Goal: Task Accomplishment & Management: Complete application form

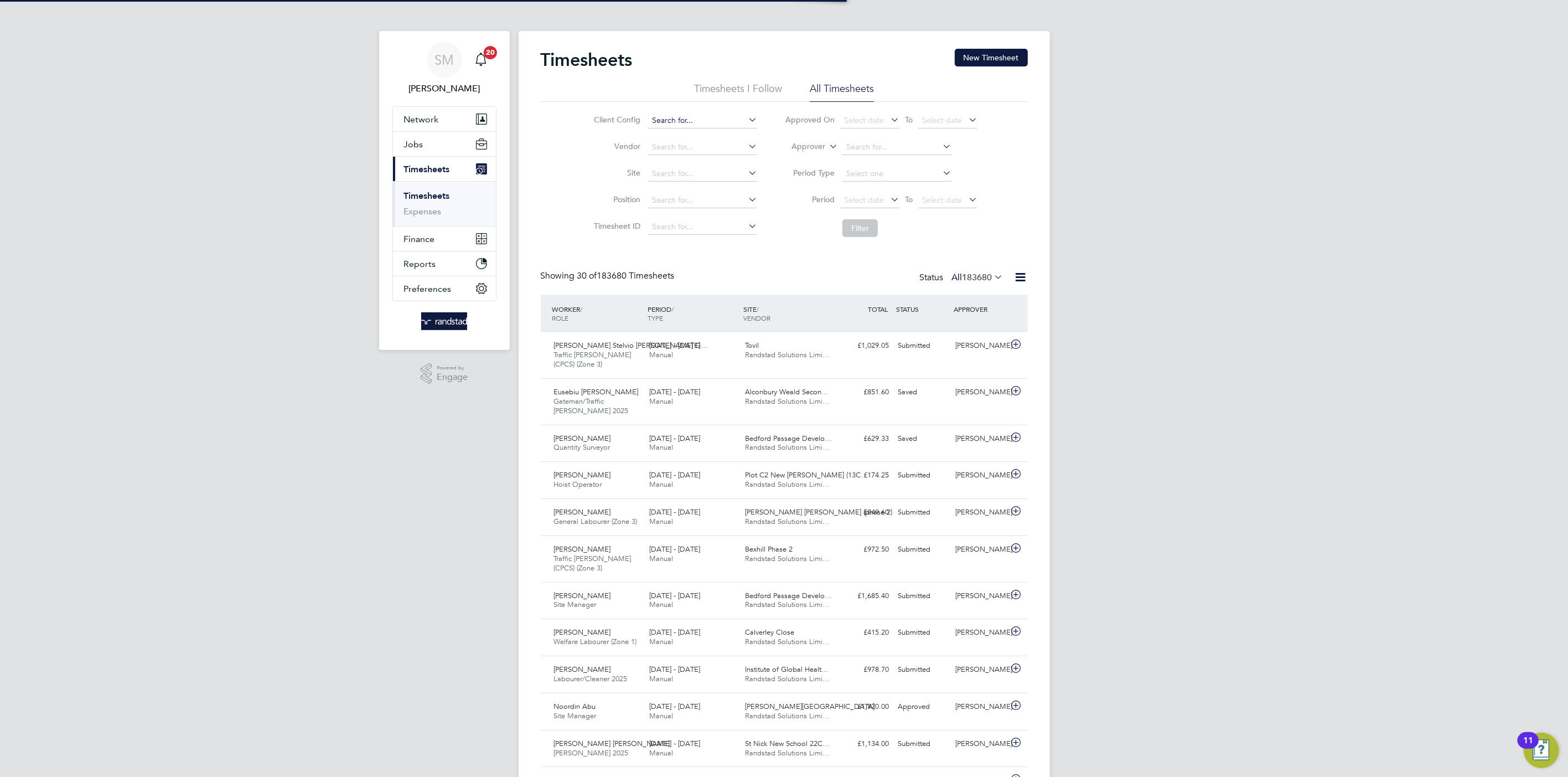
click at [695, 117] on input at bounding box center [702, 121] width 109 height 16
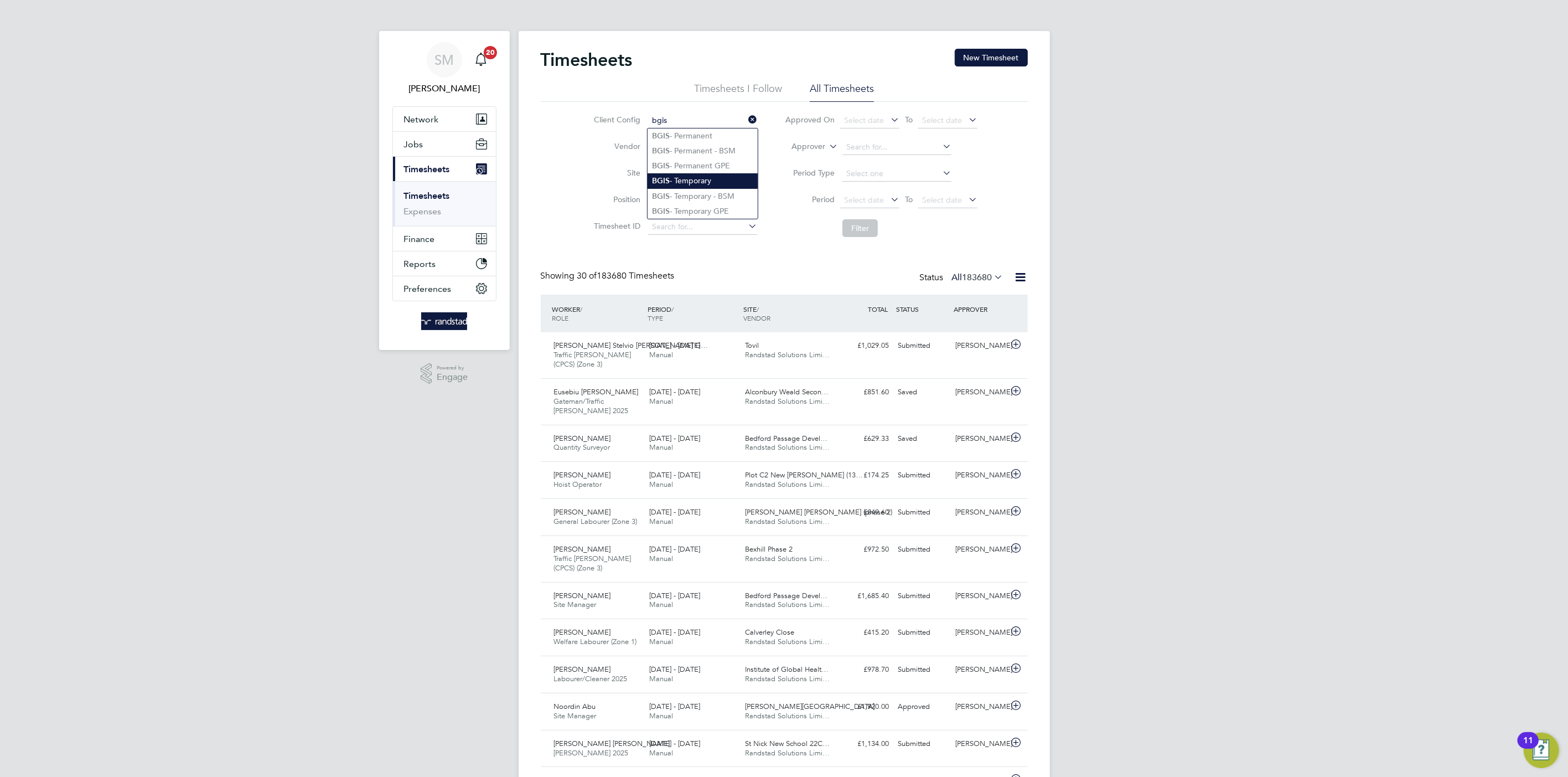
click at [722, 176] on li "BGIS - Temporary" at bounding box center [703, 181] width 110 height 15
type input "BGIS - Temporary"
click at [1005, 62] on button "New Timesheet" at bounding box center [991, 57] width 73 height 18
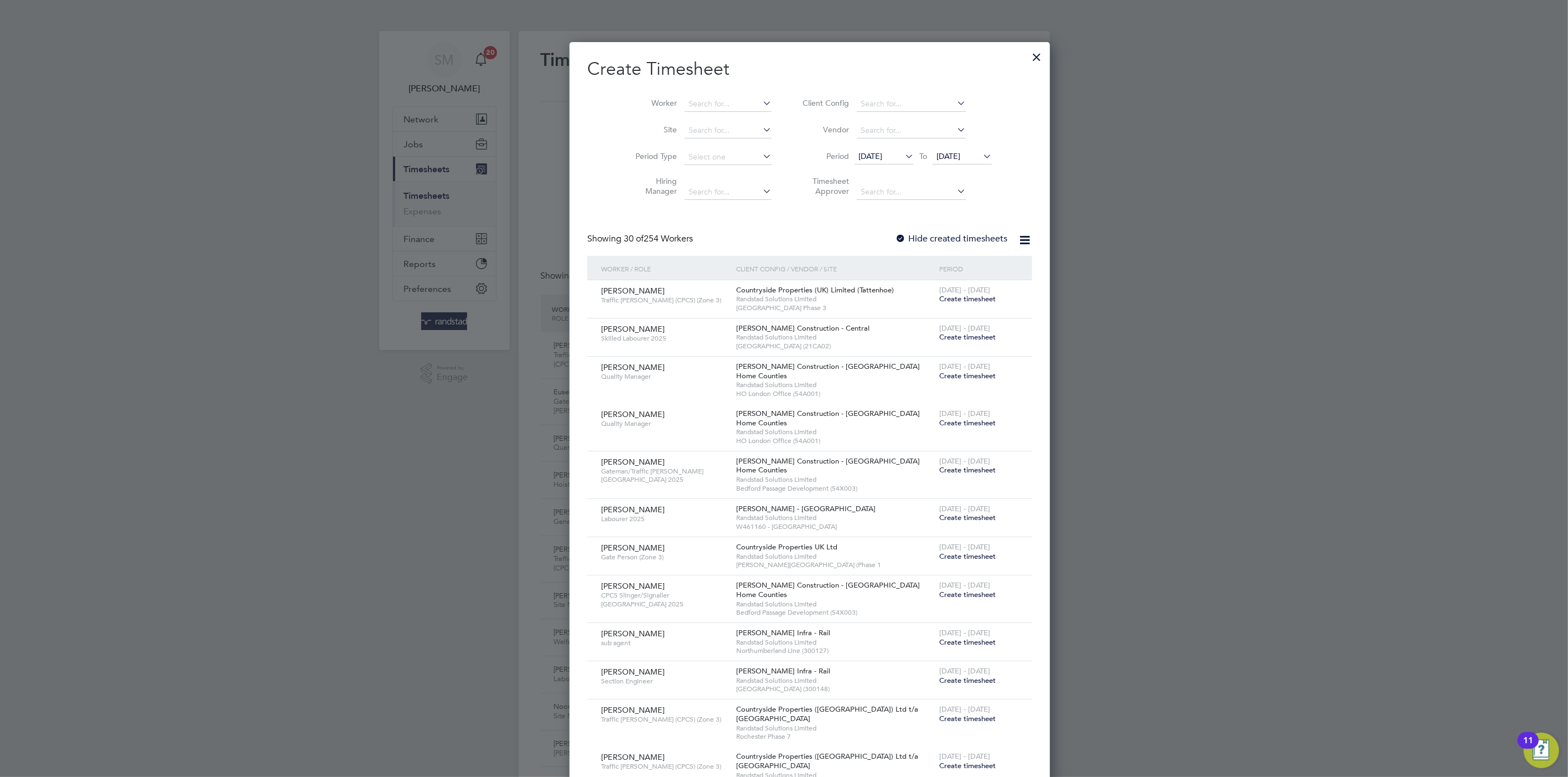
click at [683, 115] on li "Worker" at bounding box center [699, 104] width 172 height 26
click at [685, 107] on input at bounding box center [728, 103] width 87 height 16
click at [699, 191] on li "Andreas Chontias" at bounding box center [726, 193] width 136 height 15
type input "Andreas Chontias"
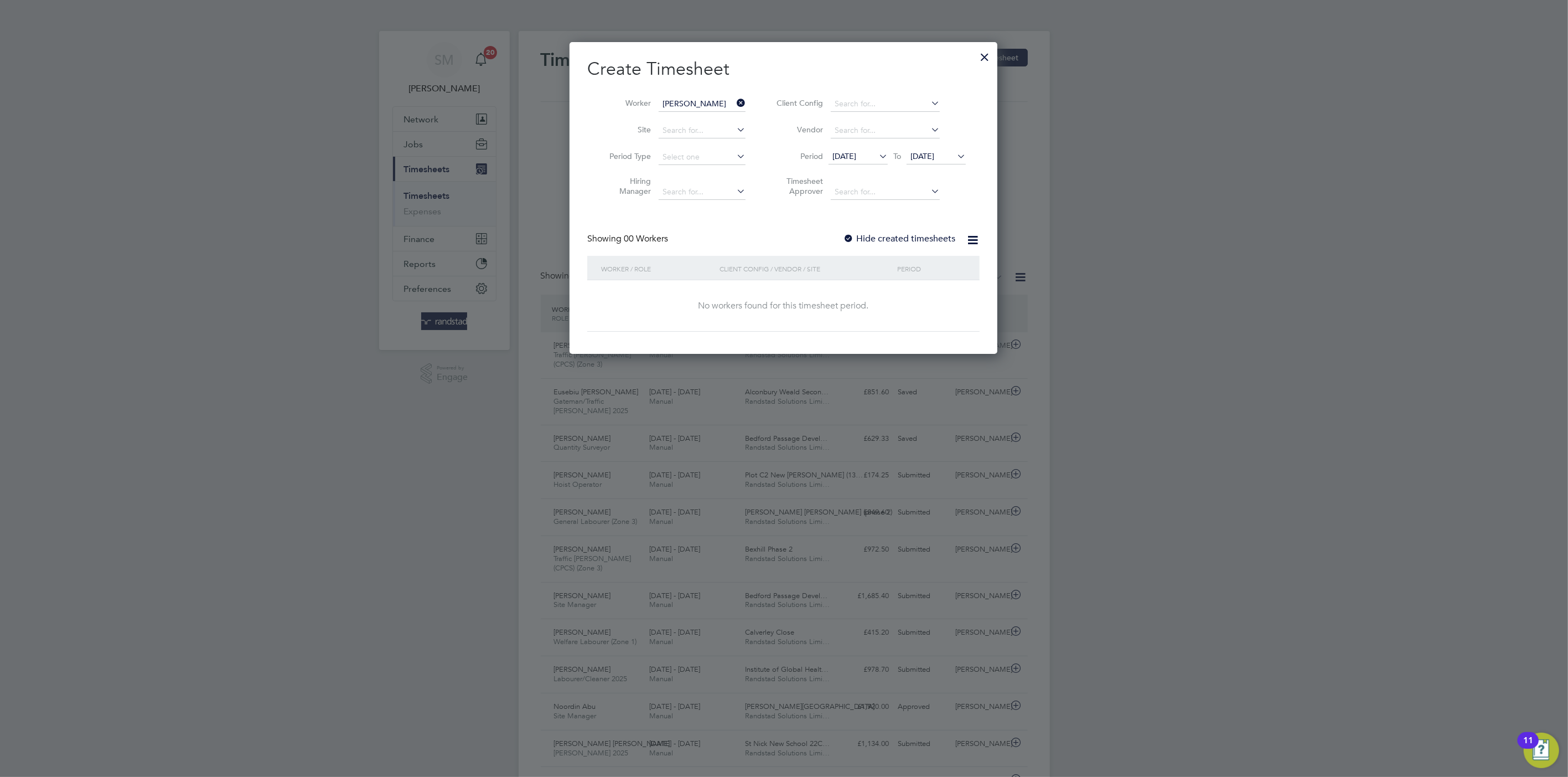
click at [934, 159] on span "04 Aug 2025" at bounding box center [922, 156] width 24 height 10
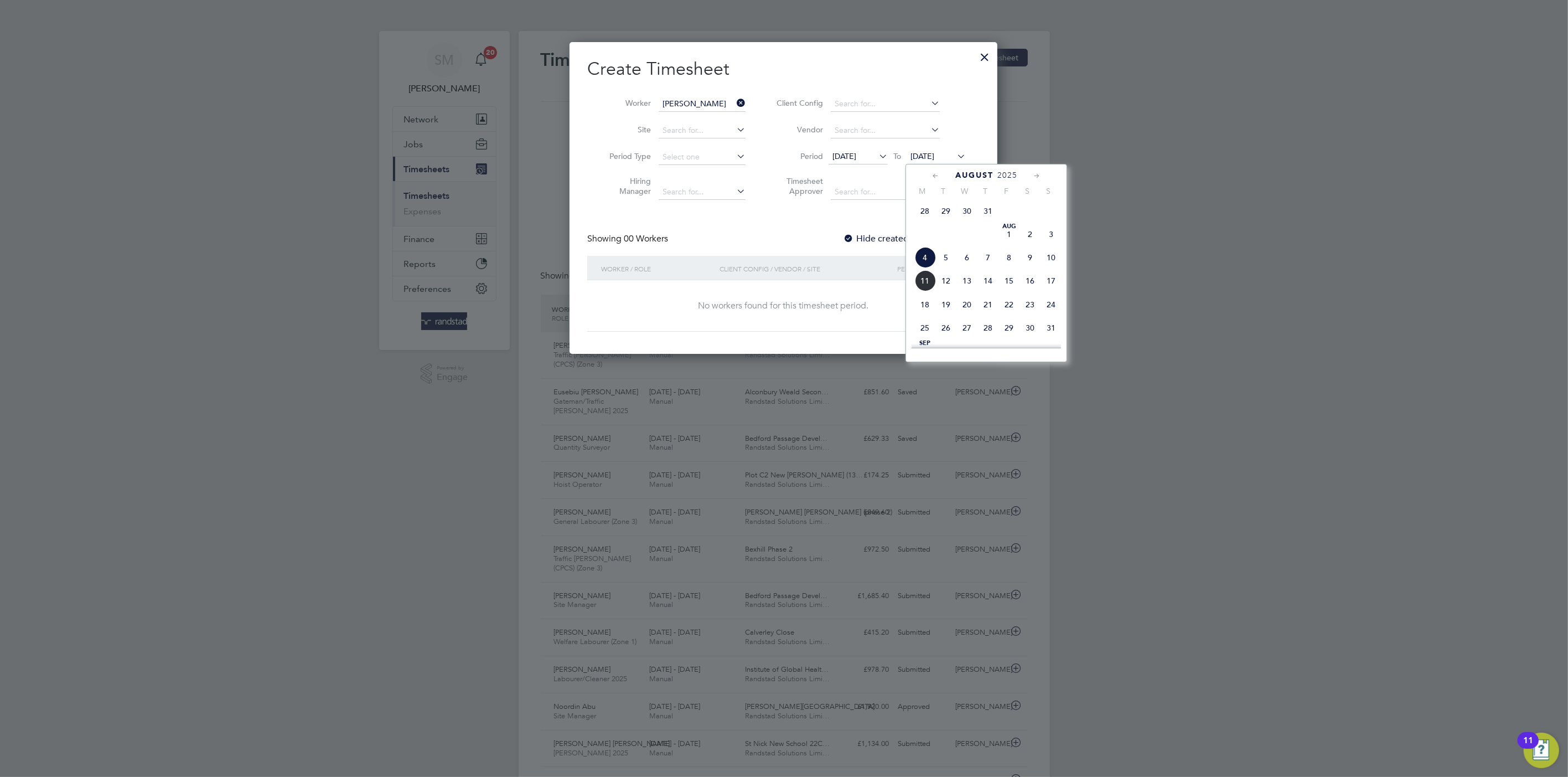
click at [856, 157] on span "28 Jul 2025" at bounding box center [844, 156] width 24 height 10
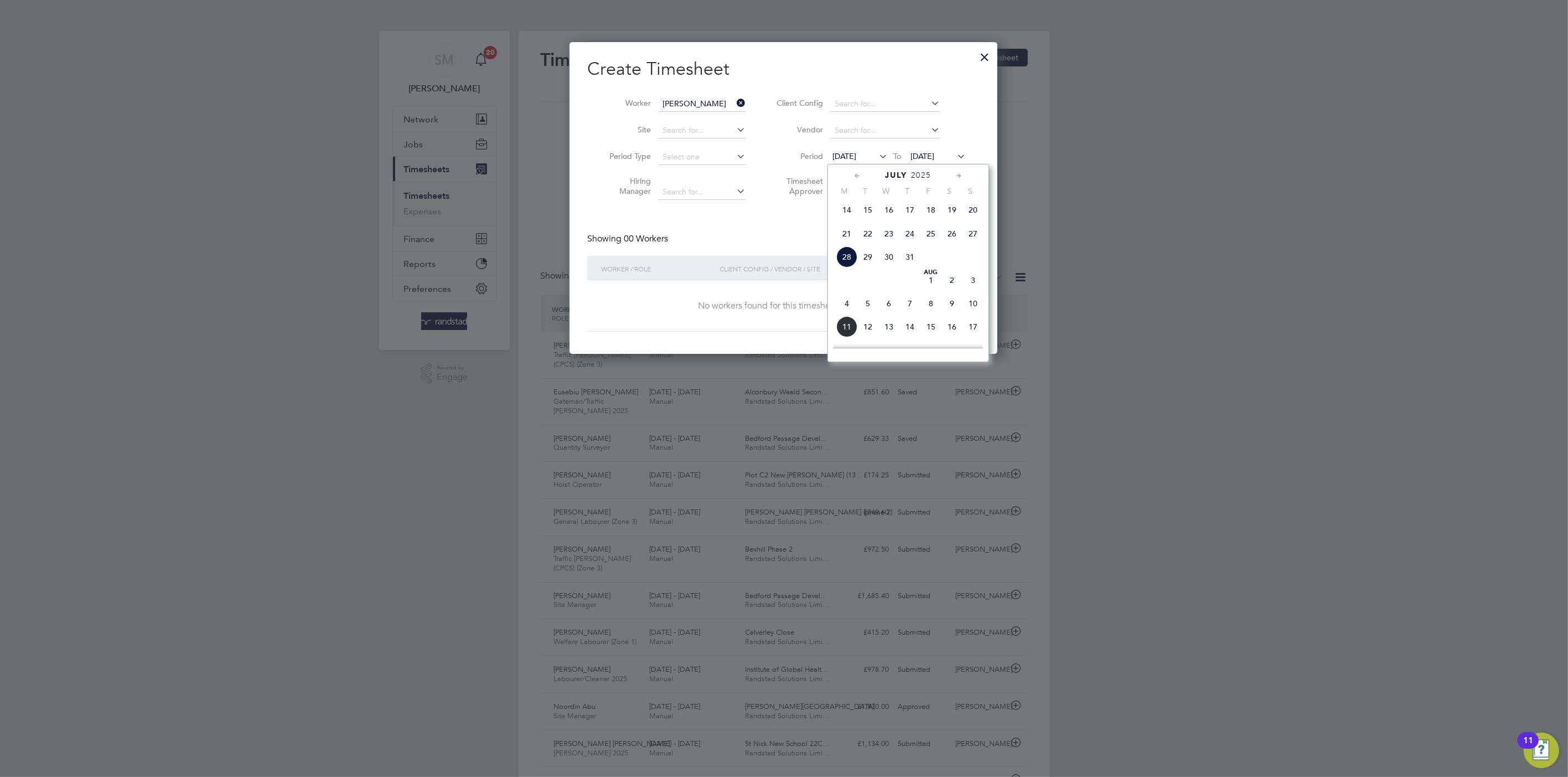
click at [942, 150] on span "04 Aug 2025" at bounding box center [936, 157] width 59 height 15
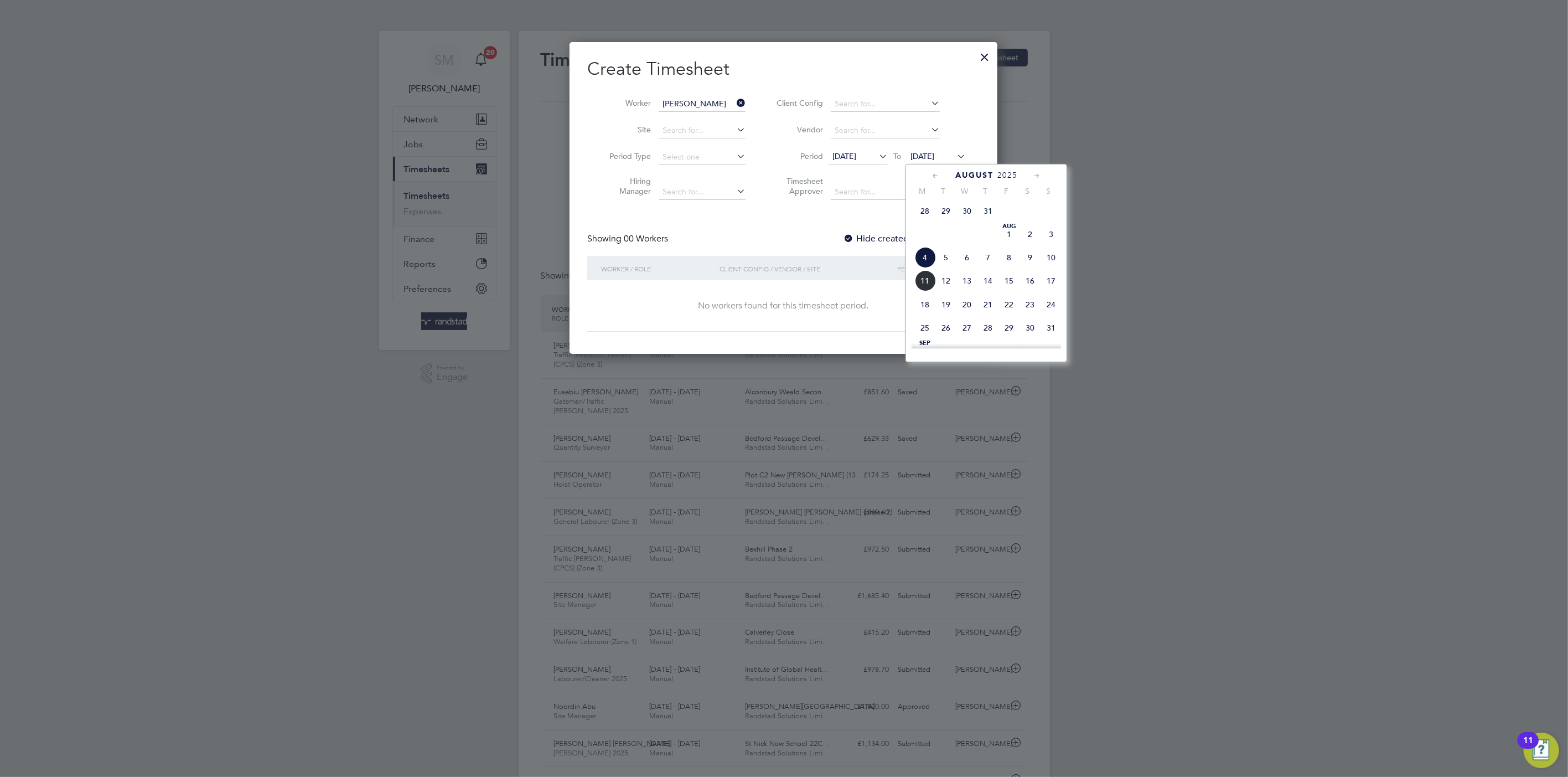
click at [1027, 241] on span "2" at bounding box center [1030, 234] width 21 height 21
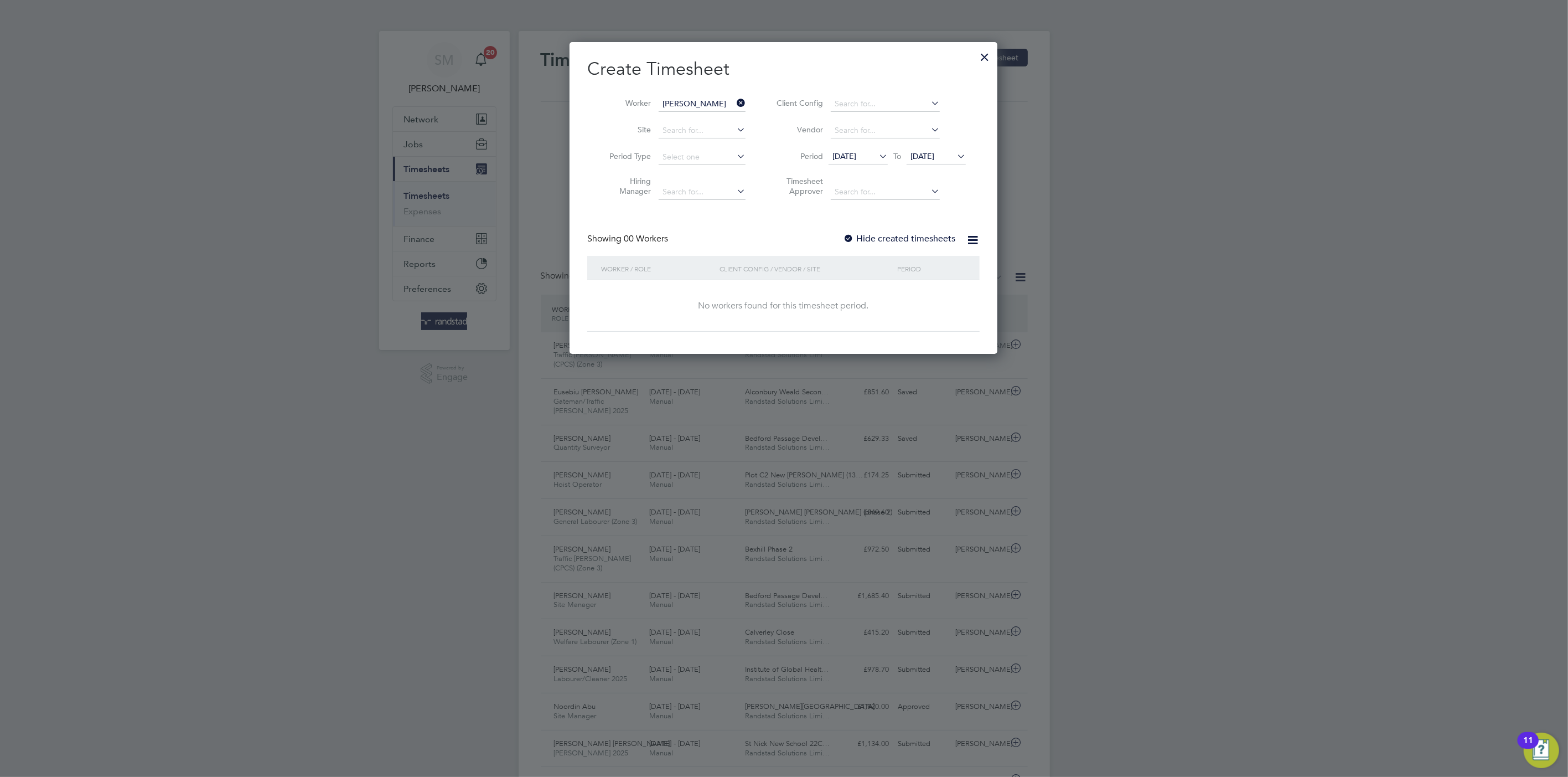
click at [923, 155] on span "02 Aug 2025" at bounding box center [922, 156] width 24 height 10
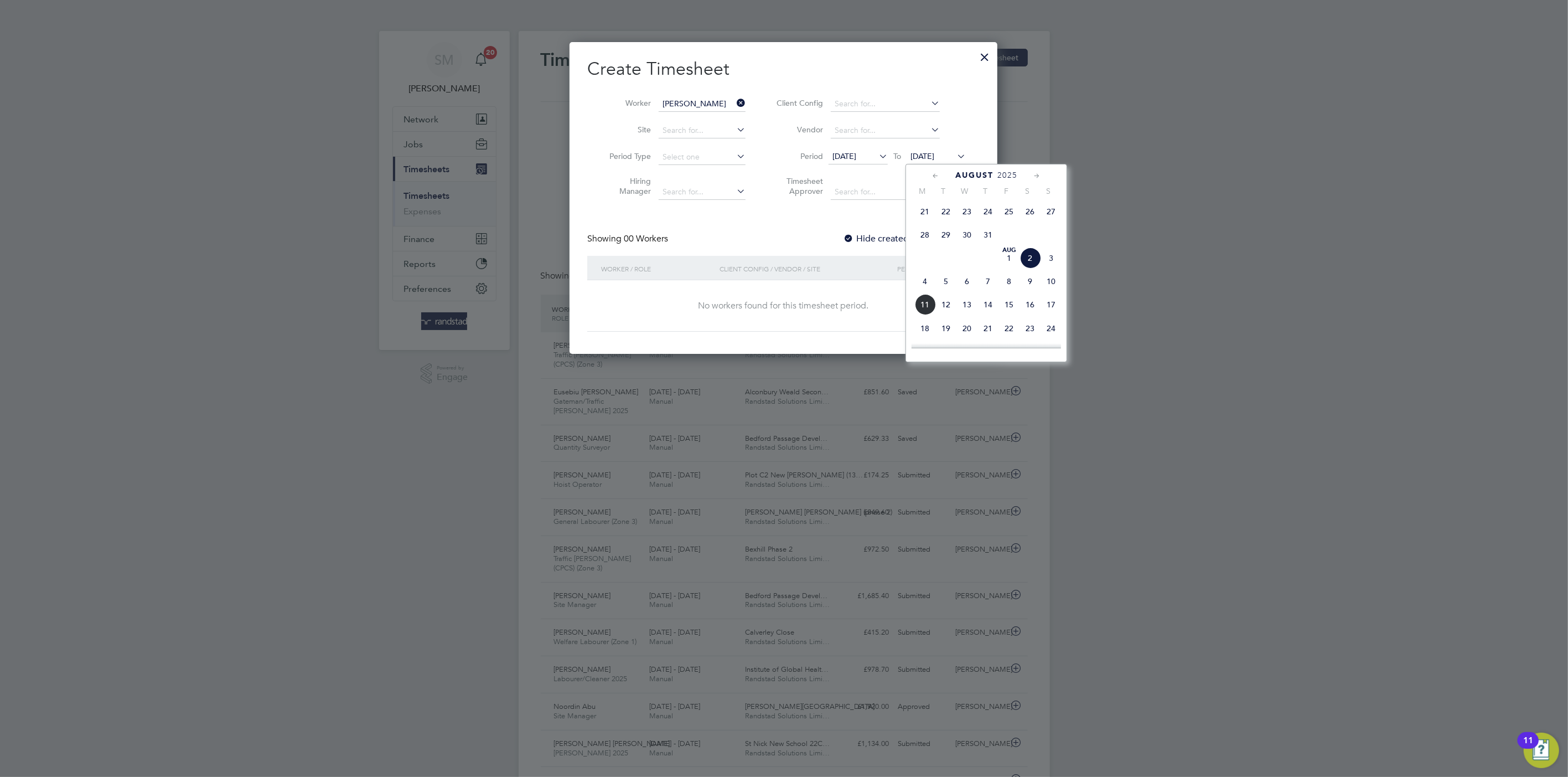
click at [875, 158] on span "28 Jul 2025" at bounding box center [858, 157] width 59 height 15
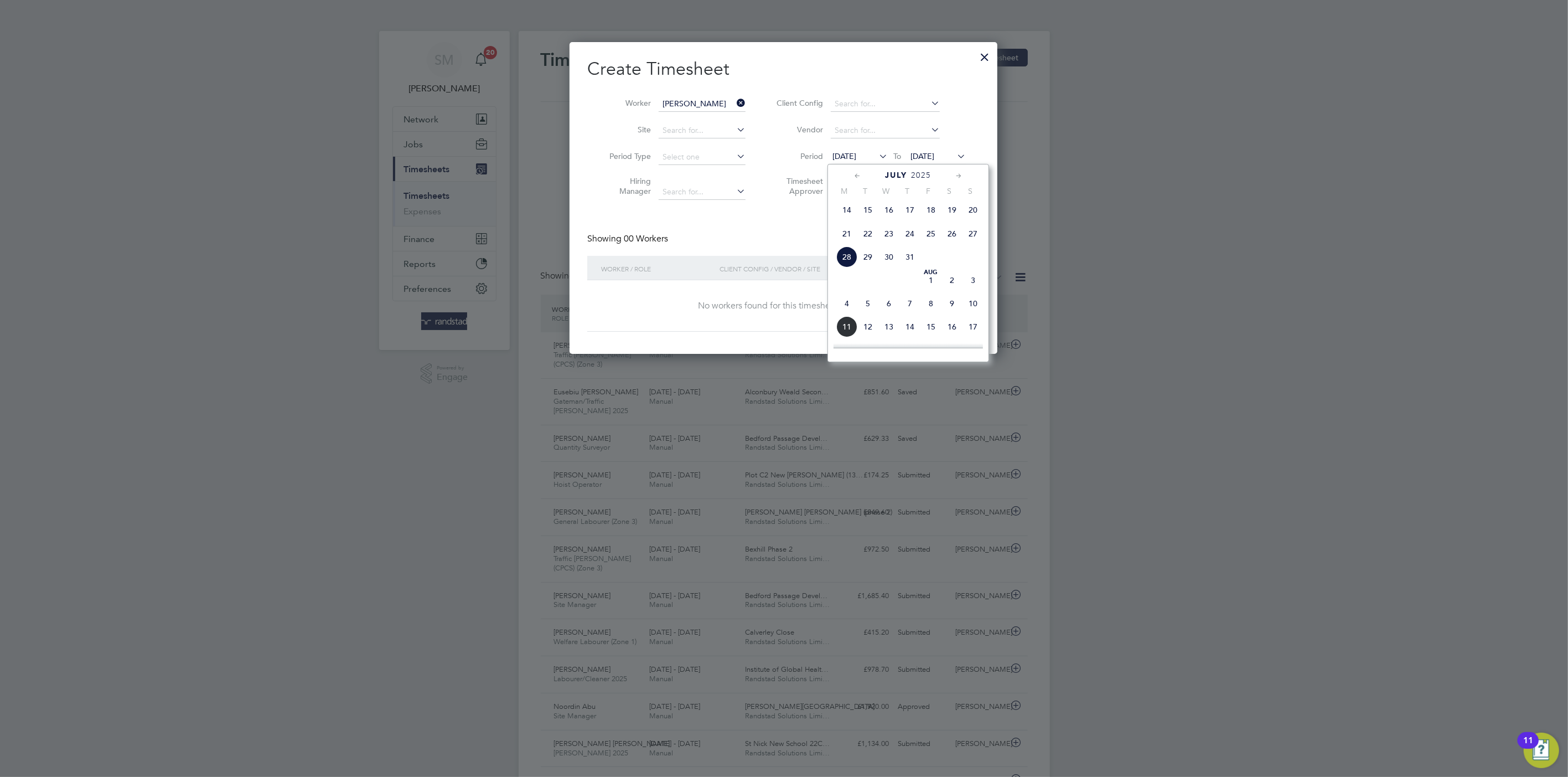
click at [950, 280] on span "2" at bounding box center [952, 280] width 21 height 21
click at [934, 155] on span "02 Aug 2025" at bounding box center [922, 156] width 24 height 10
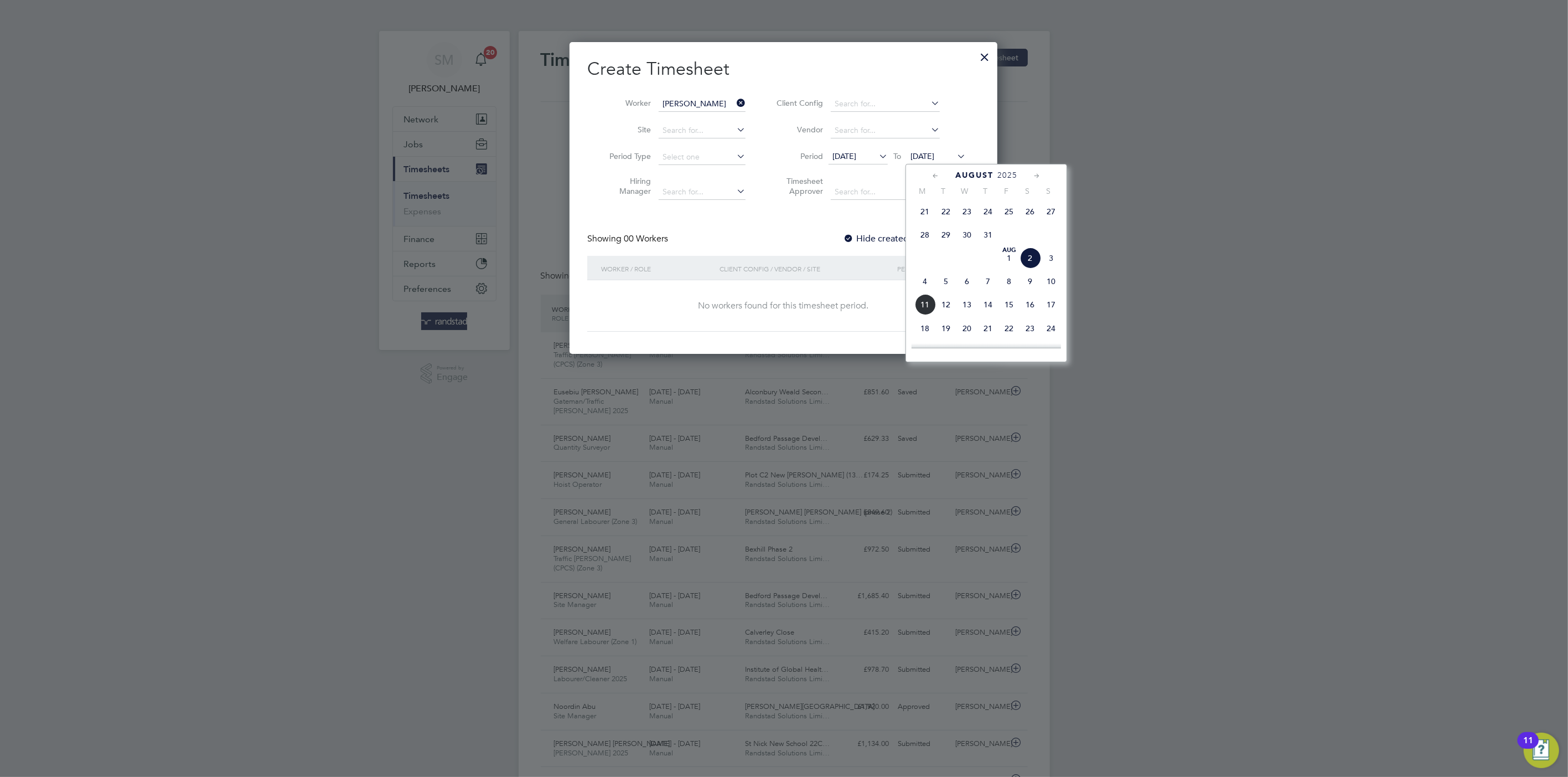
click at [1011, 285] on span "8" at bounding box center [1009, 282] width 21 height 21
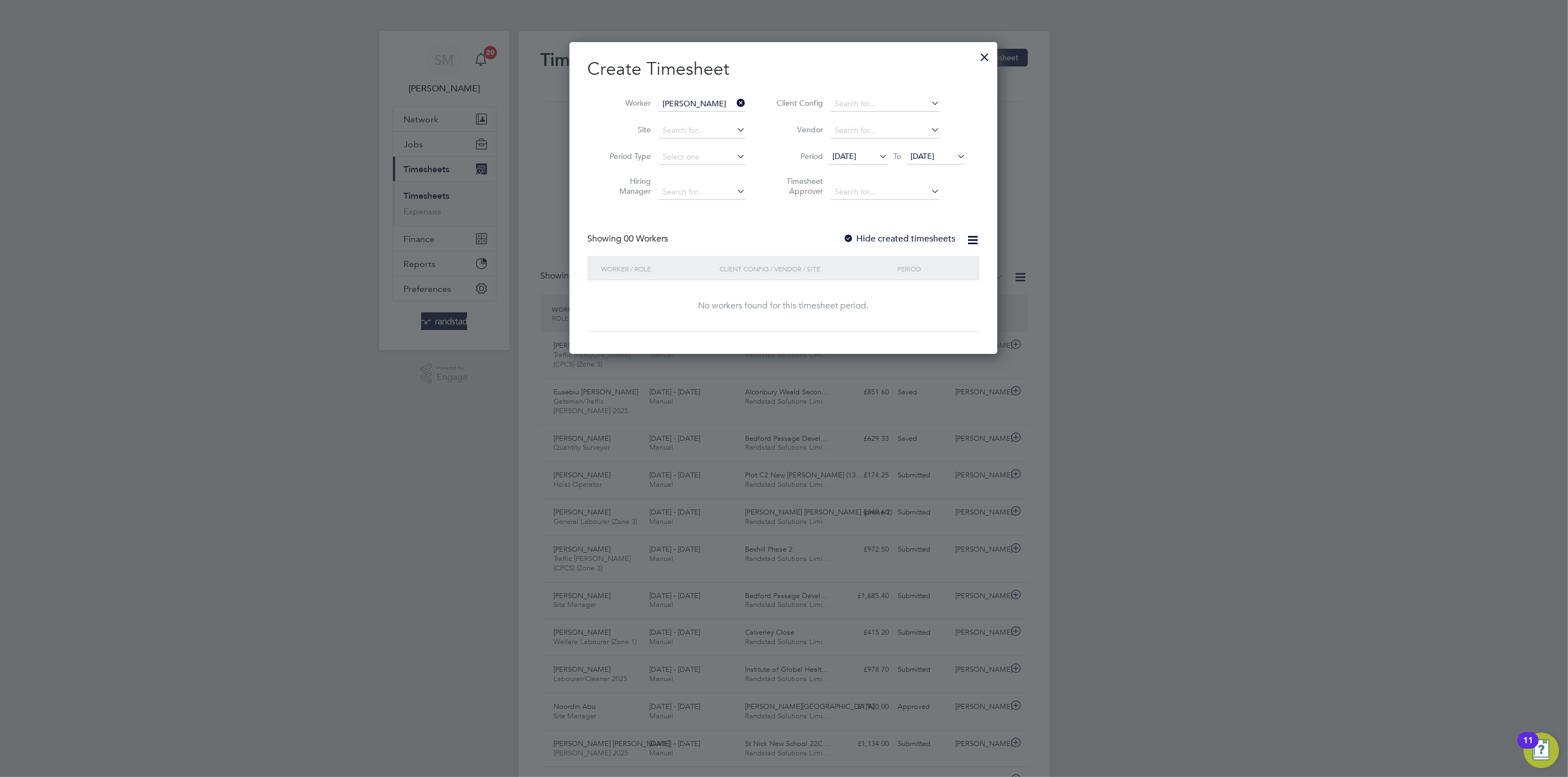
click at [983, 59] on div at bounding box center [984, 54] width 20 height 20
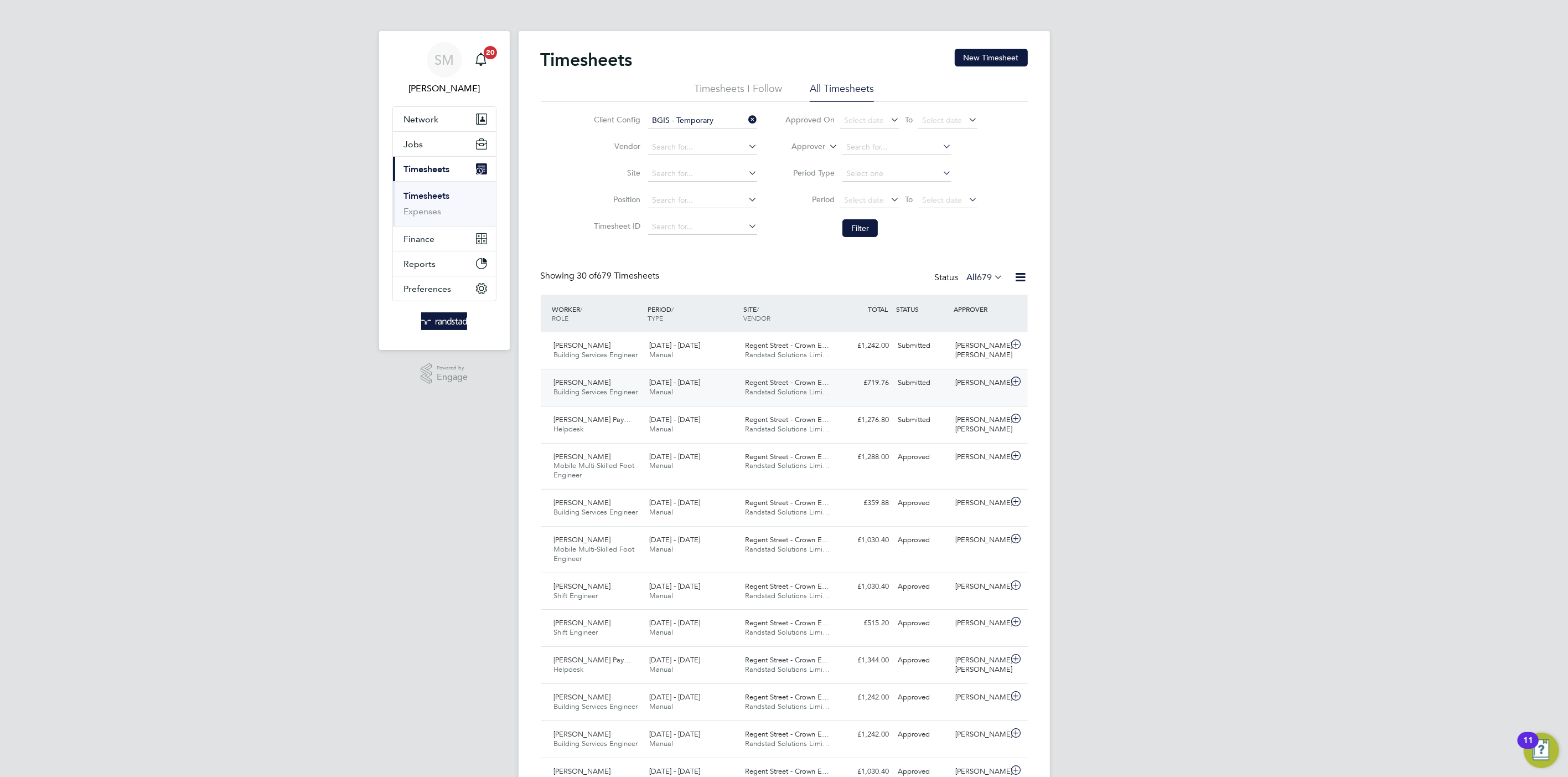
click at [685, 372] on div "Andreas Chontias Building Services Engineer 2 - 8 Aug 2025 2 - 8 Aug 2025 Manua…" at bounding box center [784, 387] width 487 height 37
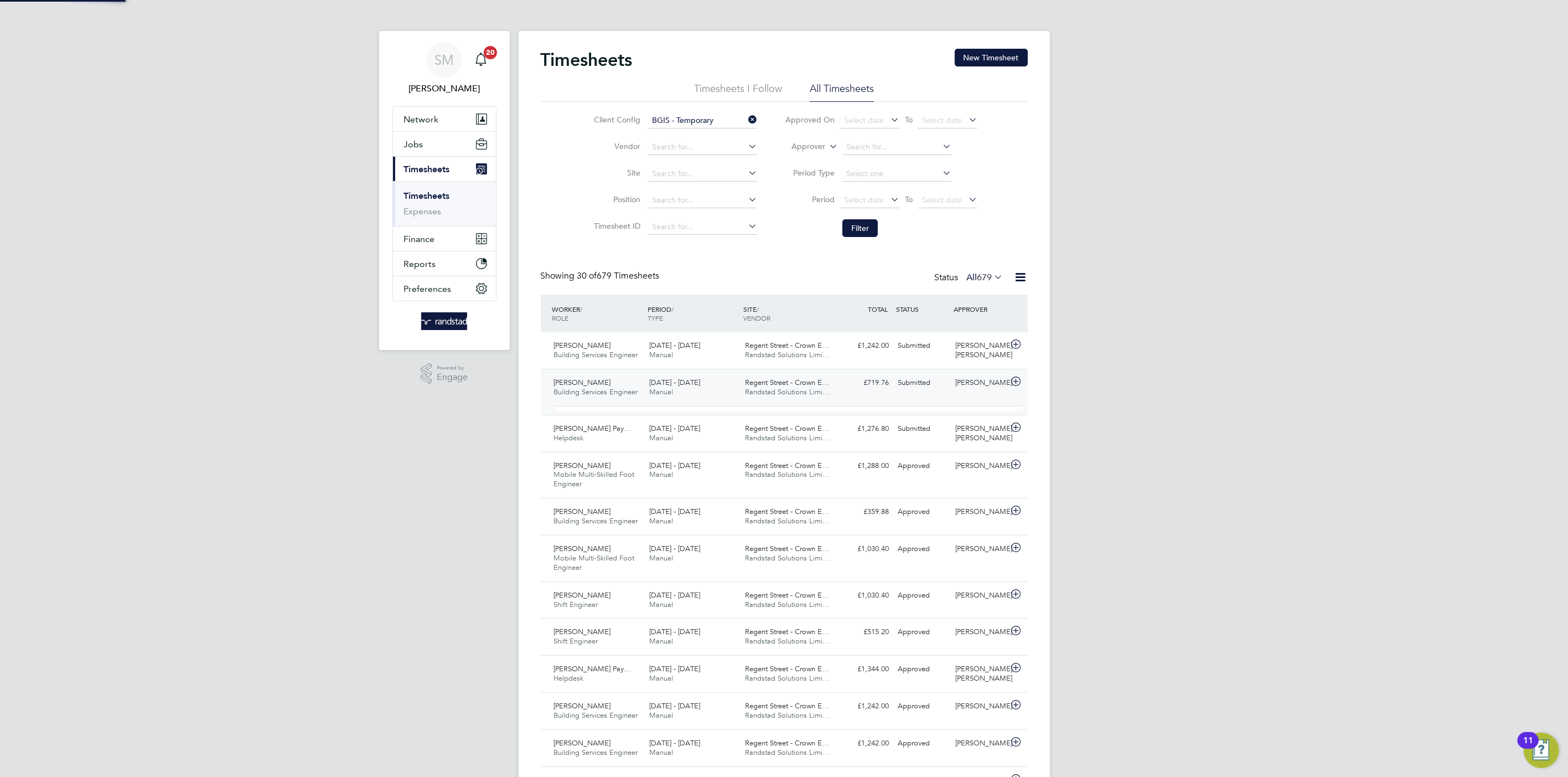
scroll to position [18, 108]
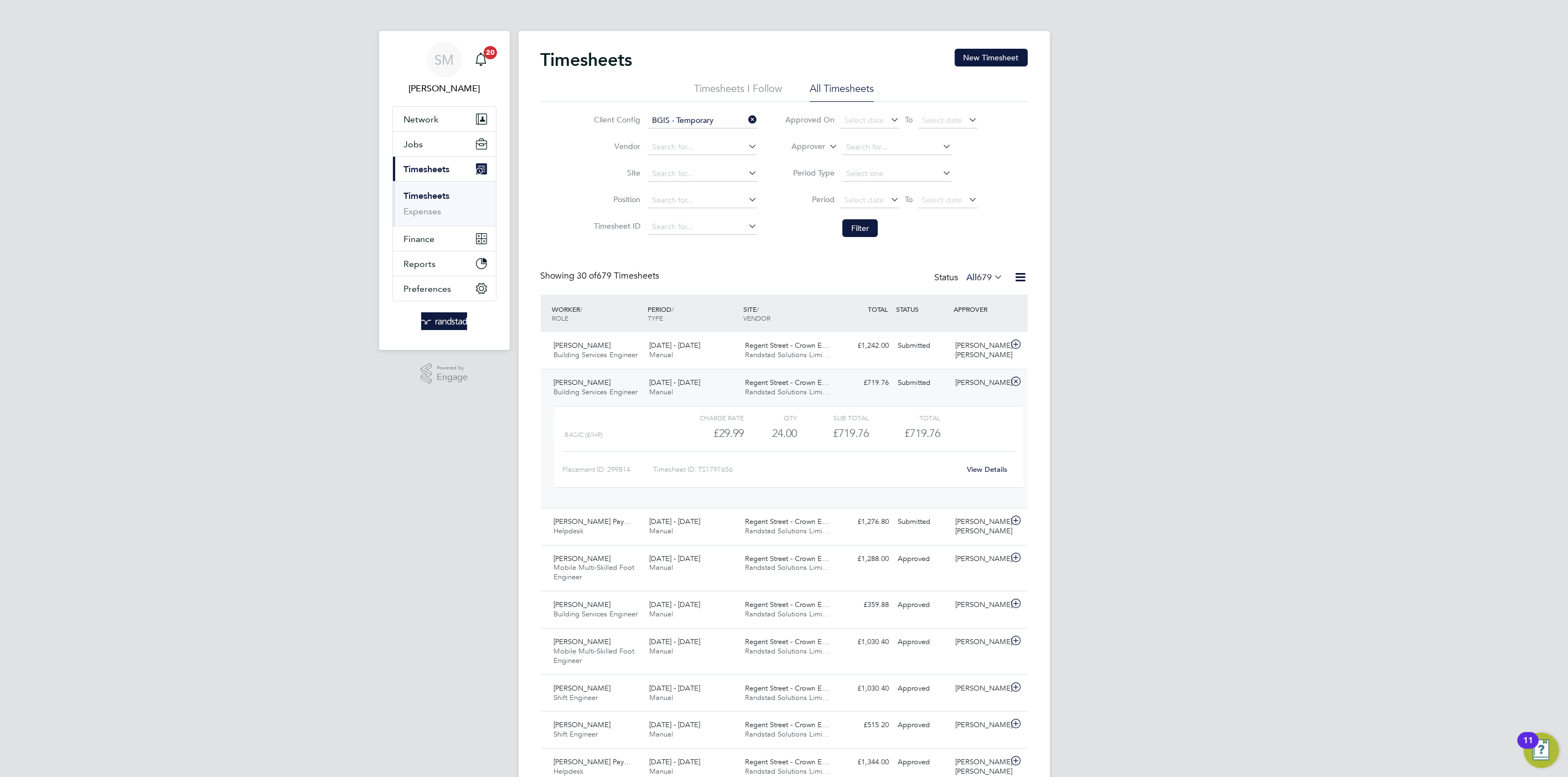
click at [695, 383] on span "2 - 8 Aug 2025" at bounding box center [675, 382] width 51 height 9
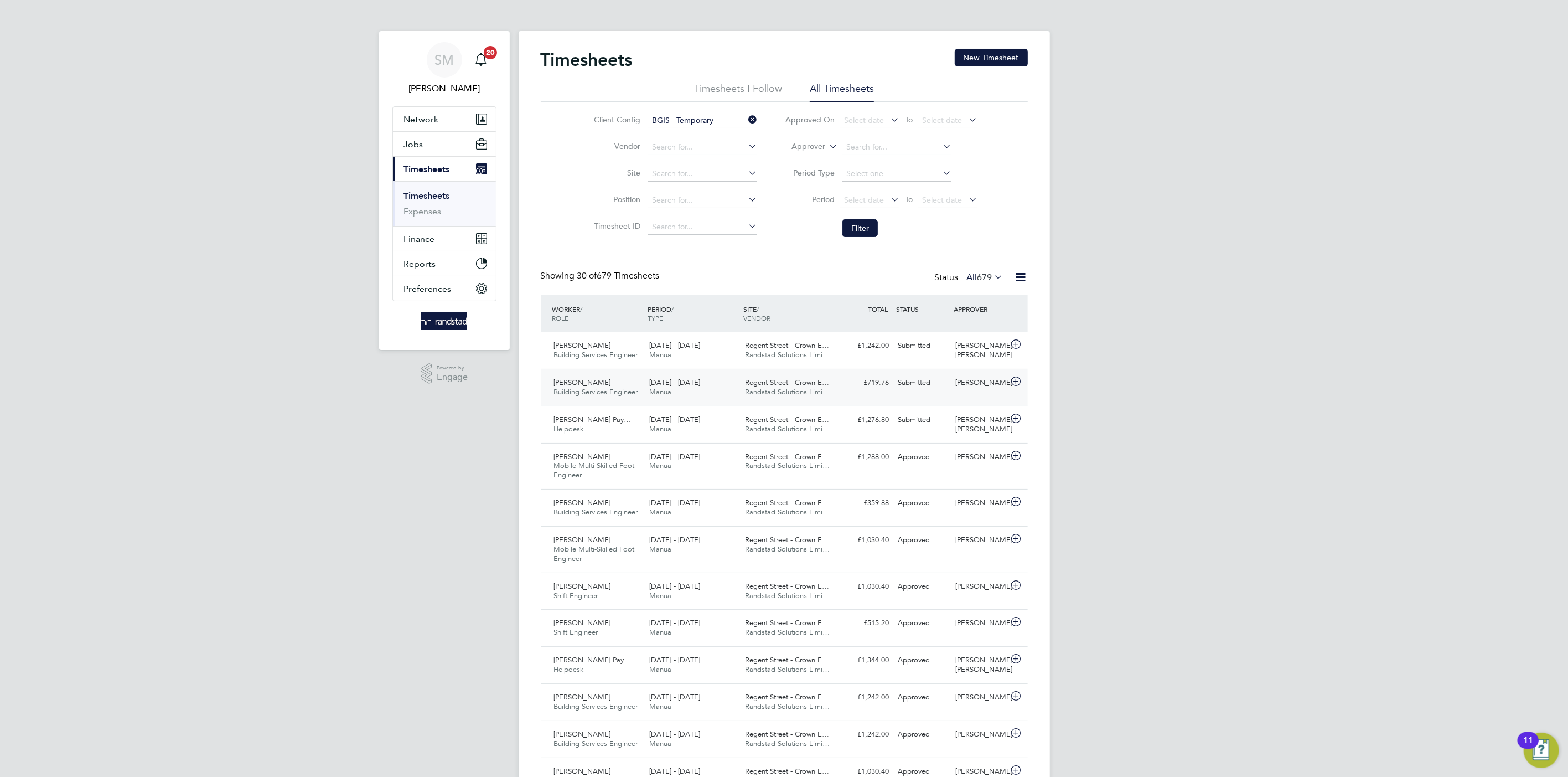
click at [892, 392] on div "£719.76 Submitted" at bounding box center [865, 383] width 57 height 18
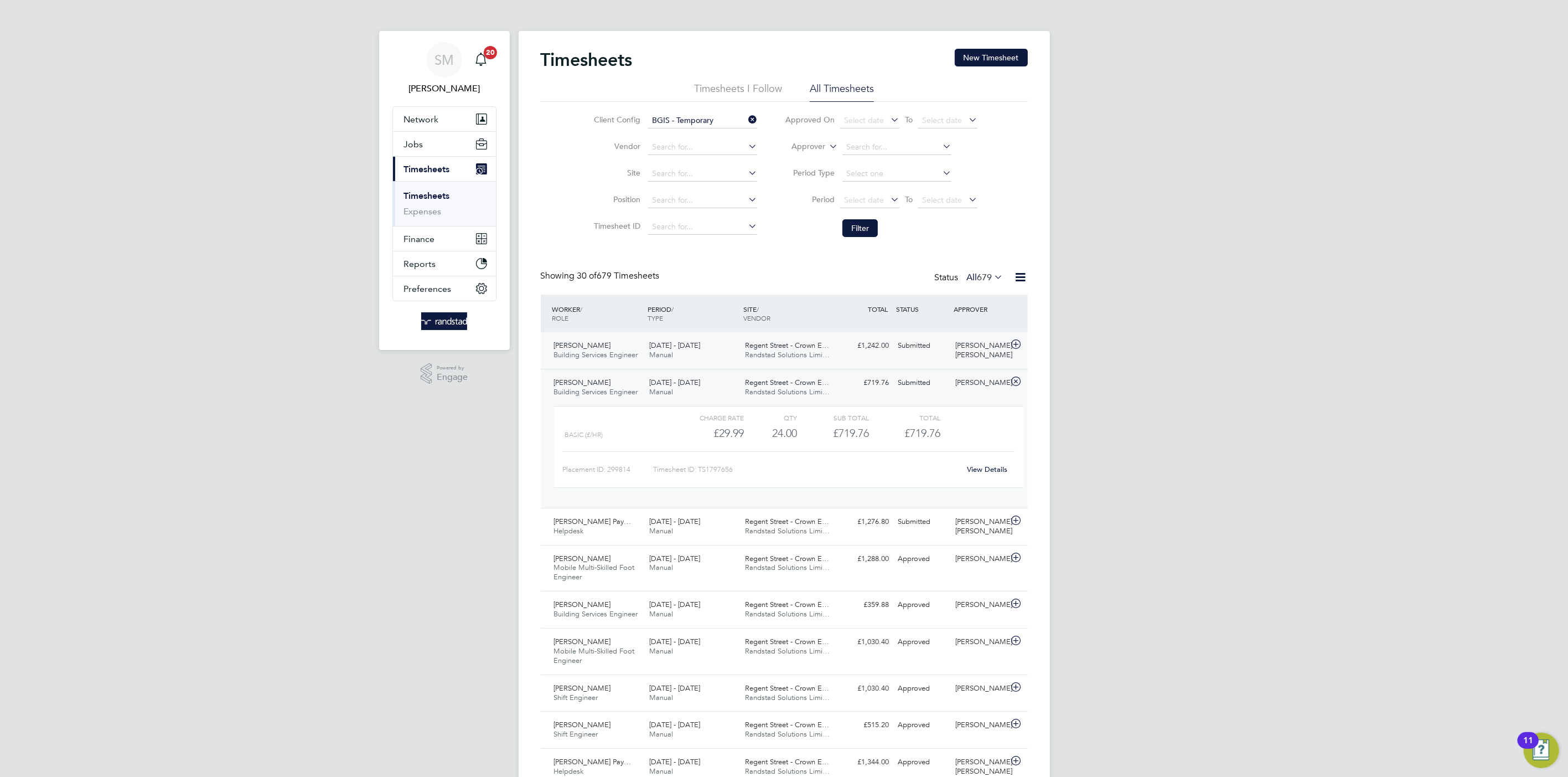
click at [865, 356] on div "Darren Jackson Building Services Engineer 2 - 8 Aug 2025 2 - 8 Aug 2025 Manual …" at bounding box center [784, 350] width 487 height 36
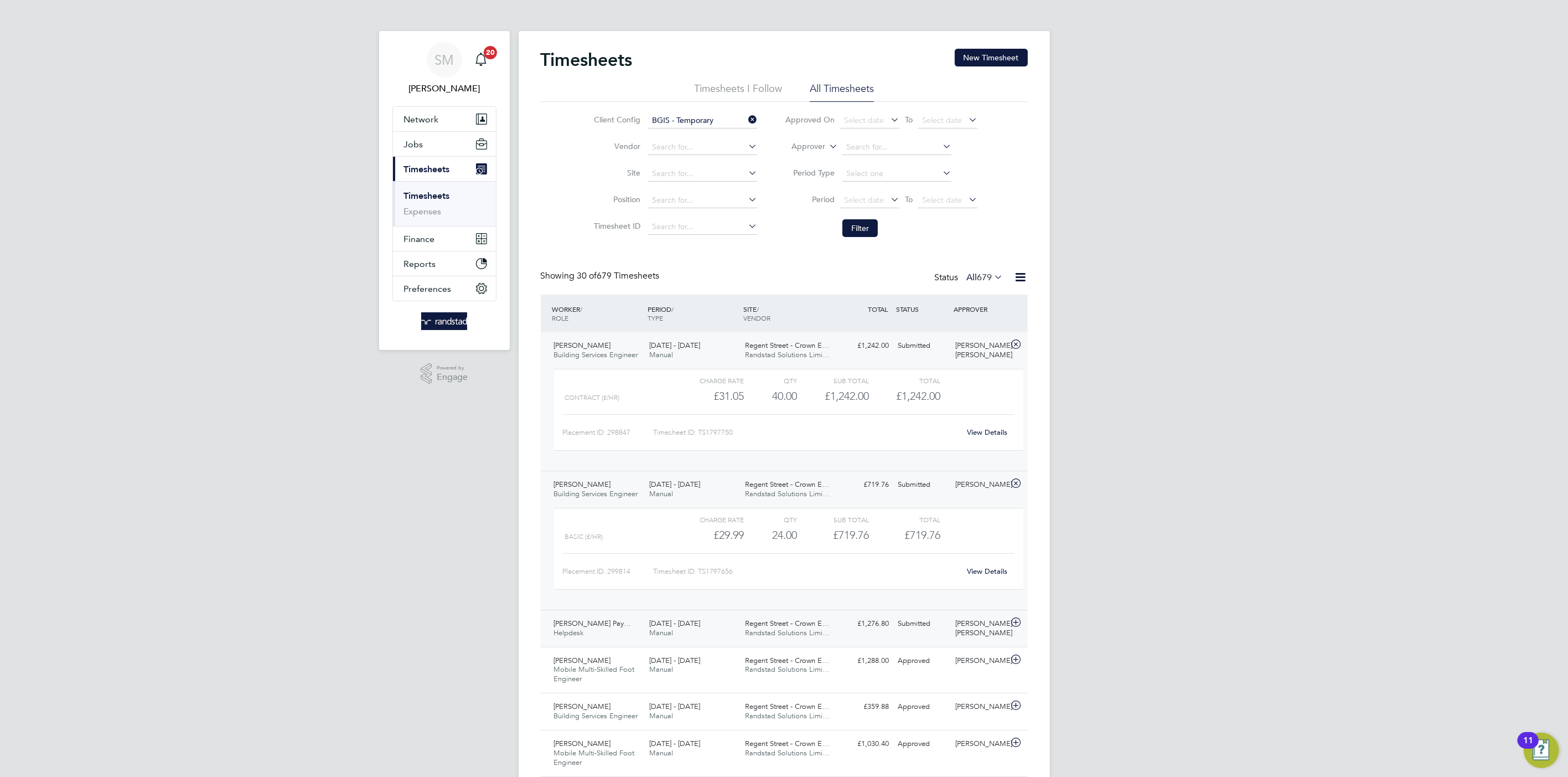
click at [800, 642] on div "Regent Street - Crown E… Randstad Solutions Limi…" at bounding box center [788, 628] width 96 height 28
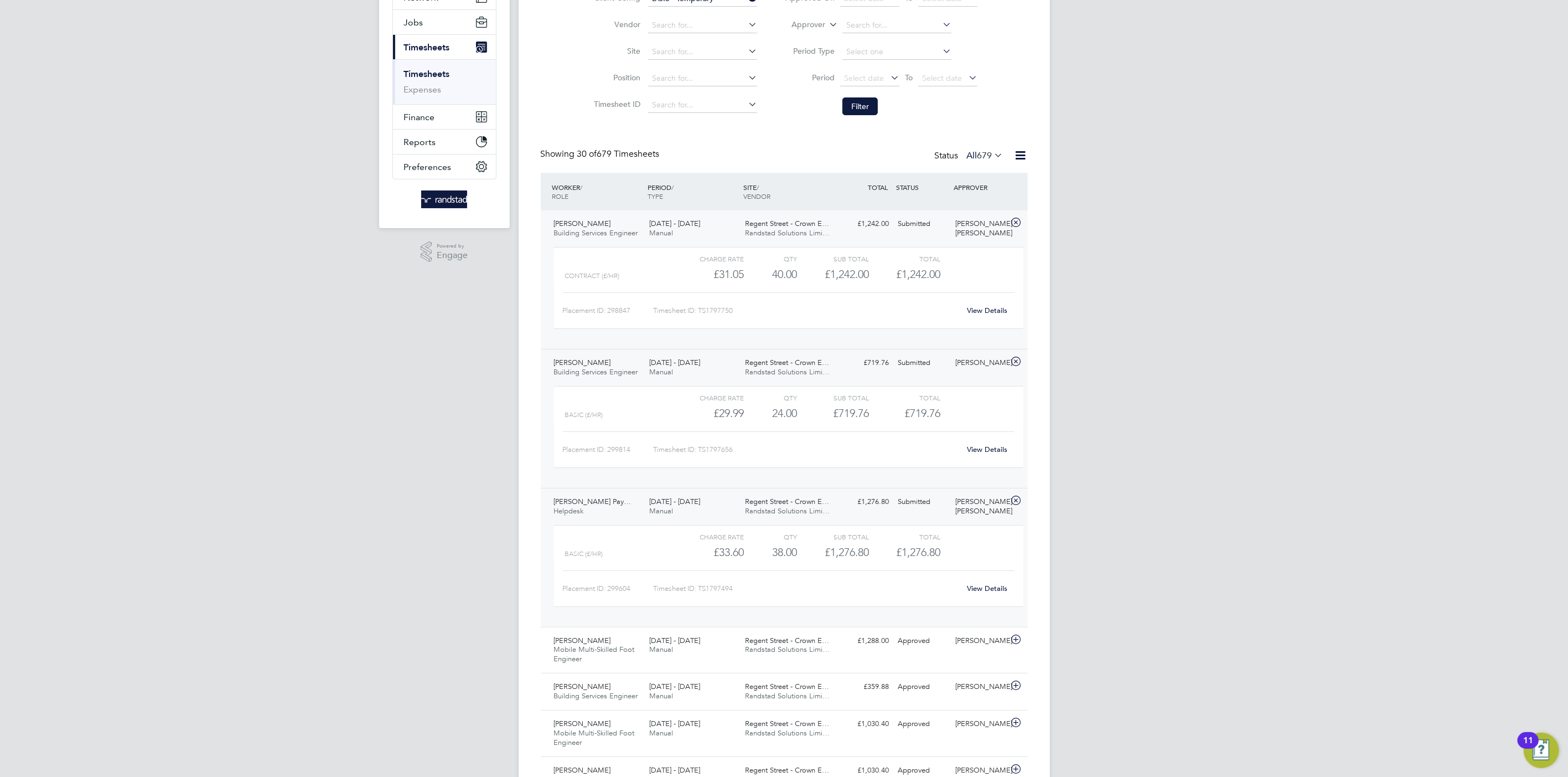
scroll to position [142, 0]
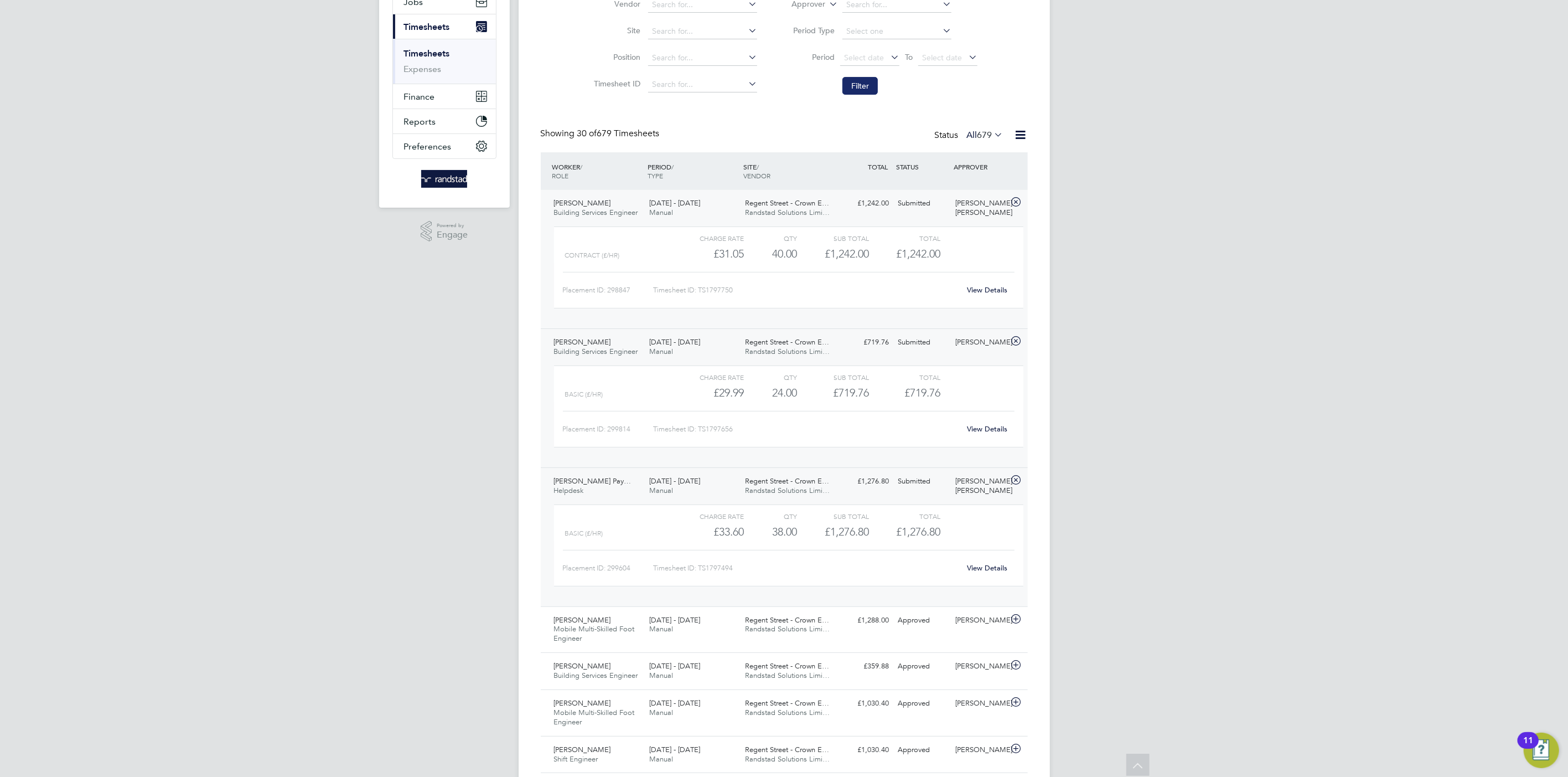
click at [861, 91] on button "Filter" at bounding box center [860, 86] width 35 height 18
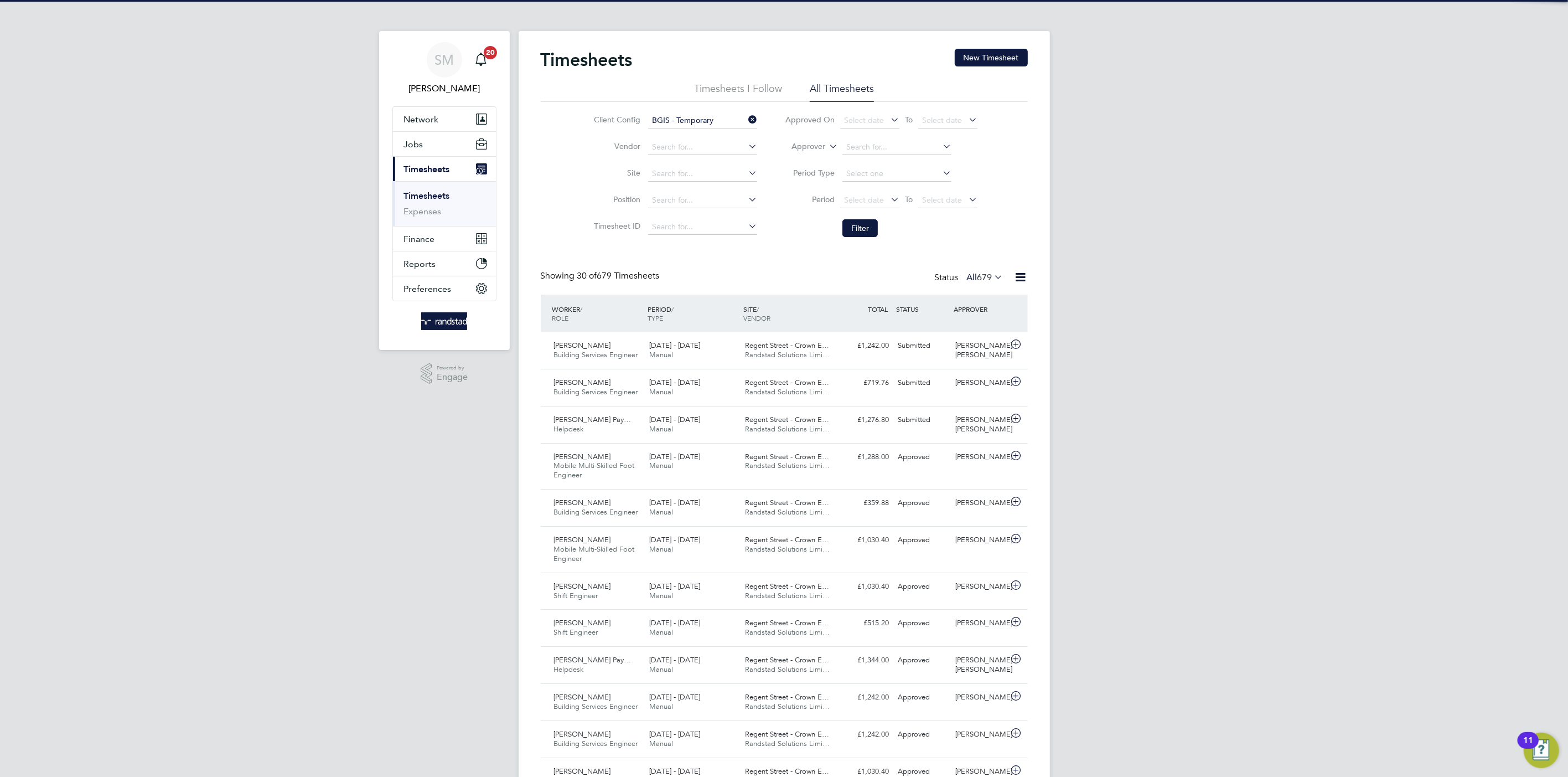
scroll to position [28, 96]
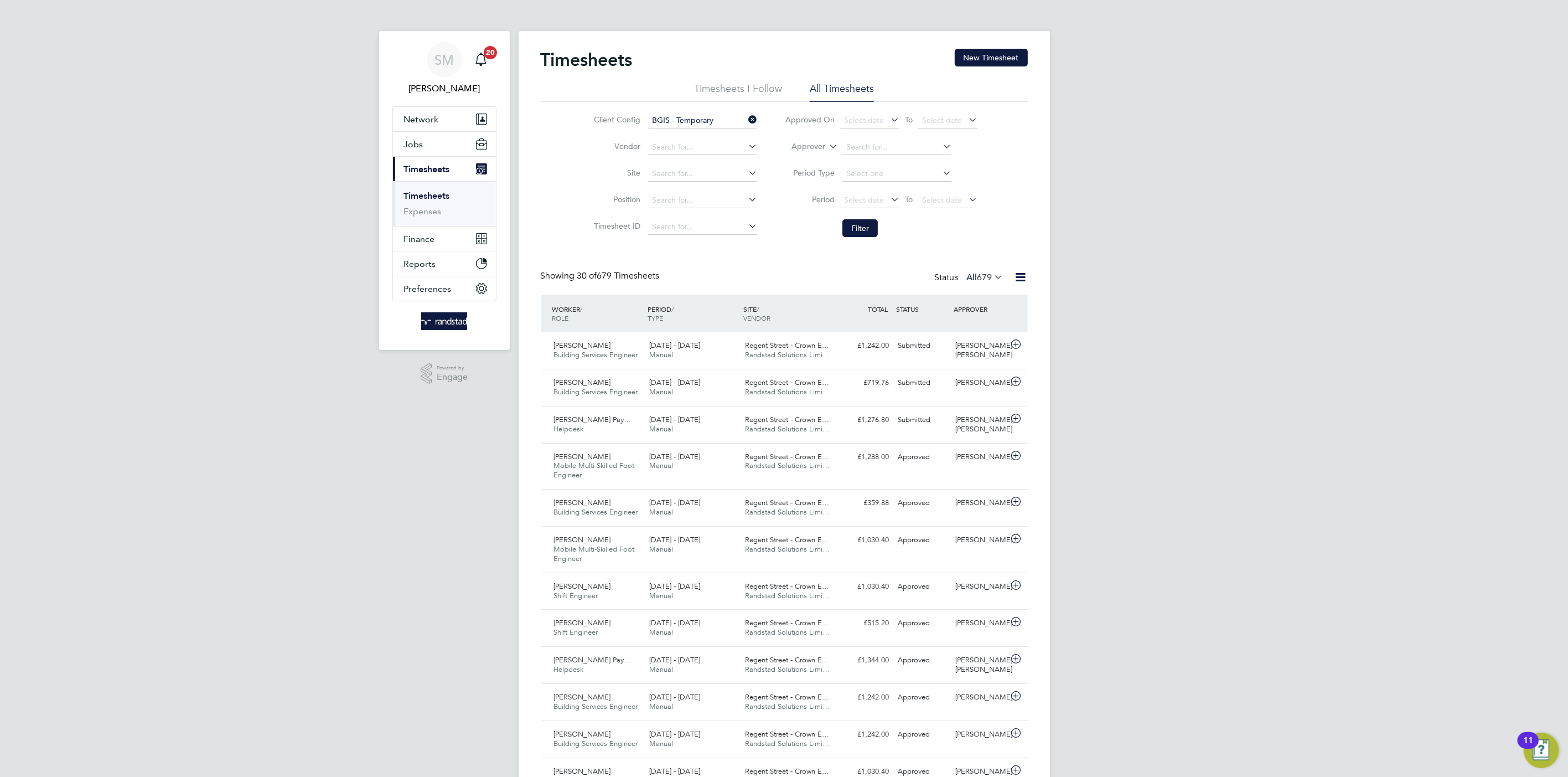
click at [734, 131] on li "Client Config BGIS - Temporary" at bounding box center [673, 121] width 195 height 26
click at [746, 117] on icon at bounding box center [746, 119] width 0 height 16
click at [726, 115] on input at bounding box center [702, 121] width 109 height 16
click at [695, 154] on li "BGIS - Temporary GP E" at bounding box center [703, 151] width 110 height 15
type input "BGIS - Temporary GPE"
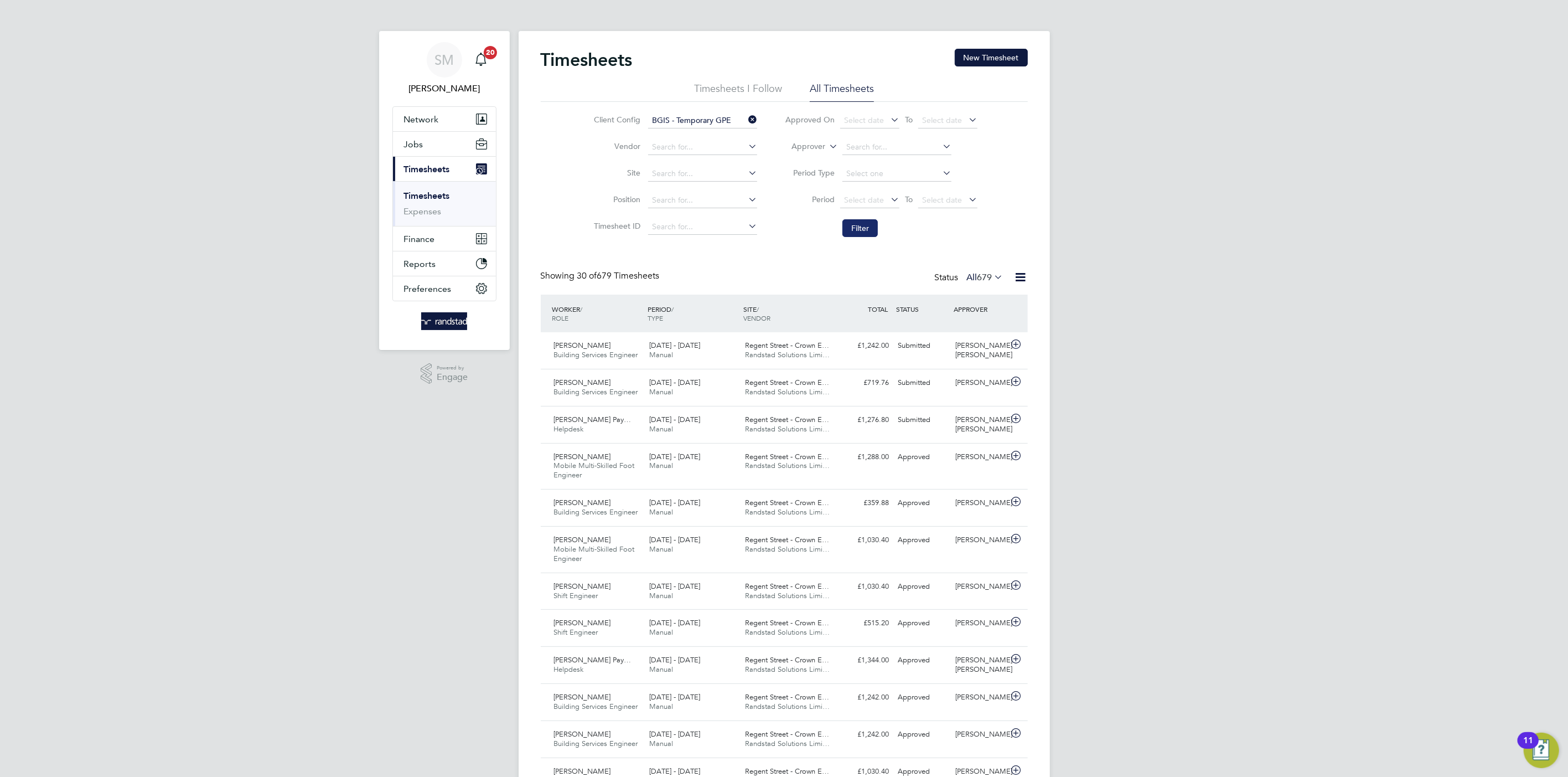
click at [865, 227] on button "Filter" at bounding box center [860, 228] width 35 height 18
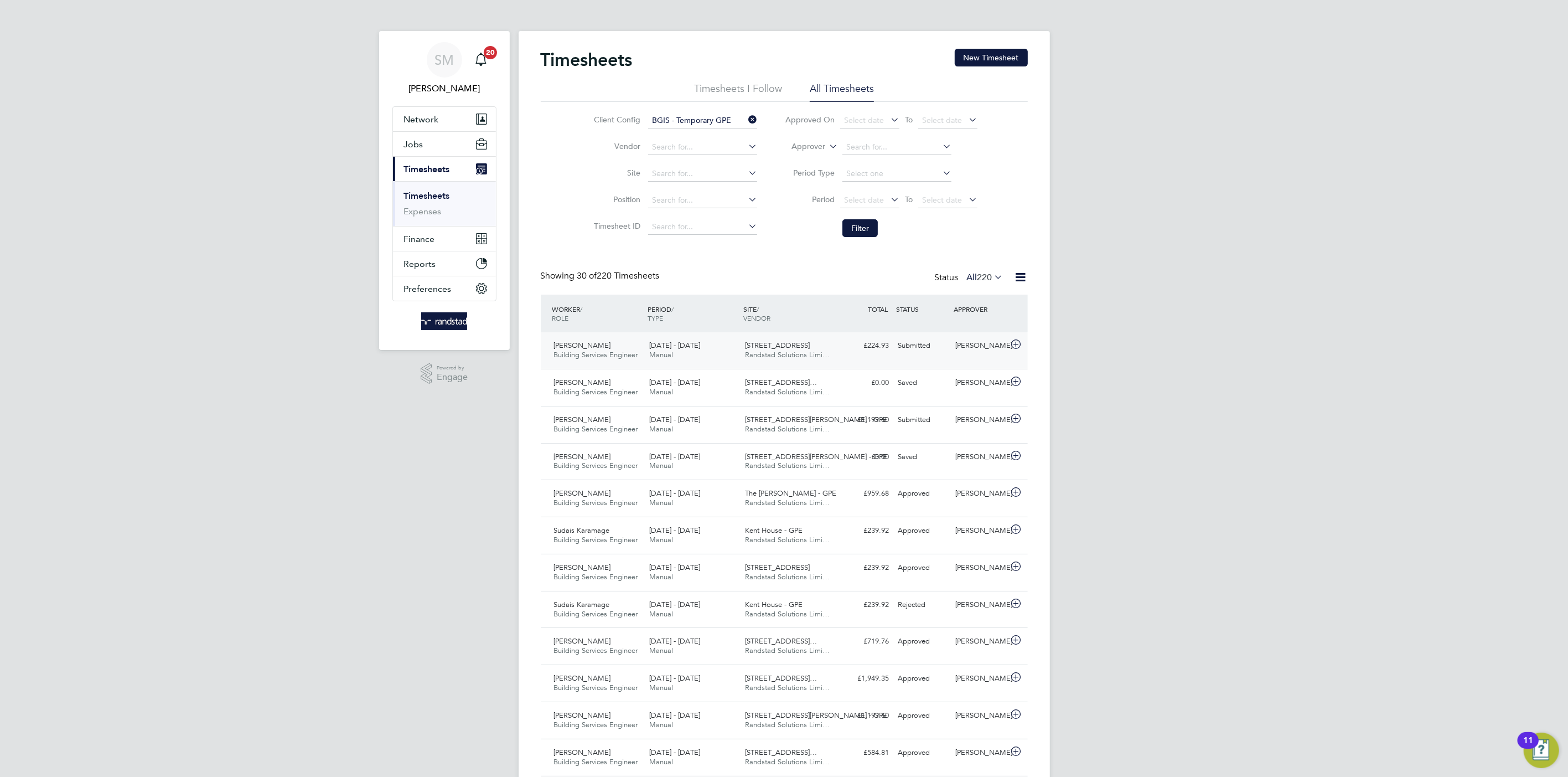
click at [871, 347] on div "£224.93 Submitted" at bounding box center [865, 346] width 57 height 18
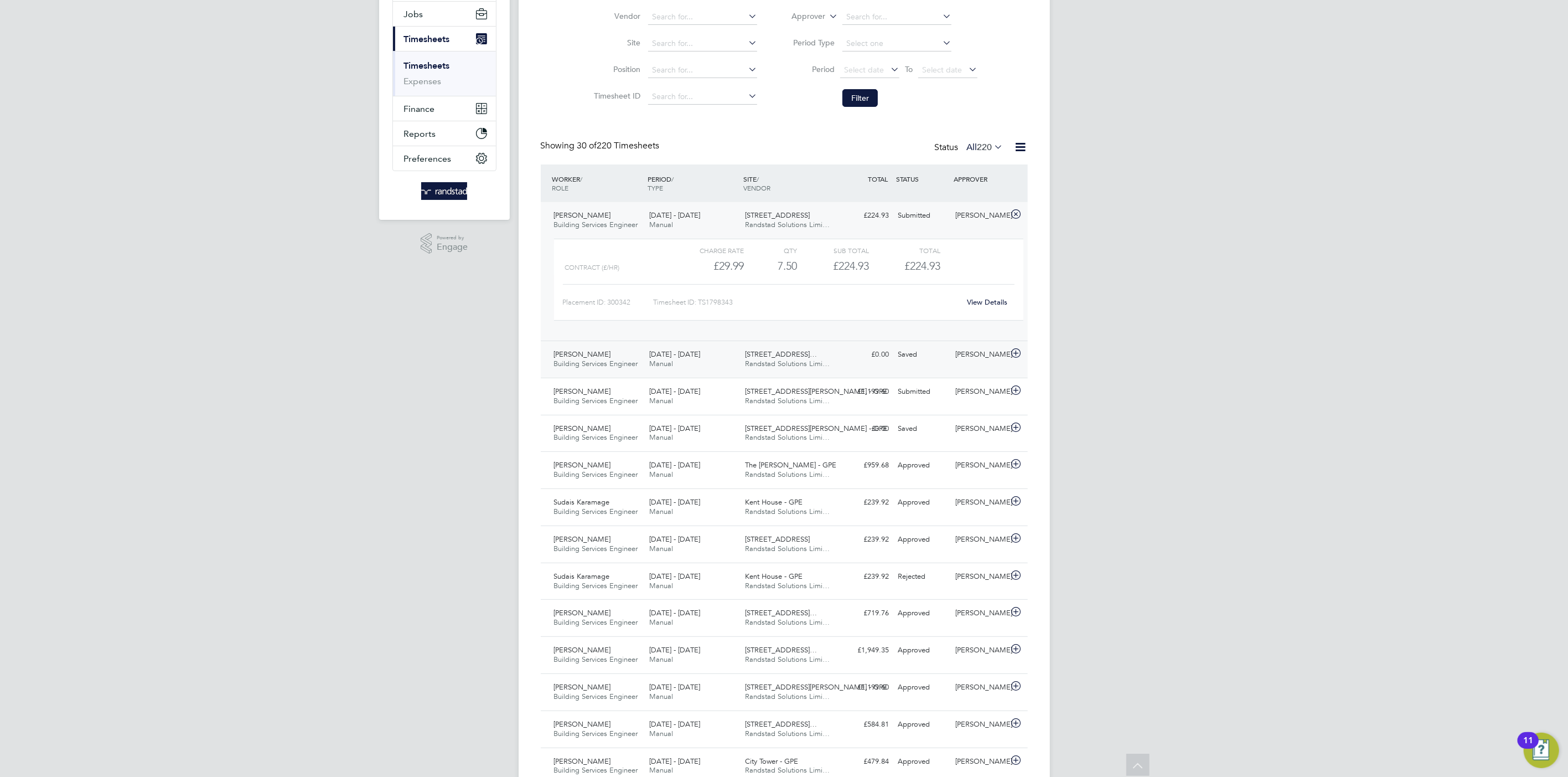
click at [805, 354] on span "200/214 Grays Inn Road…" at bounding box center [781, 353] width 72 height 9
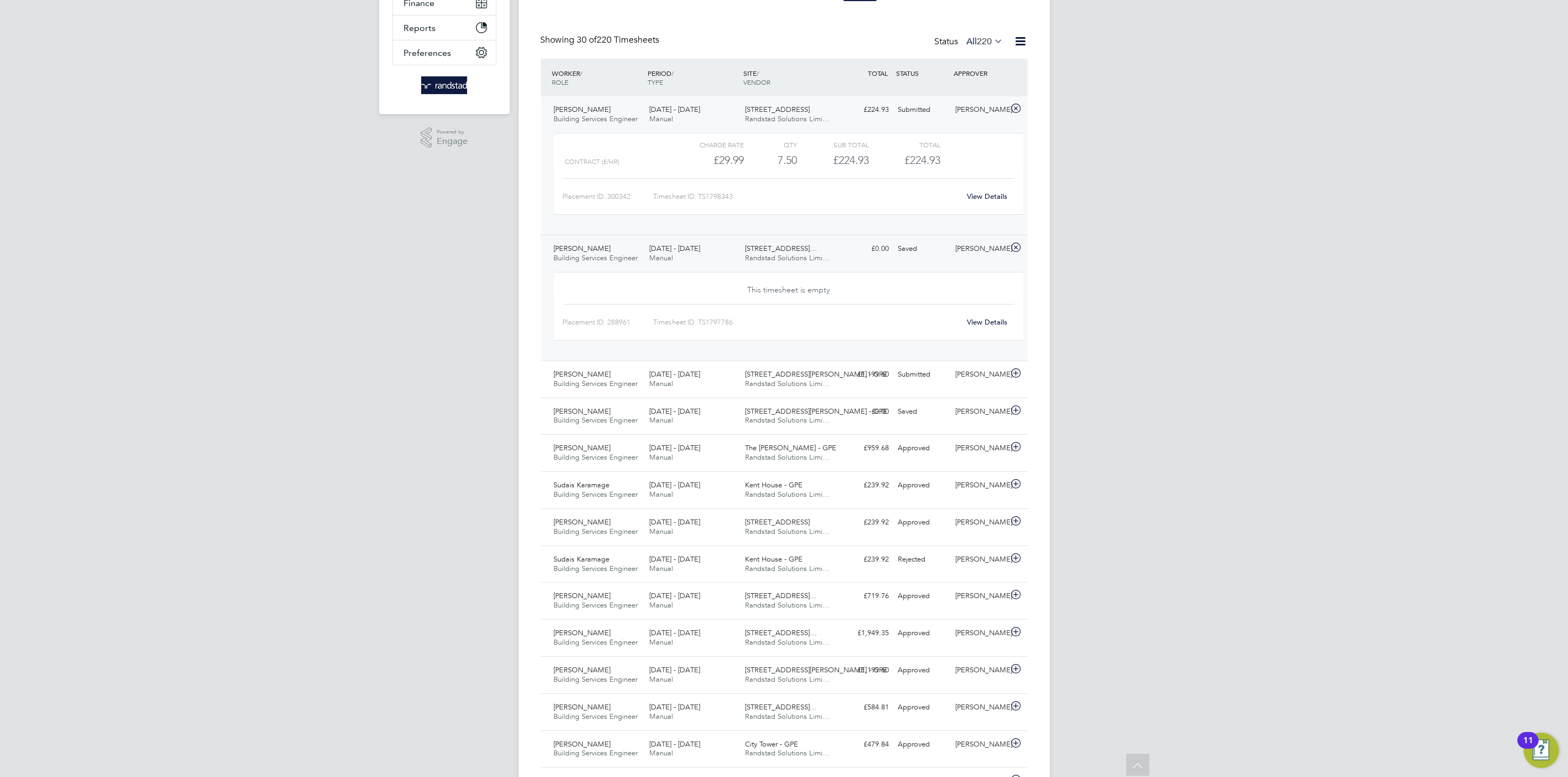
click at [983, 320] on link "View Details" at bounding box center [987, 321] width 40 height 9
click at [983, 195] on link "View Details" at bounding box center [987, 195] width 40 height 9
click at [985, 196] on link "View Details" at bounding box center [987, 195] width 40 height 9
click at [855, 104] on div "£224.93 Submitted" at bounding box center [865, 110] width 57 height 18
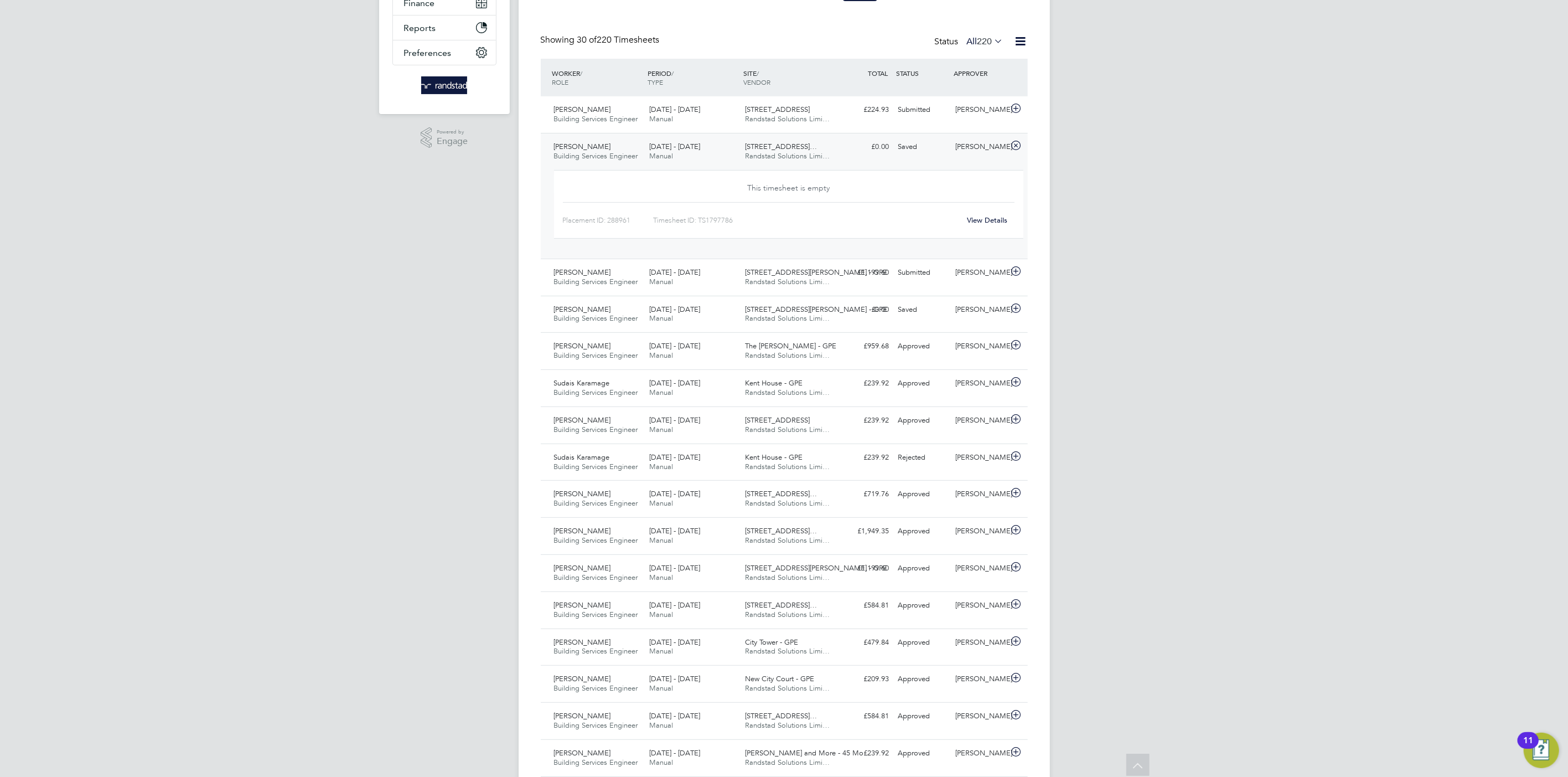
click at [974, 218] on link "View Details" at bounding box center [987, 219] width 40 height 9
click at [752, 147] on span "200/214 Grays Inn Road…" at bounding box center [781, 146] width 72 height 9
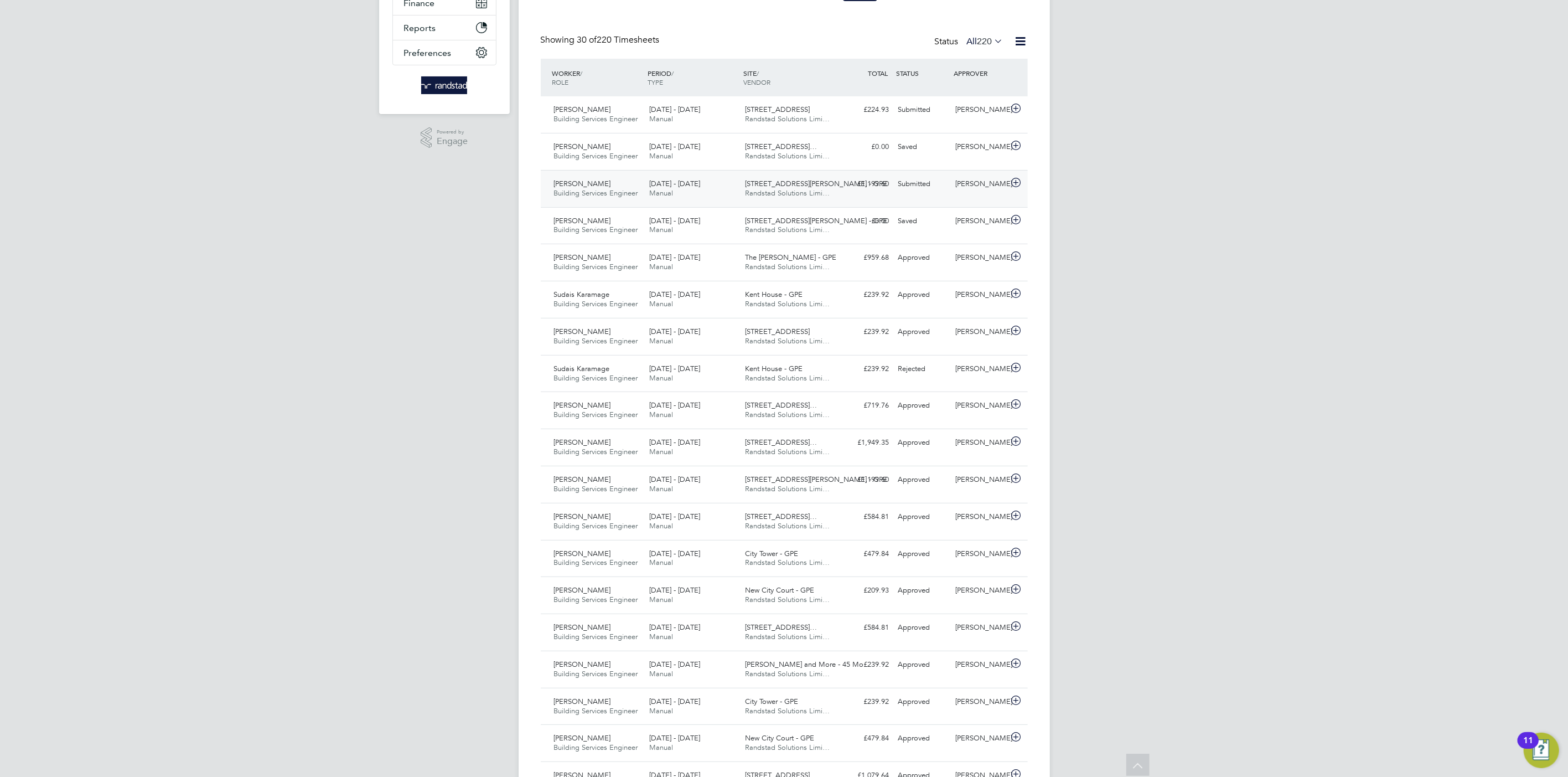
click at [759, 182] on span "31-34 Alfred Place - GPE" at bounding box center [815, 183] width 142 height 9
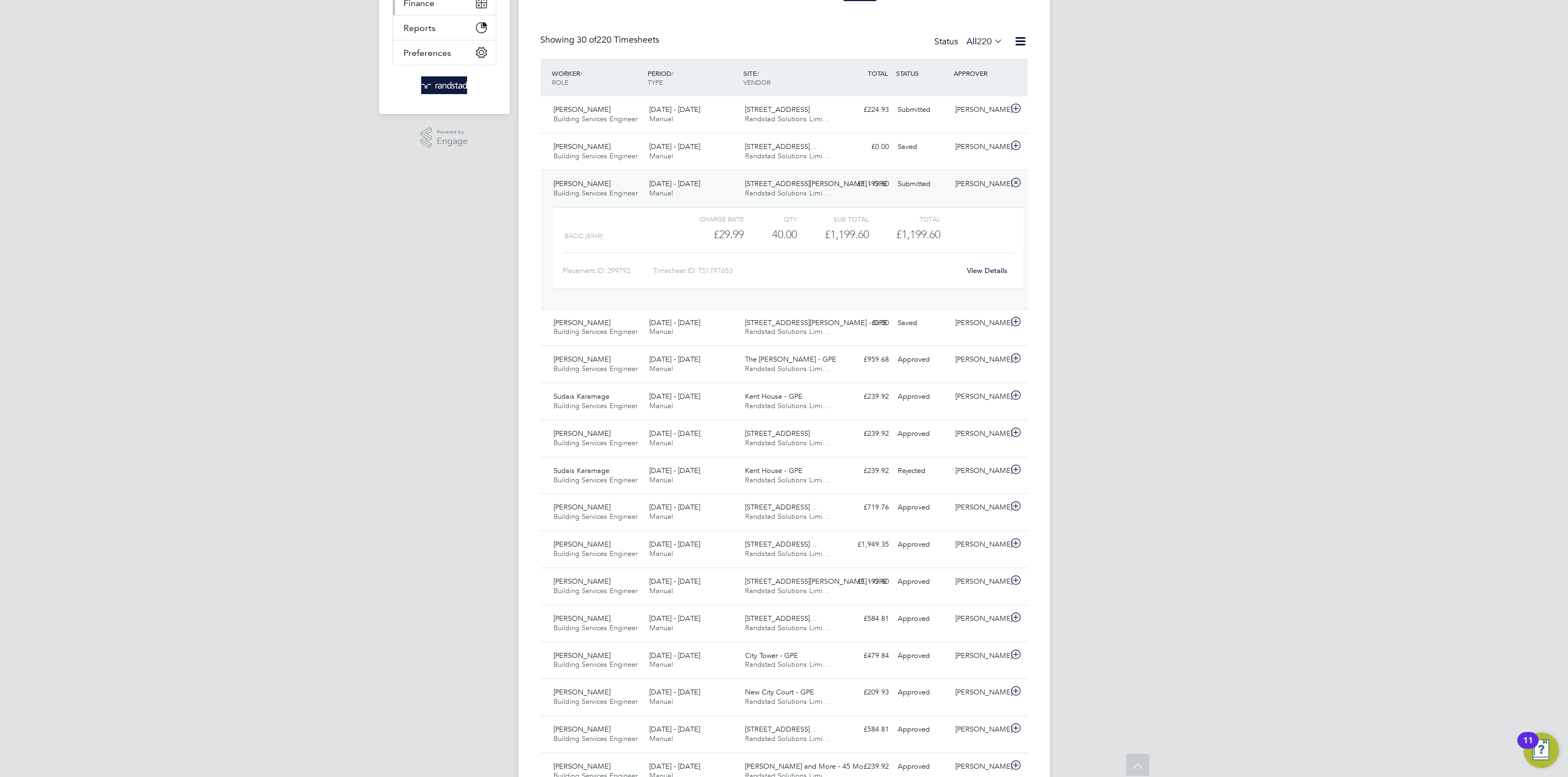
scroll to position [0, 0]
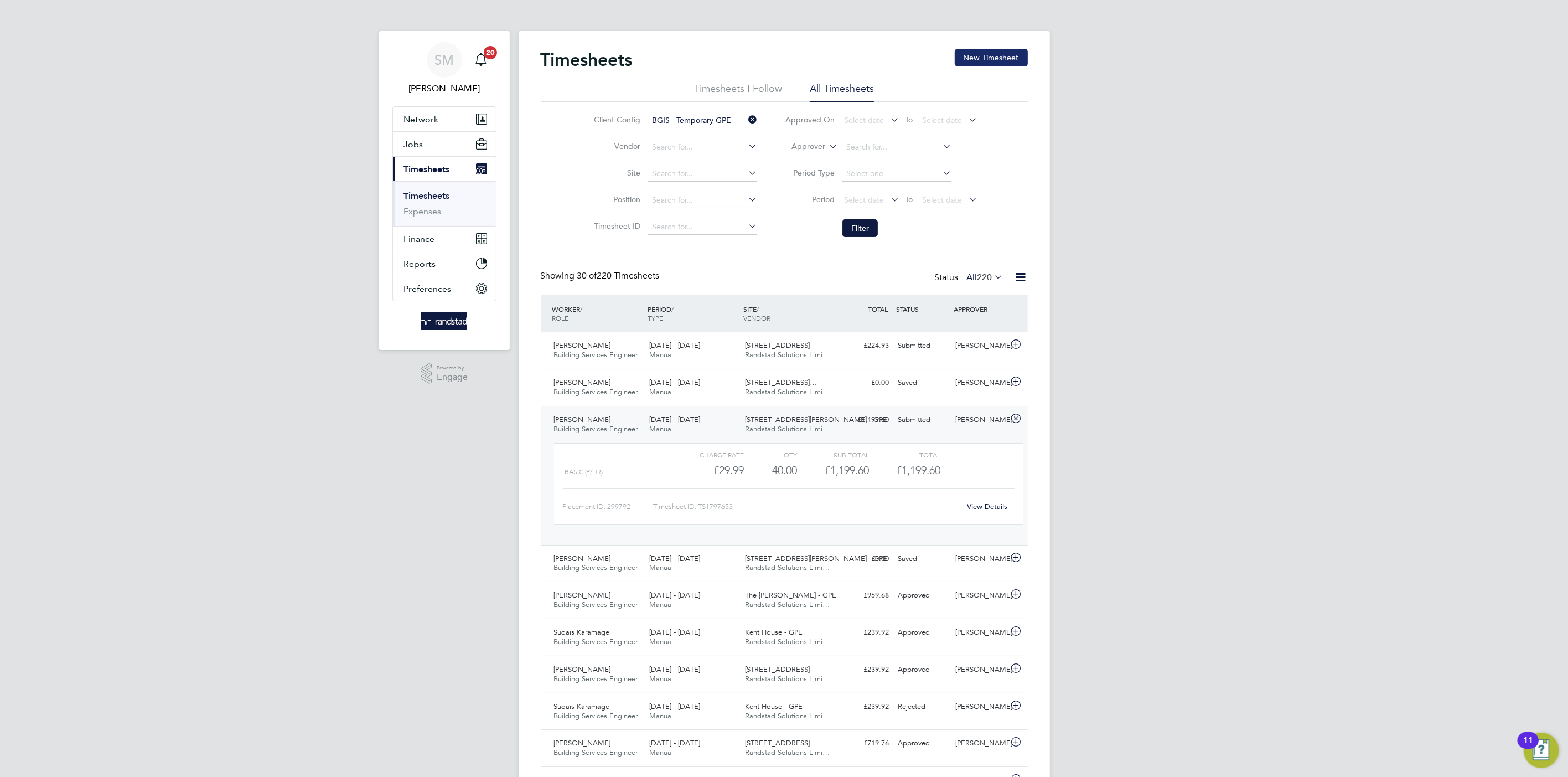
click at [977, 55] on button "New Timesheet" at bounding box center [991, 57] width 73 height 18
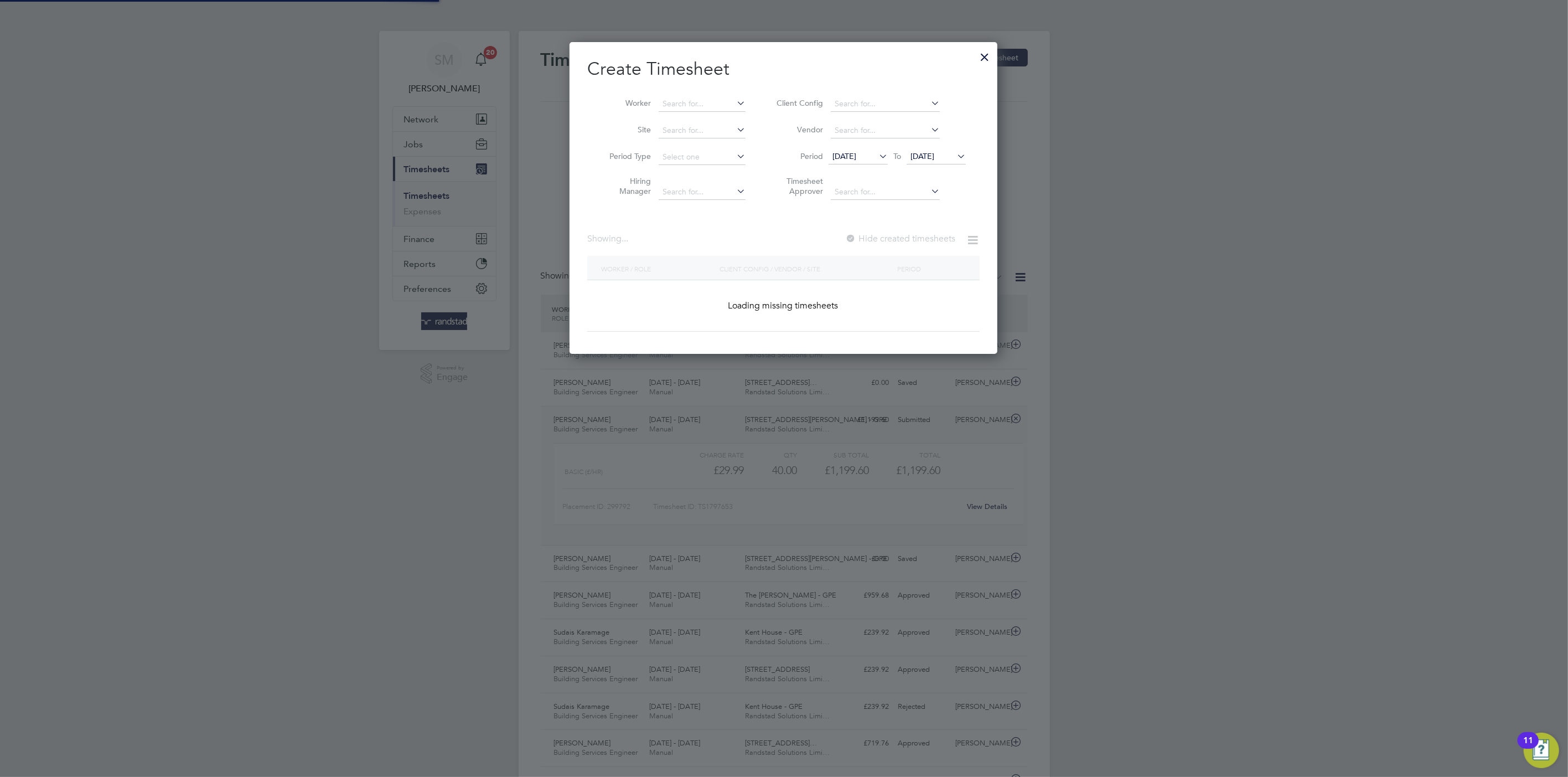
scroll to position [312, 429]
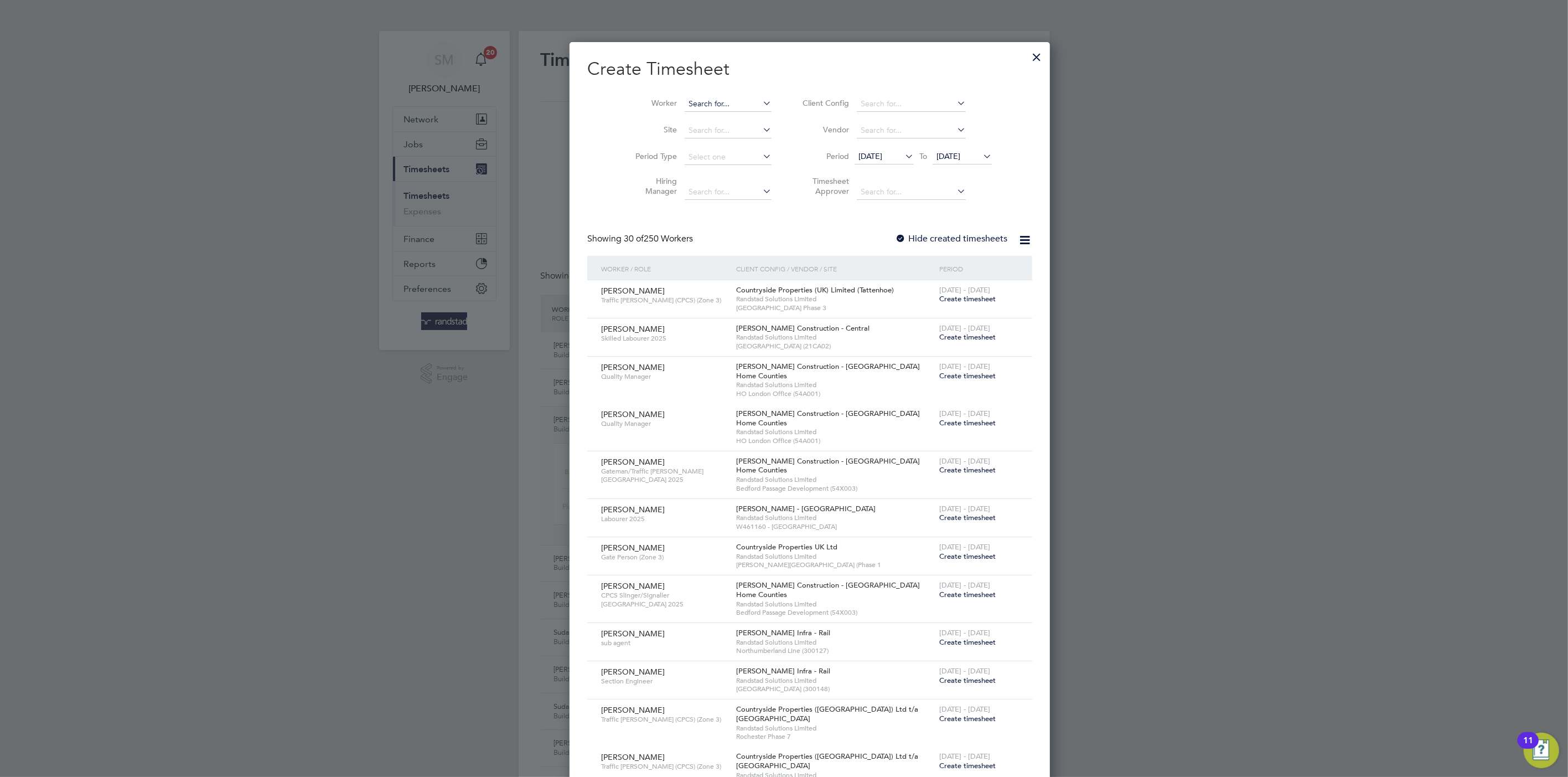
click at [685, 99] on input at bounding box center [728, 103] width 87 height 16
type input "f"
click at [672, 114] on b "Delroy" at bounding box center [695, 118] width 64 height 9
type input "Delroy Salmon"
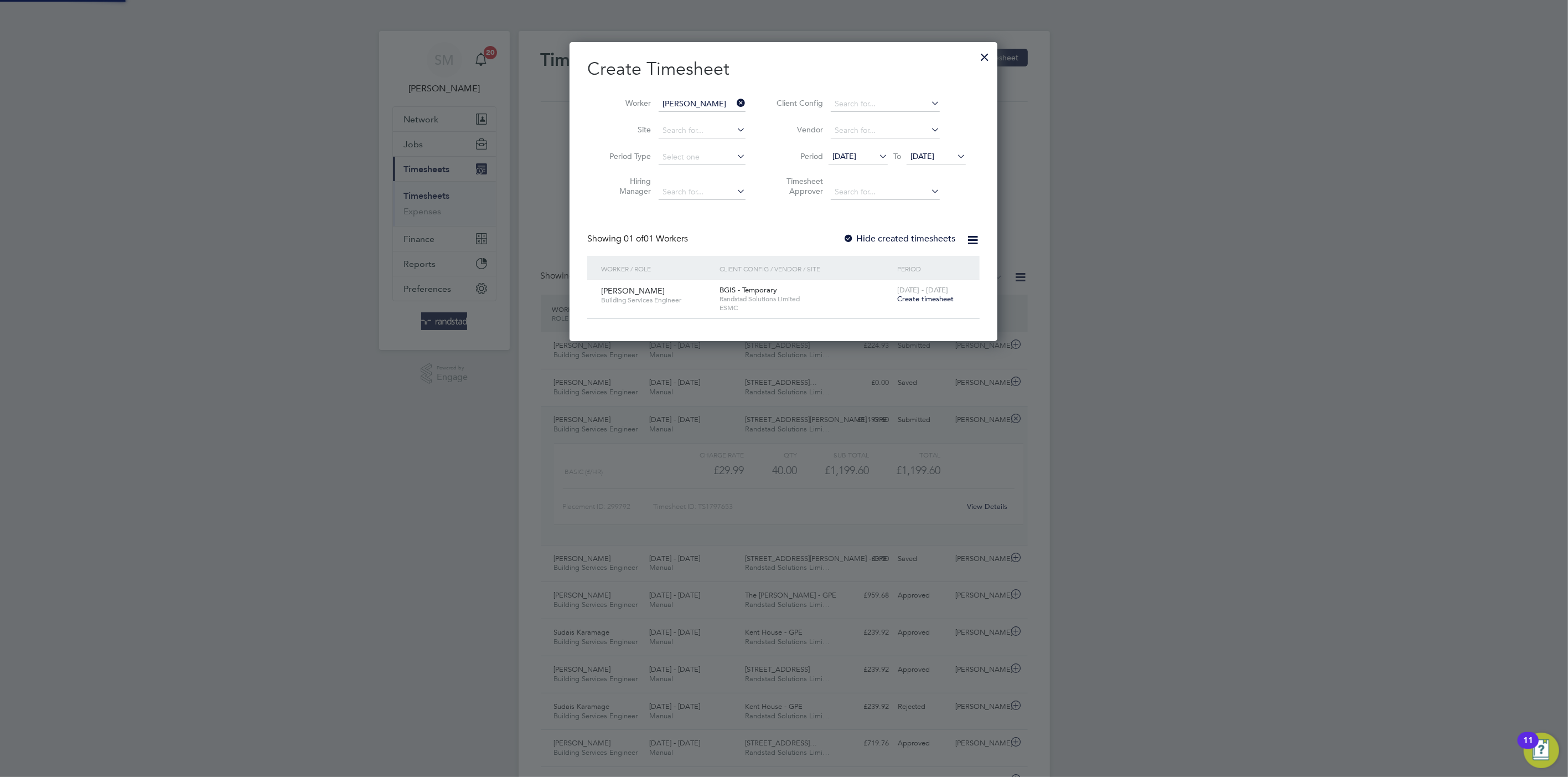
scroll to position [299, 429]
click at [906, 292] on span "2 - 8 Aug 2025" at bounding box center [923, 289] width 51 height 9
click at [907, 294] on span "Create timesheet" at bounding box center [925, 298] width 57 height 9
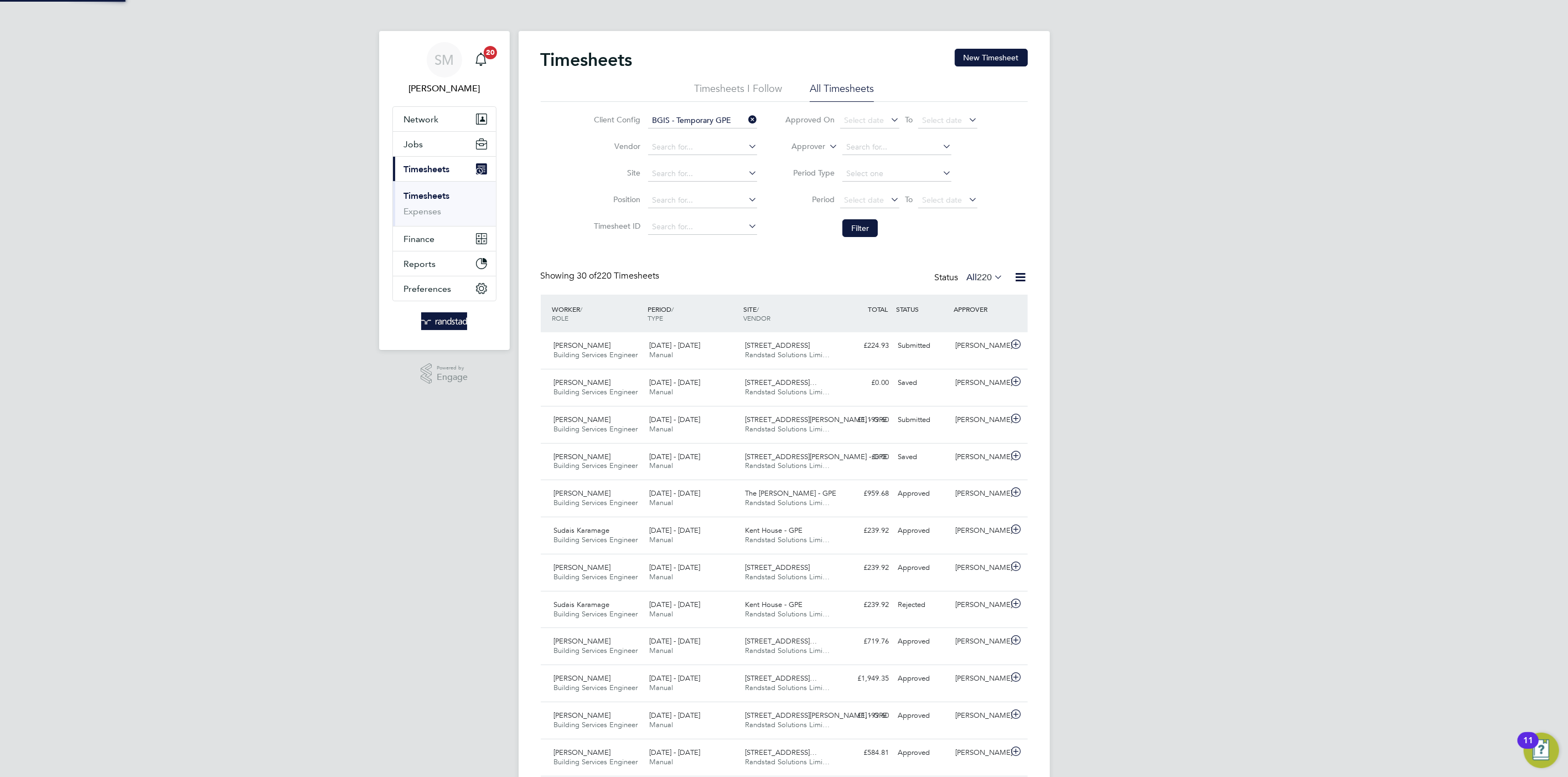
scroll to position [28, 96]
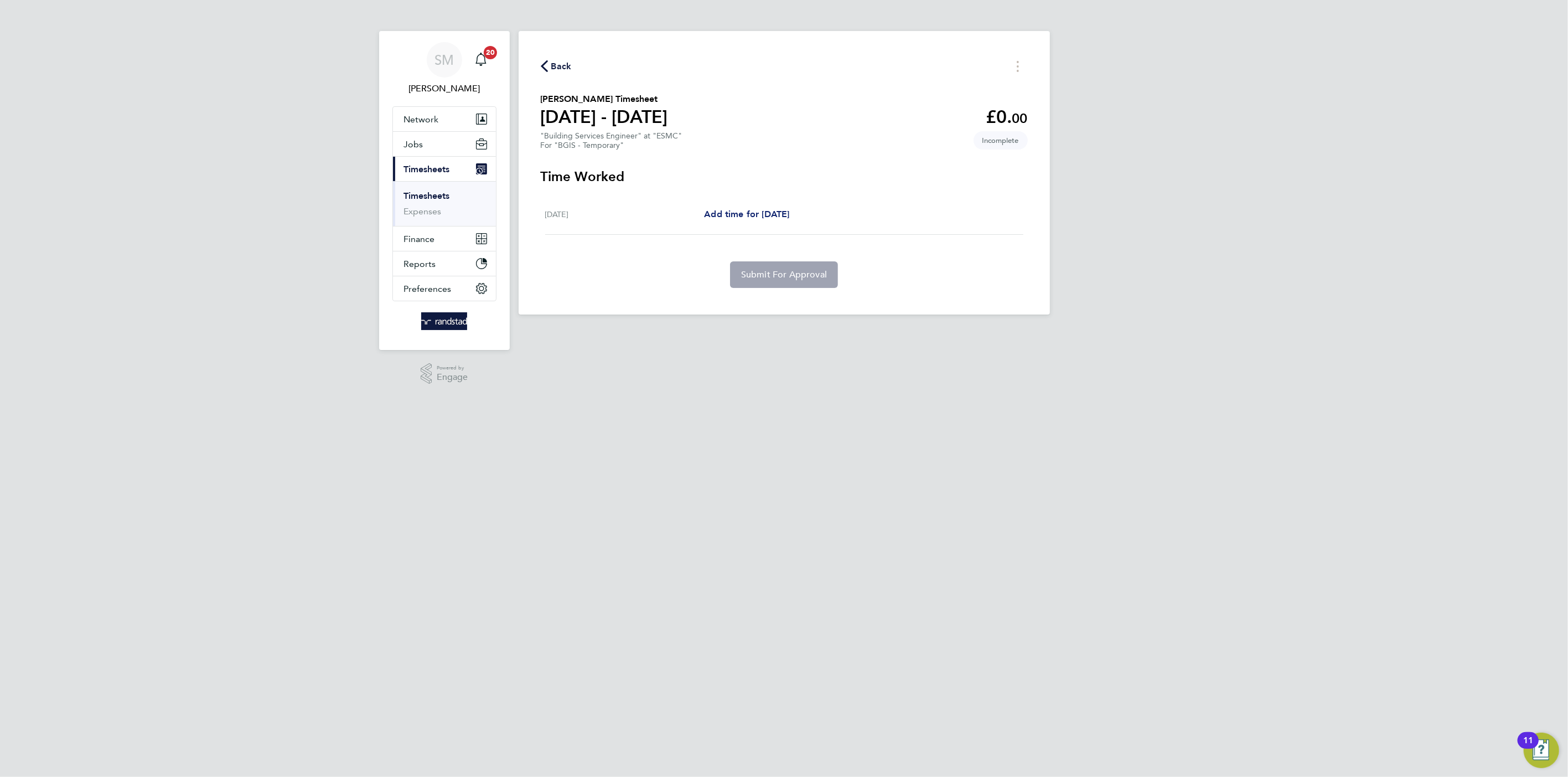
click at [741, 218] on span "Add time for [DATE]" at bounding box center [746, 214] width 85 height 11
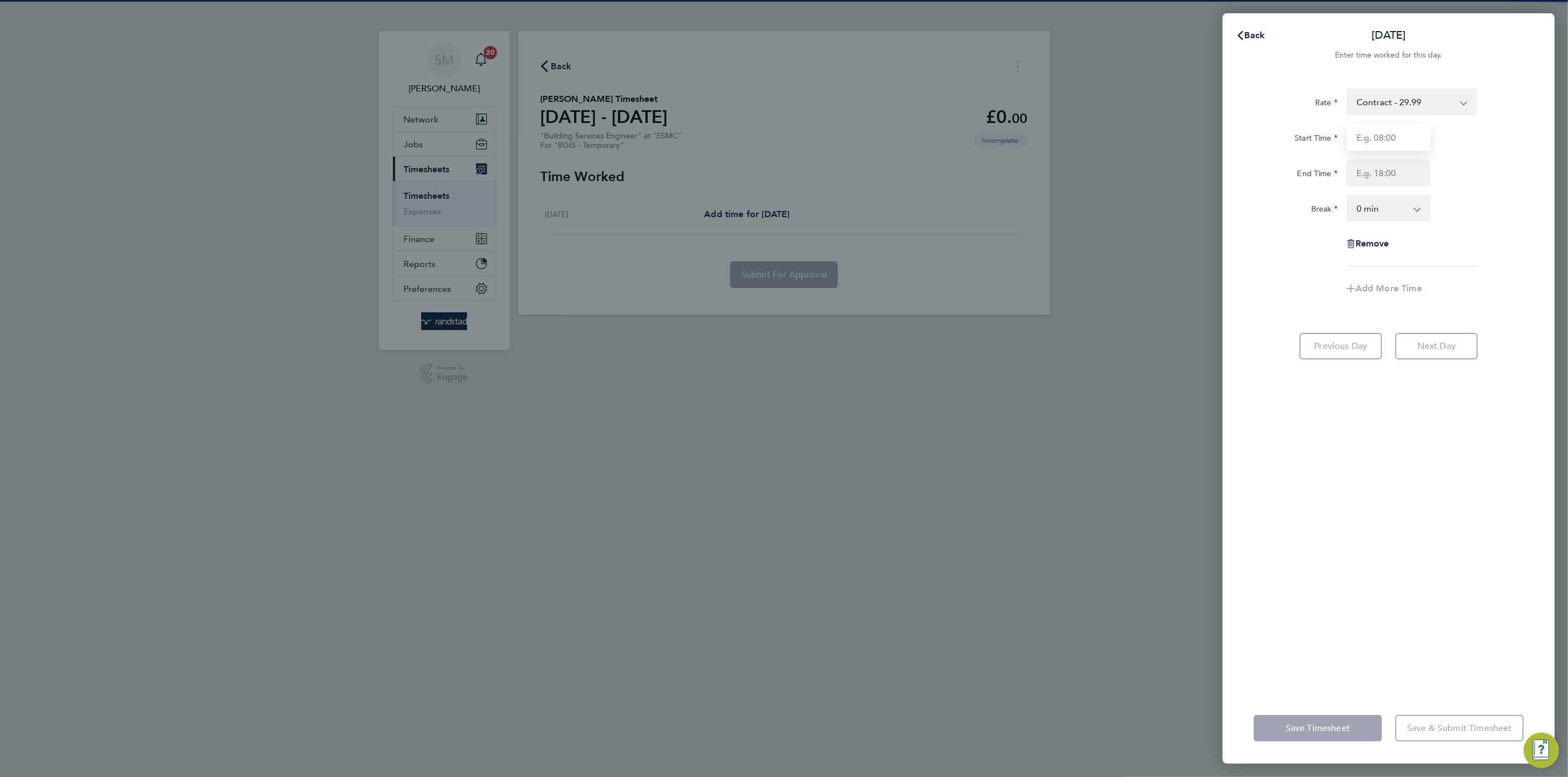
click at [1381, 139] on input "Start Time" at bounding box center [1388, 137] width 84 height 26
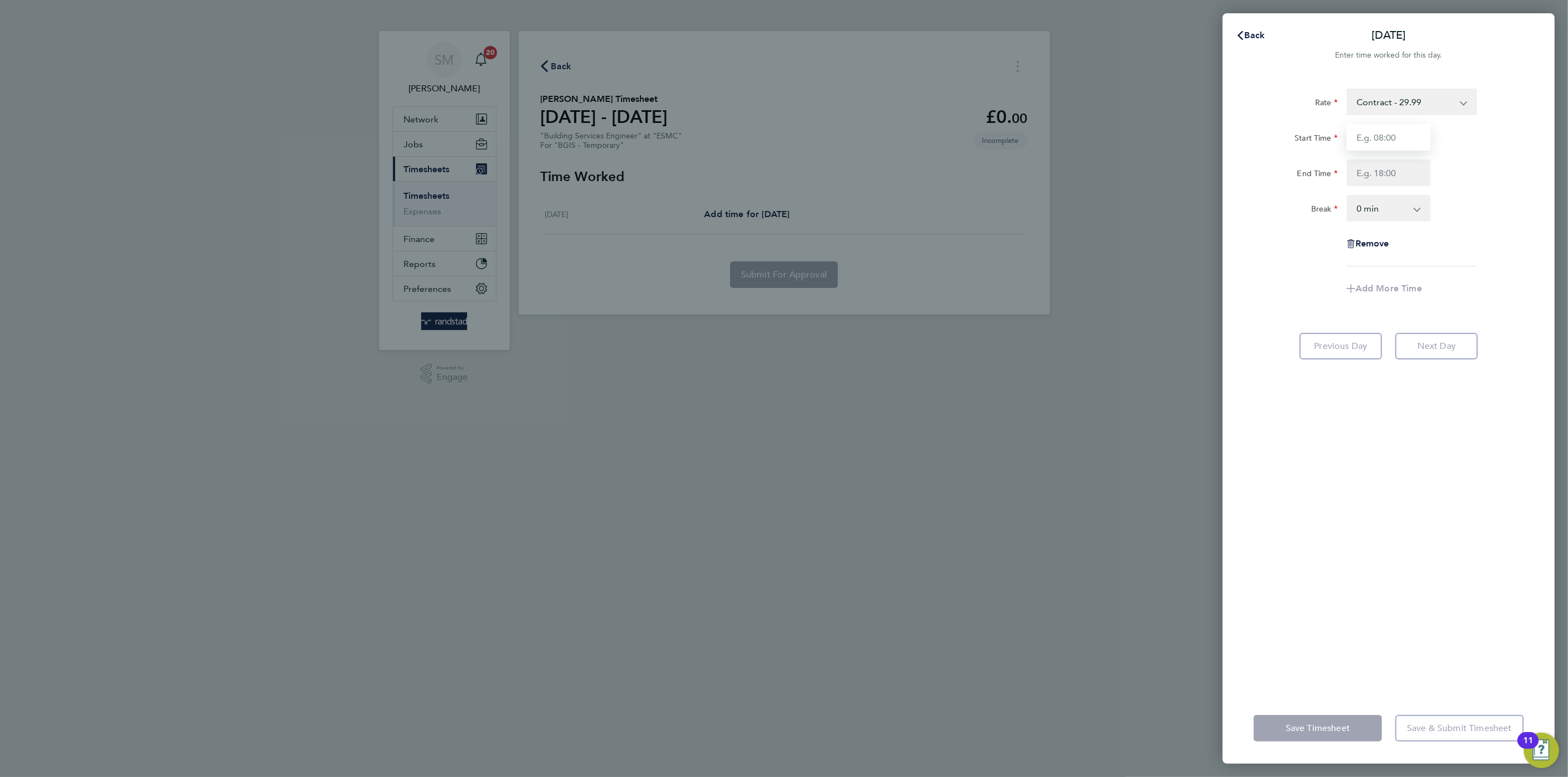
type input "08:00"
click at [1385, 171] on input "End Time" at bounding box center [1388, 172] width 84 height 26
type input "17:00"
click at [1387, 214] on select "0 min 15 min 30 min 45 min 60 min 75 min 90 min" at bounding box center [1382, 209] width 69 height 25
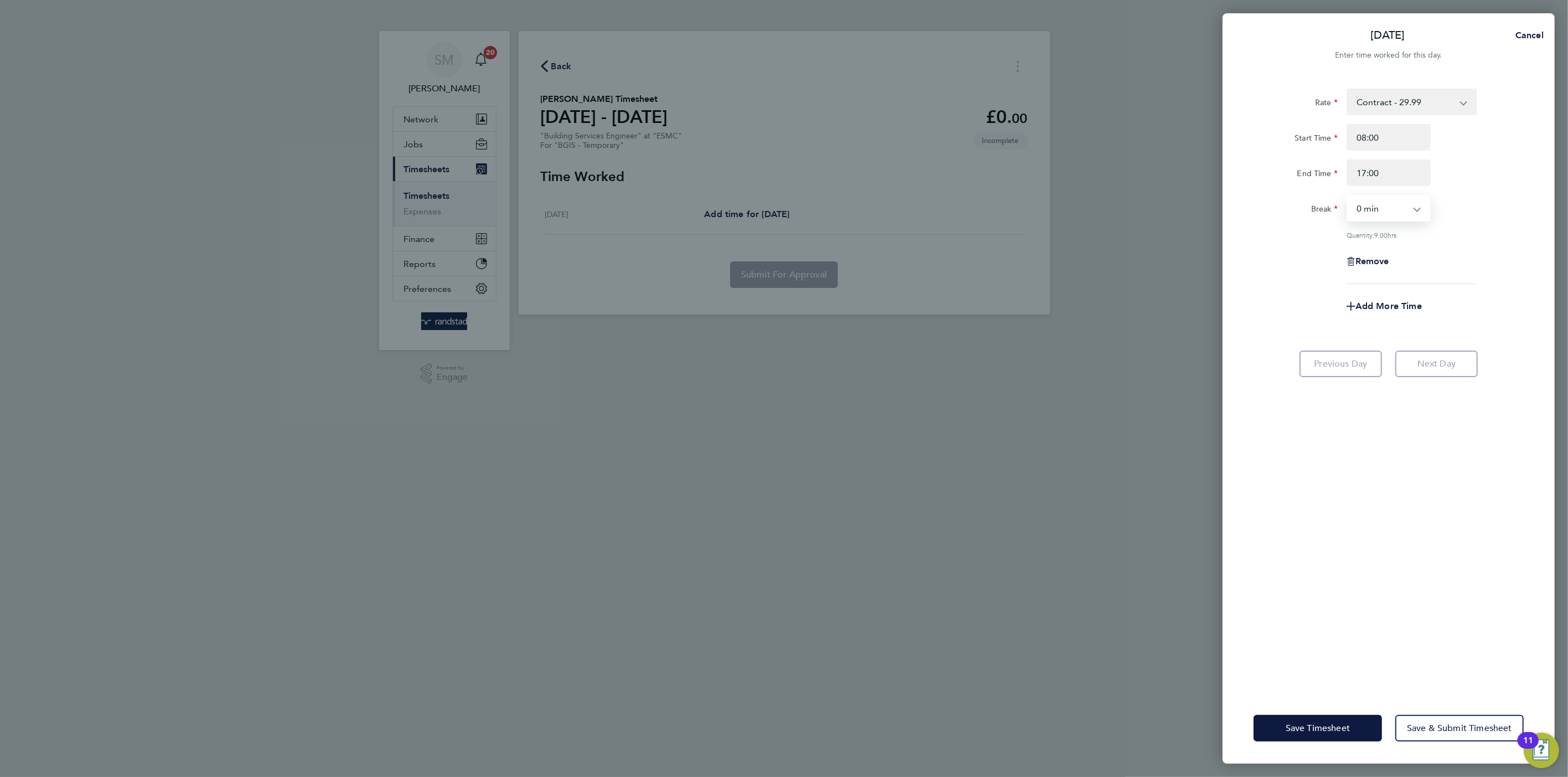
select select "60"
click at [1347, 196] on select "0 min 15 min 30 min 45 min 60 min 75 min 90 min" at bounding box center [1382, 209] width 69 height 25
click at [1473, 751] on div "Save Timesheet Save & Submit Timesheet" at bounding box center [1388, 728] width 332 height 71
click at [1479, 725] on span "Save & Submit Timesheet" at bounding box center [1459, 728] width 105 height 11
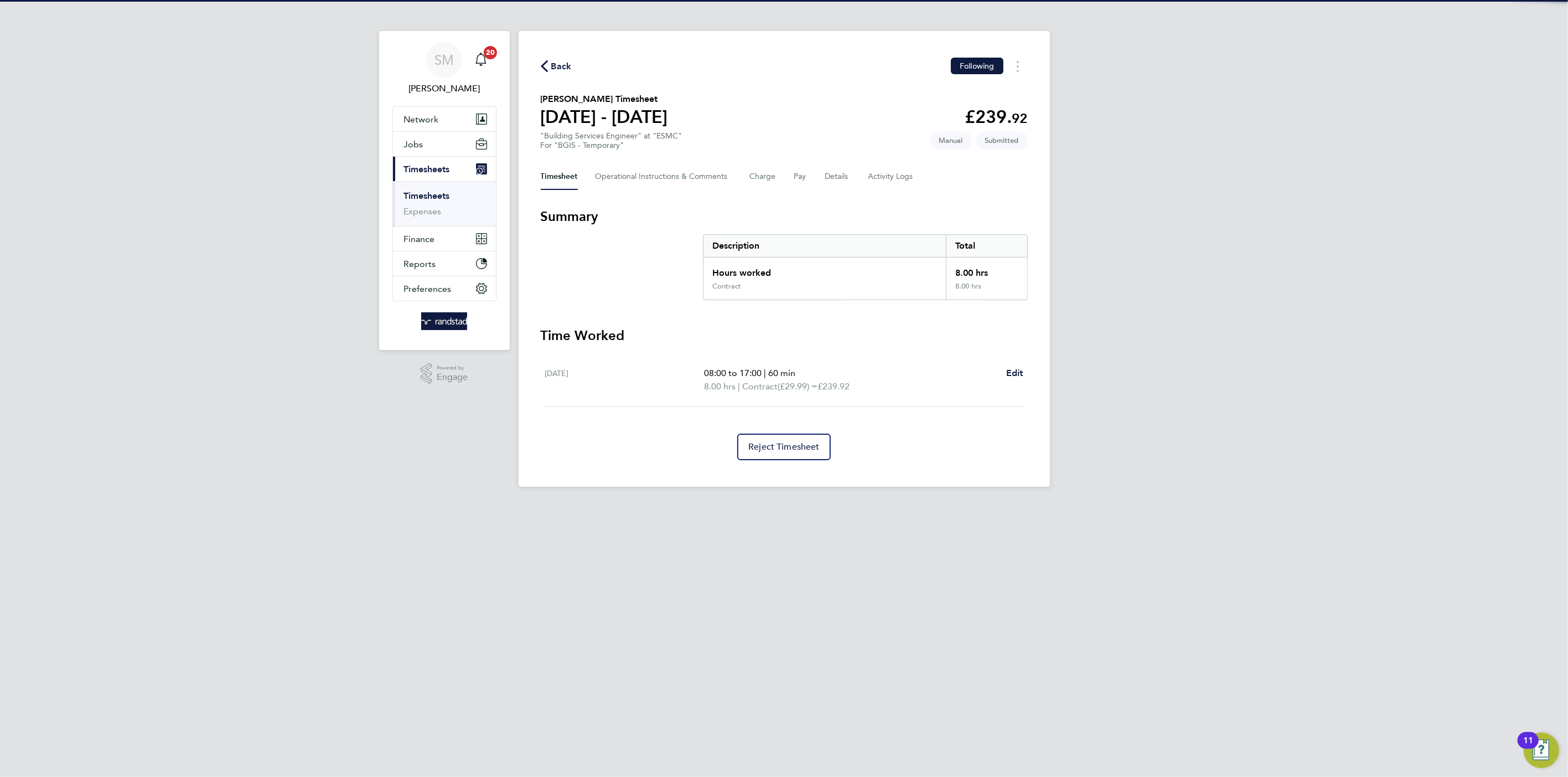
click at [1012, 488] on app-footer at bounding box center [784, 495] width 531 height 18
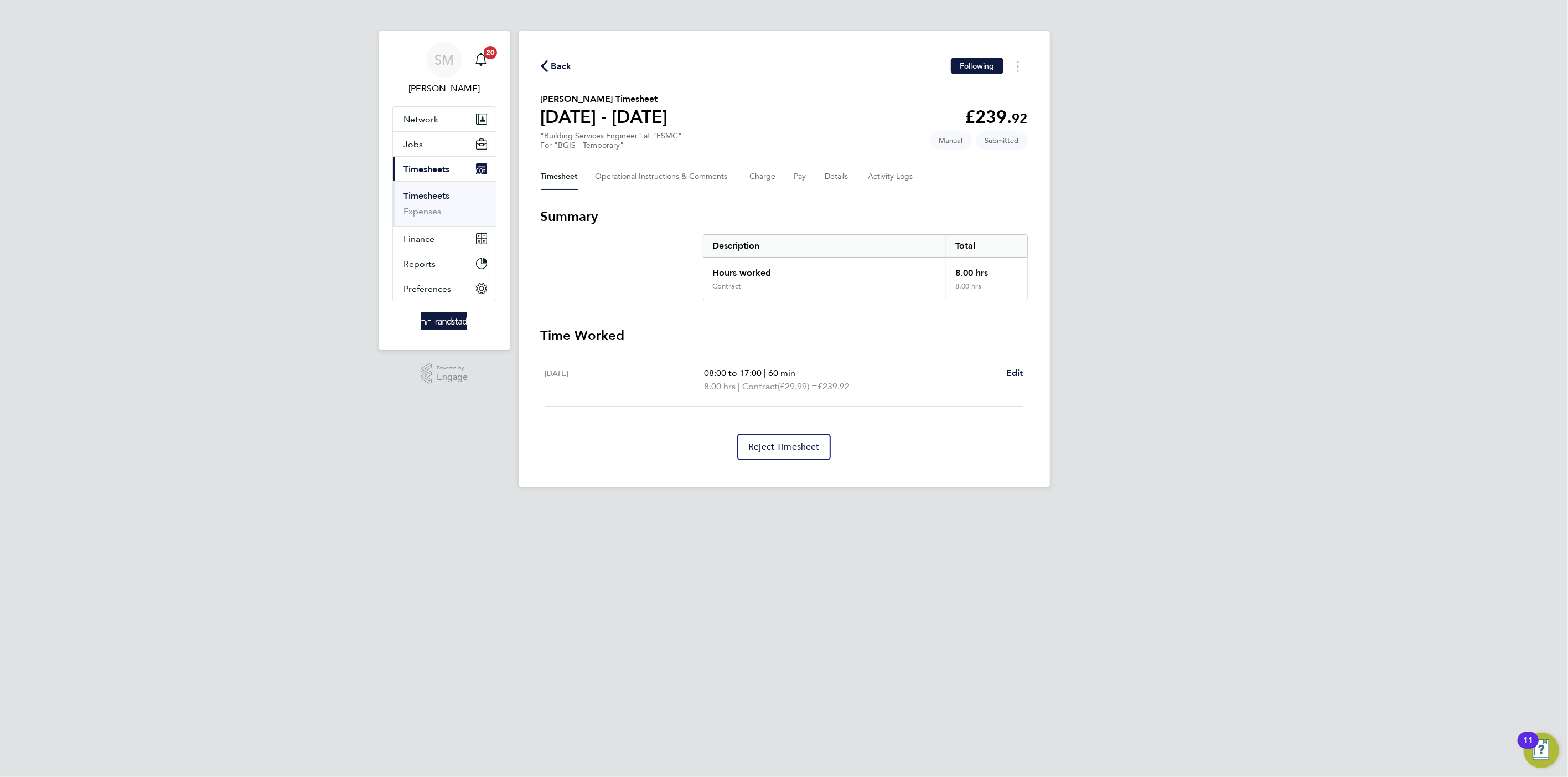
click at [441, 198] on link "Timesheets" at bounding box center [427, 195] width 46 height 11
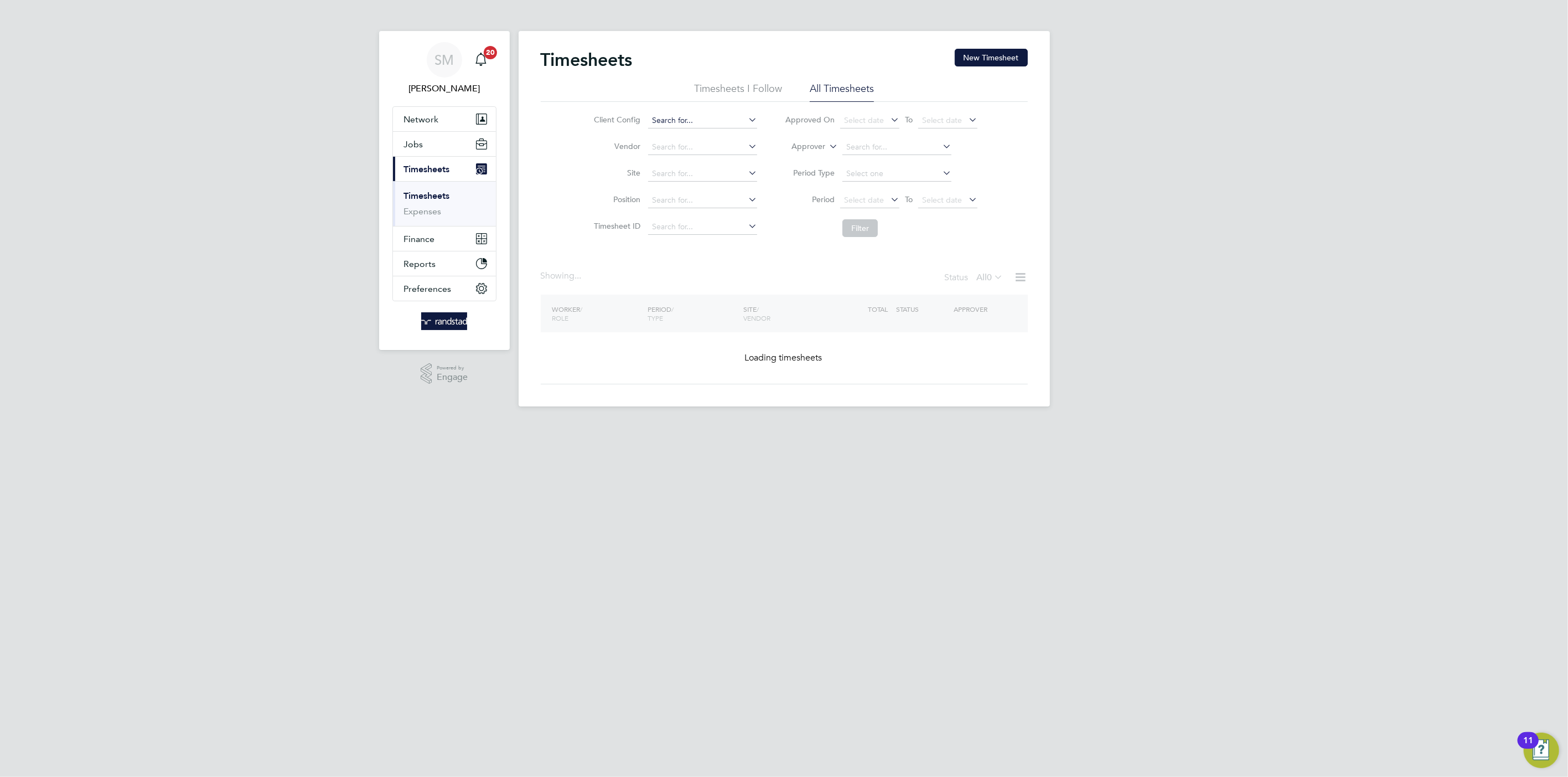
click at [673, 123] on input at bounding box center [702, 121] width 109 height 16
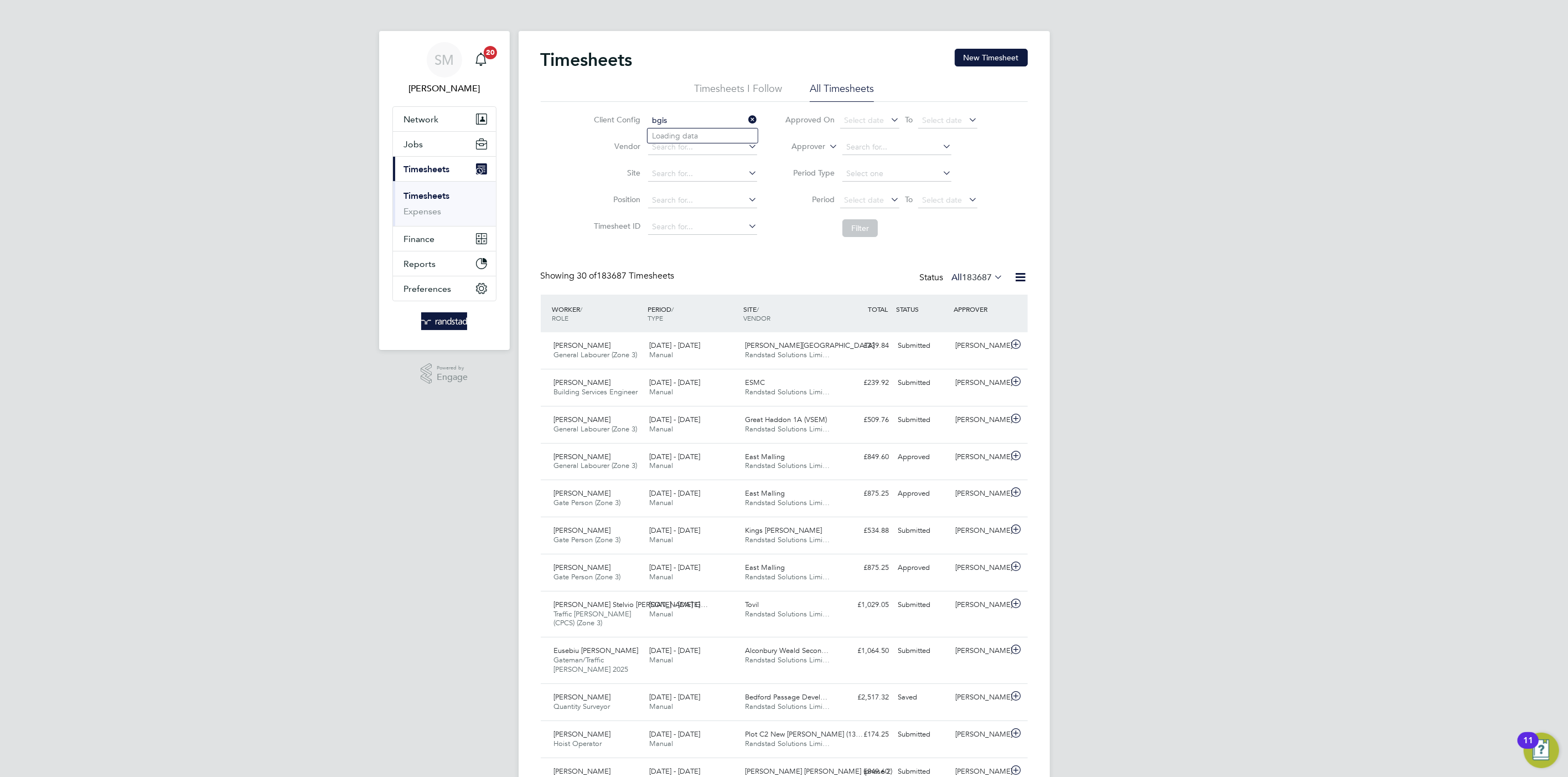
scroll to position [28, 96]
click at [711, 209] on li "BGIS - Temporary GPE" at bounding box center [703, 211] width 110 height 15
type input "BGIS - Temporary GPE"
click at [875, 222] on button "Filter" at bounding box center [860, 228] width 35 height 18
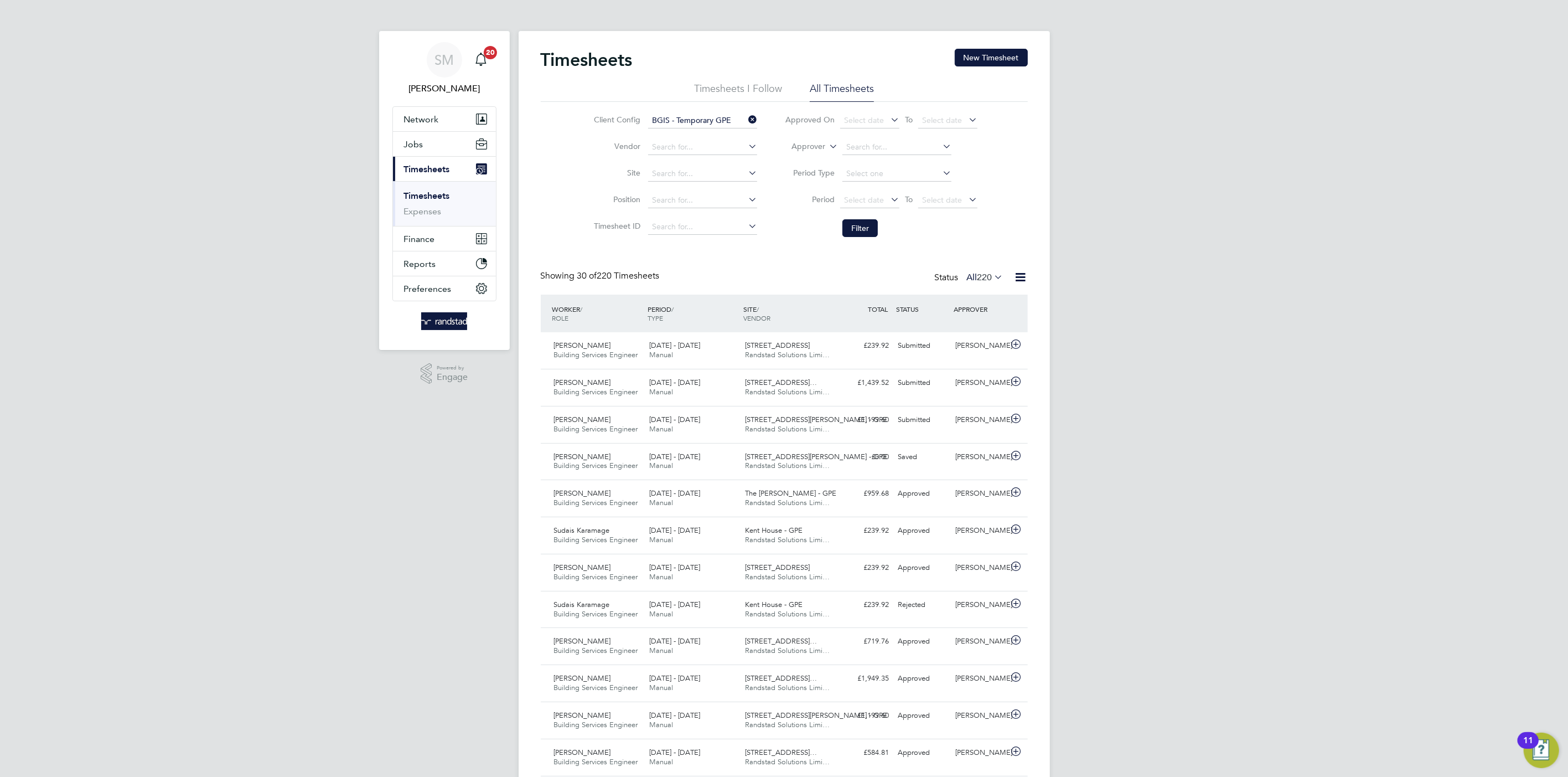
click at [746, 118] on icon at bounding box center [746, 119] width 0 height 16
click at [816, 150] on label "Approver" at bounding box center [800, 146] width 50 height 11
click at [802, 162] on li "Worker" at bounding box center [798, 159] width 55 height 15
click at [864, 145] on input at bounding box center [896, 147] width 109 height 16
click at [888, 159] on li "Maria Fraw ley" at bounding box center [896, 163] width 110 height 15
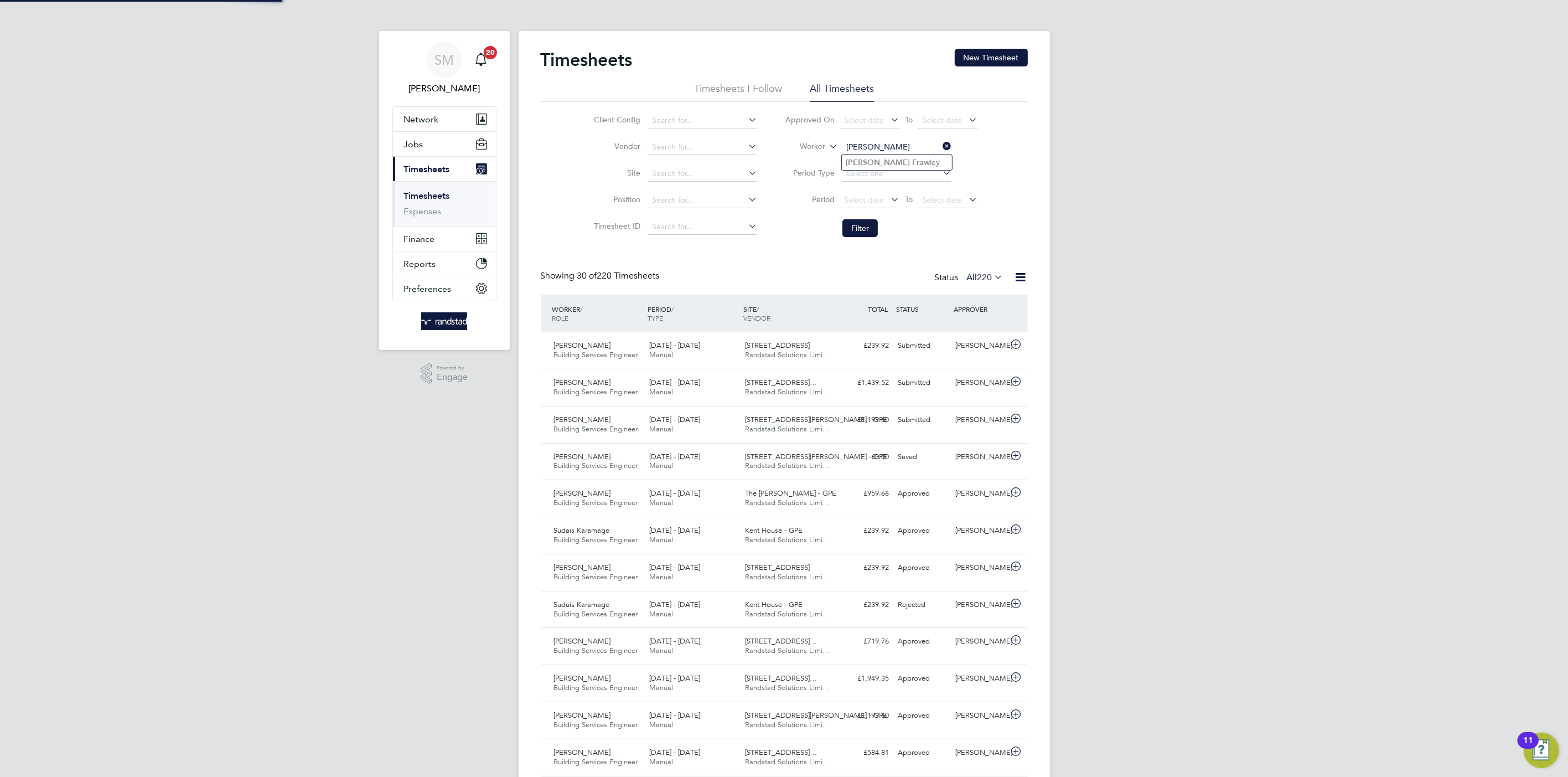
type input "Maria Frawley"
click at [880, 218] on li "Filter" at bounding box center [881, 228] width 220 height 29
click at [868, 228] on button "Filter" at bounding box center [860, 228] width 35 height 18
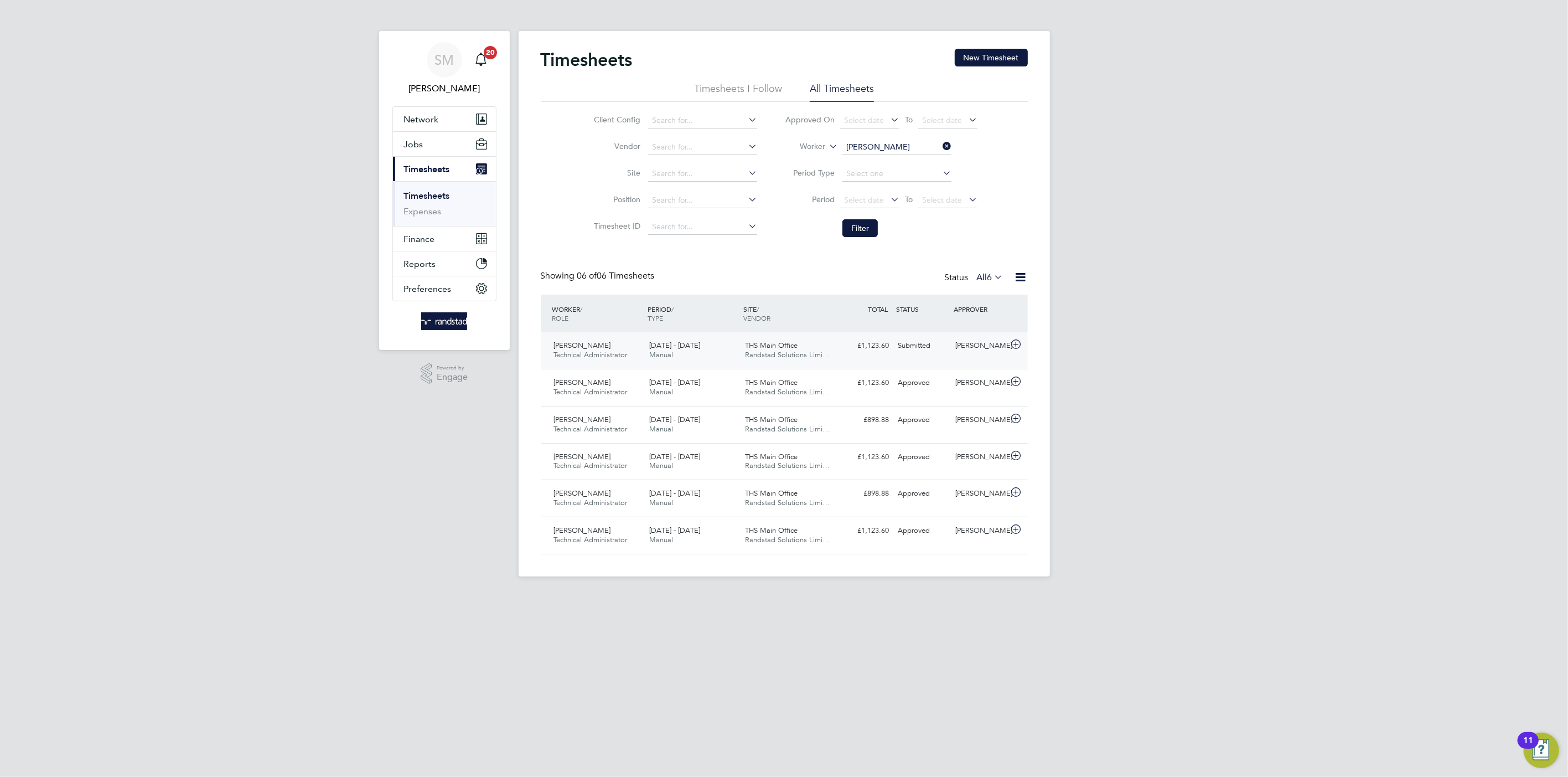
click at [855, 357] on div "Maria Frawley Technical Administrator 4 - 10 Aug 2025 4 - 10 Aug 2025 Manual TH…" at bounding box center [784, 350] width 487 height 36
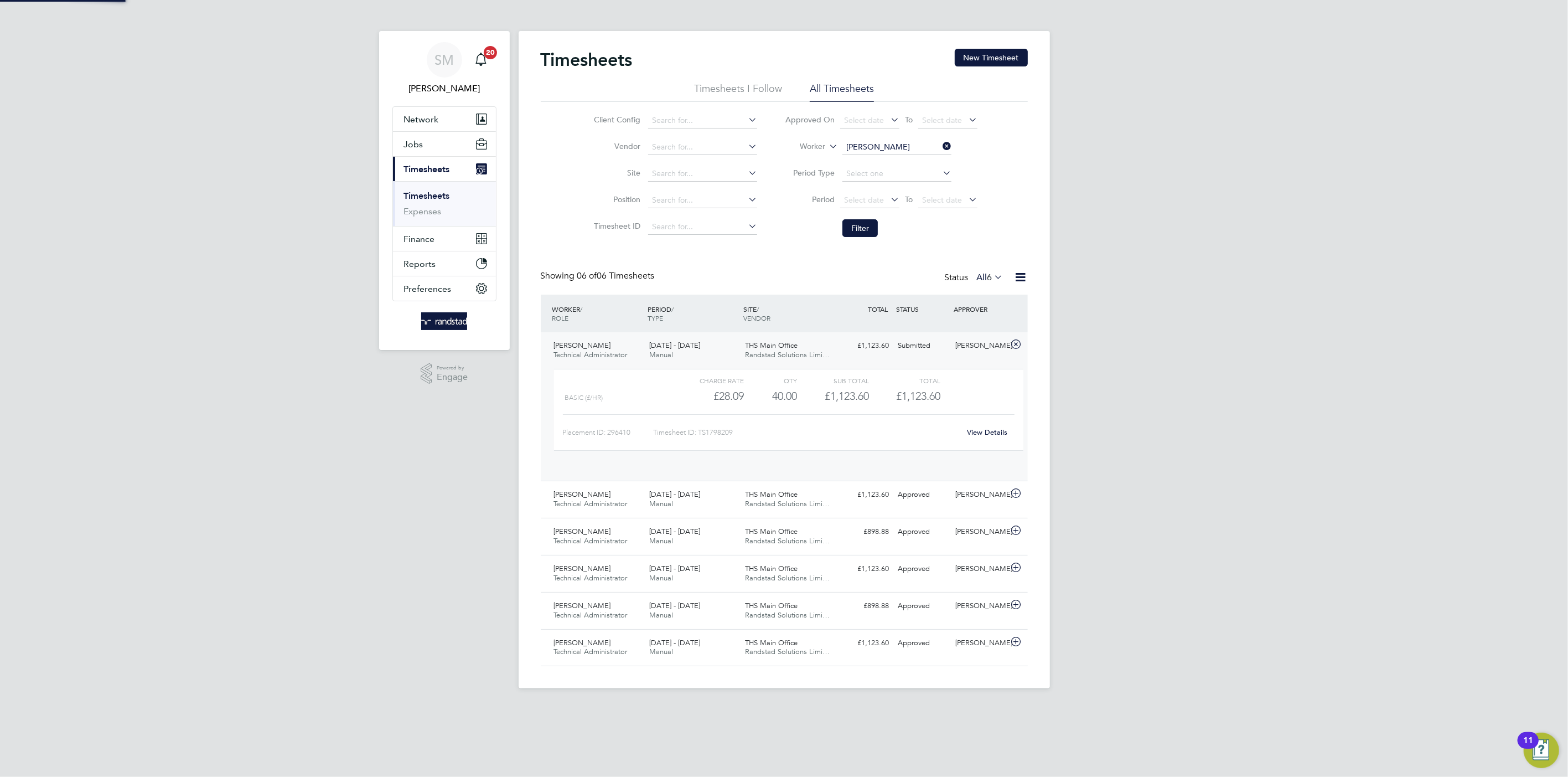
scroll to position [18, 108]
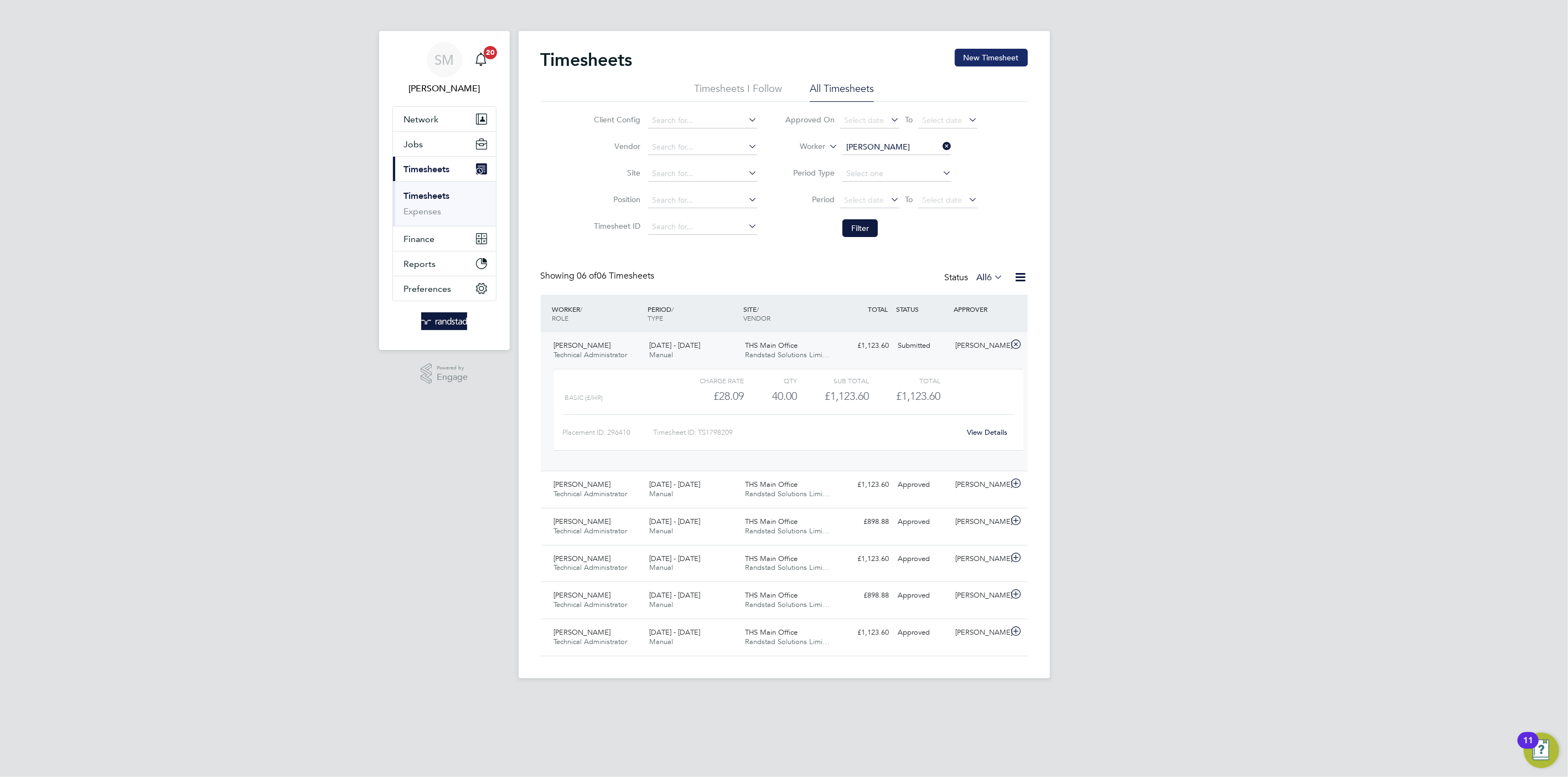
click at [997, 57] on button "New Timesheet" at bounding box center [991, 57] width 73 height 18
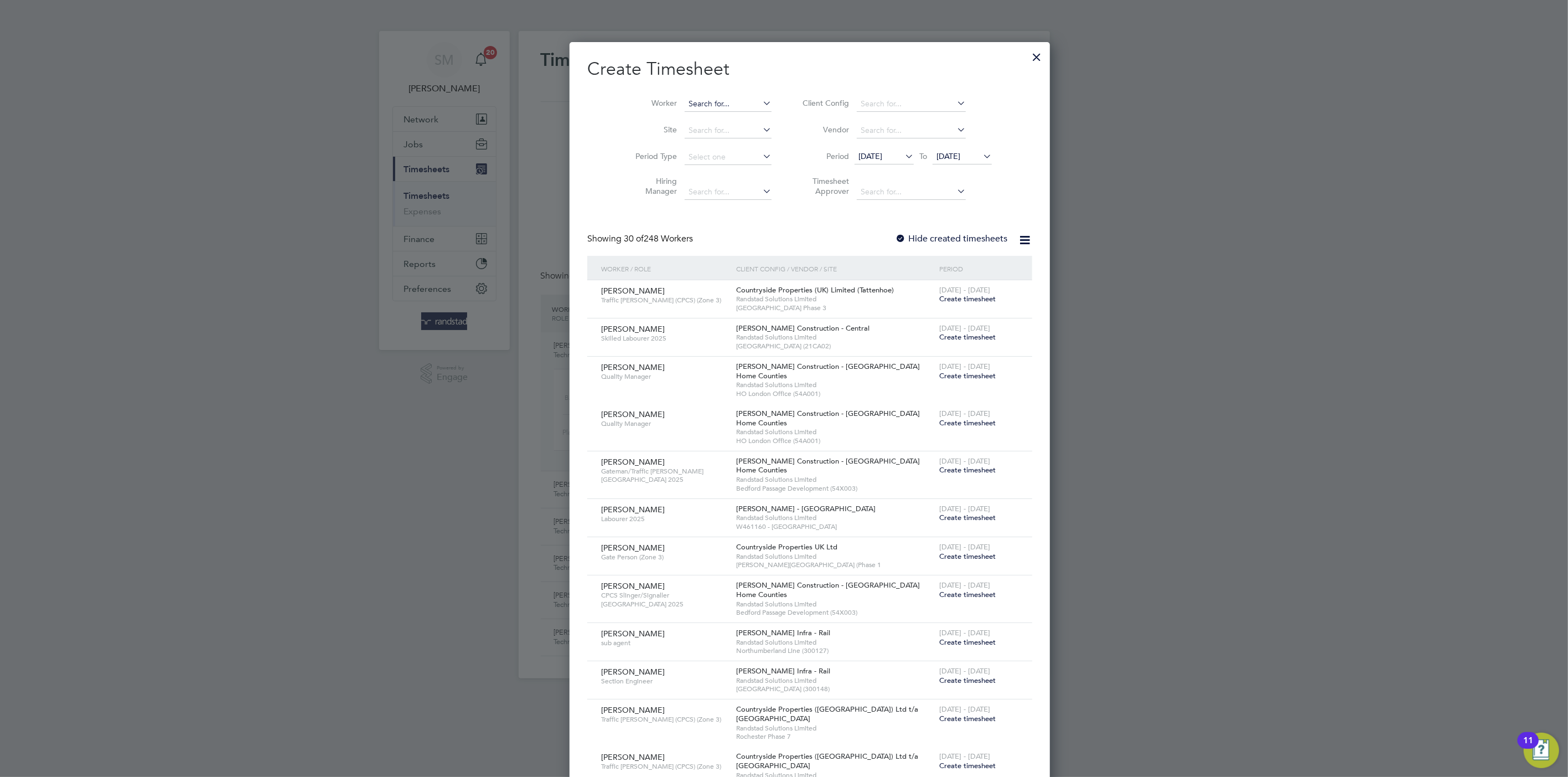
scroll to position [1875, 429]
click at [685, 104] on input at bounding box center [728, 103] width 87 height 16
click at [724, 119] on li "Joseph Kearne y" at bounding box center [710, 118] width 105 height 15
type input "Joseph Kearney"
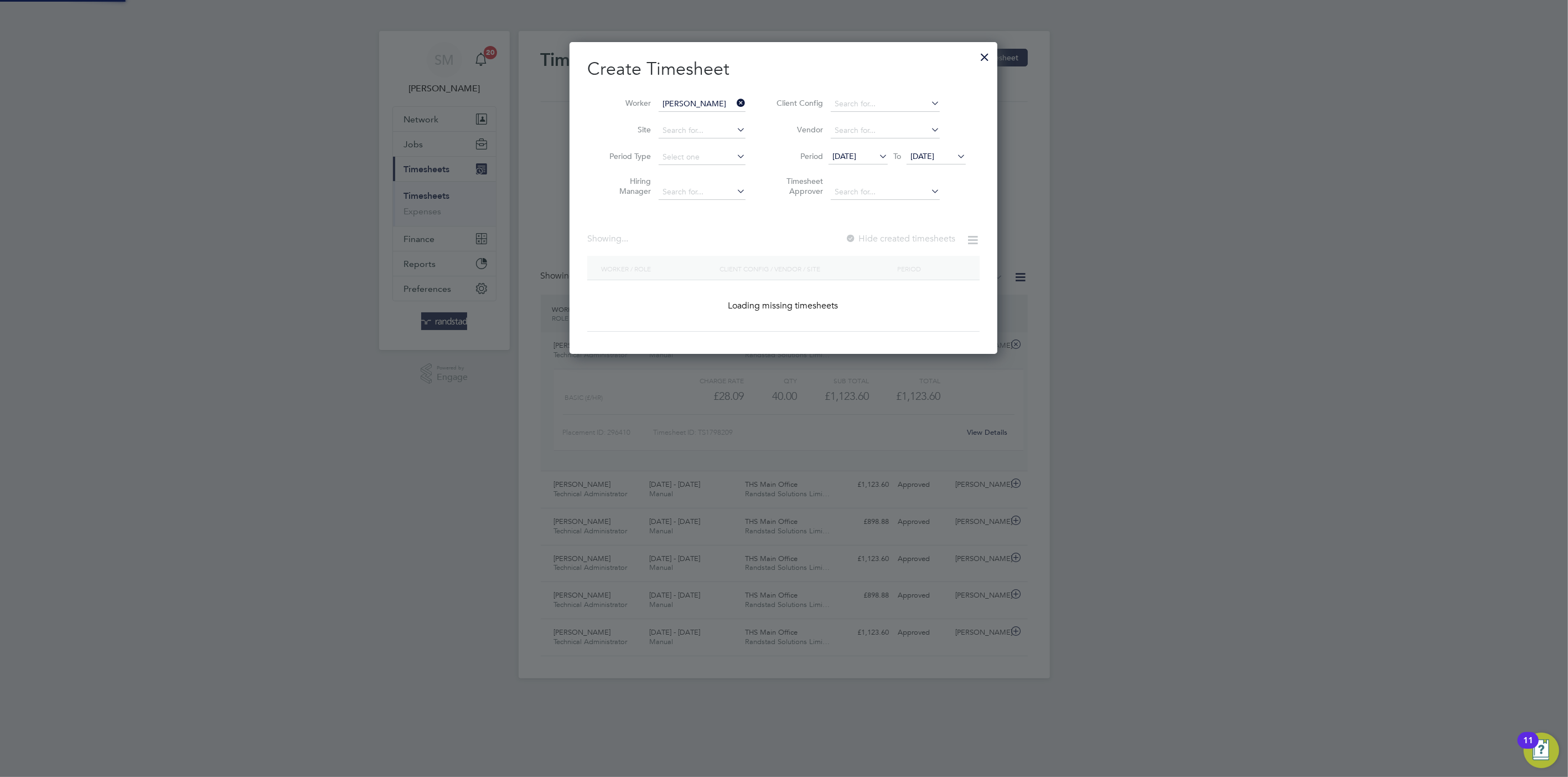
scroll to position [299, 429]
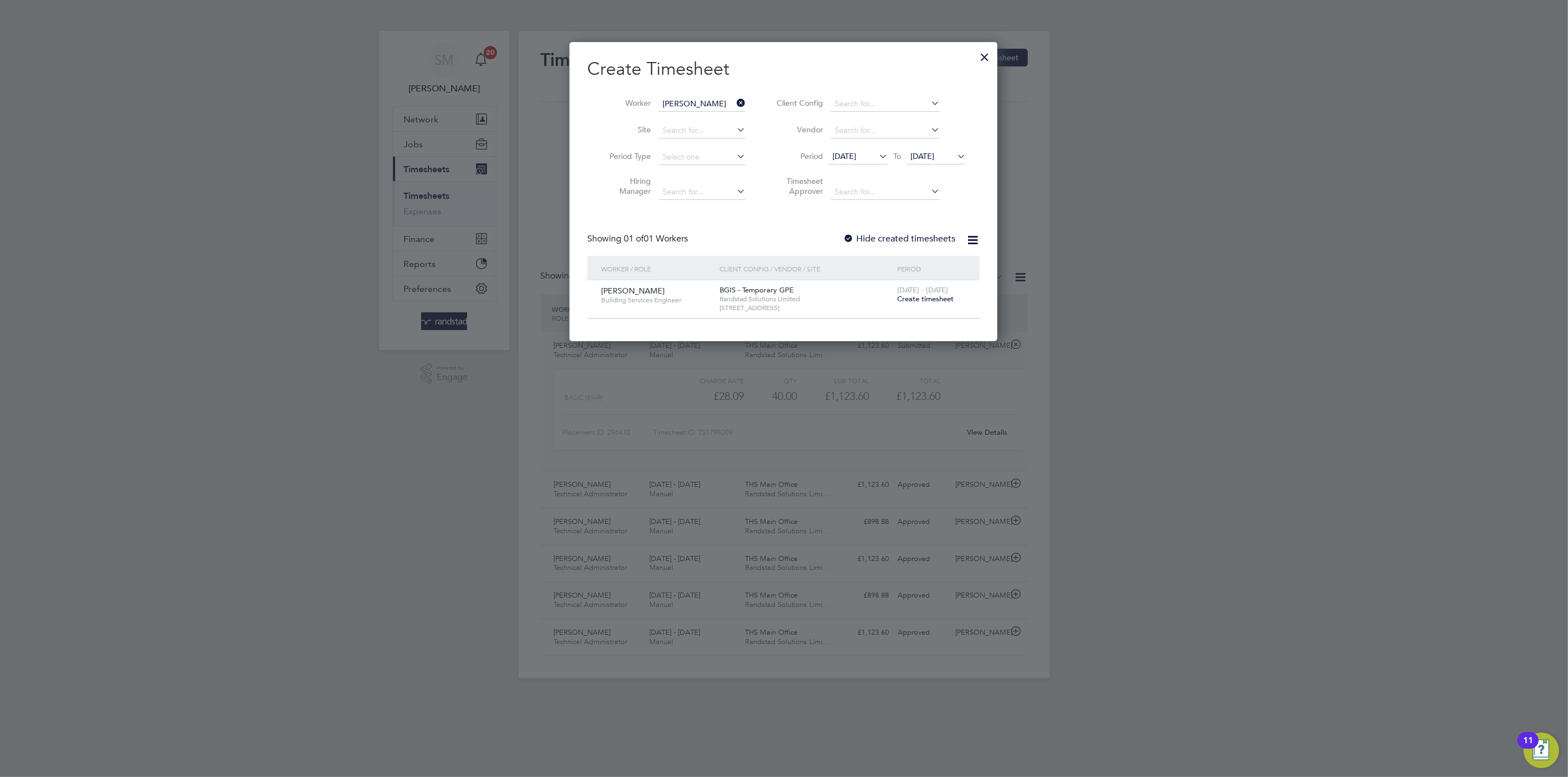
click at [931, 301] on span "Create timesheet" at bounding box center [925, 298] width 57 height 9
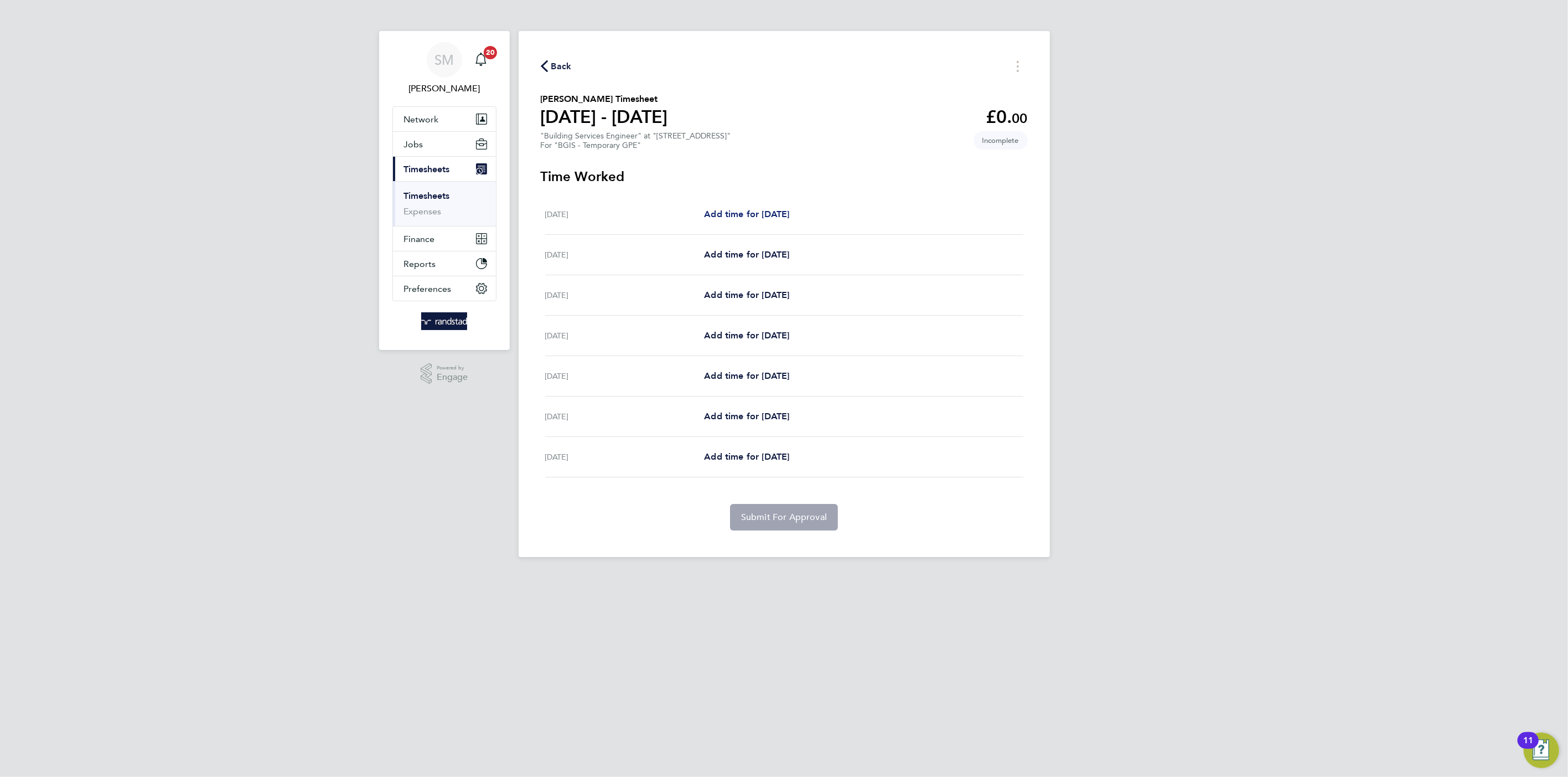
click at [759, 211] on span "Add time for [DATE]" at bounding box center [746, 214] width 85 height 11
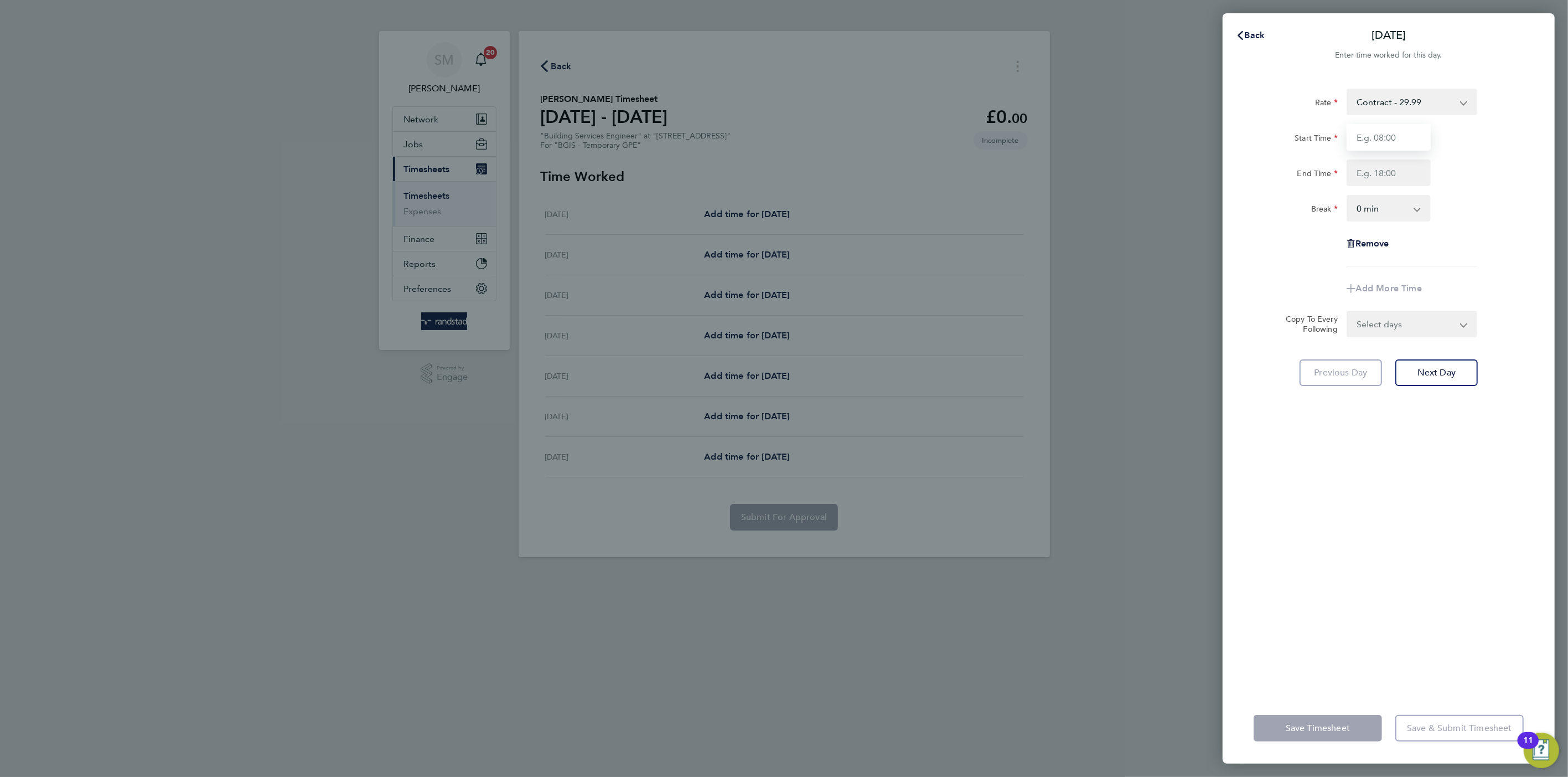
click at [1387, 140] on input "Start Time" at bounding box center [1388, 137] width 84 height 26
type input "19:00"
click at [1374, 169] on input "End Time" at bounding box center [1388, 172] width 84 height 26
type input "07:00"
click at [1336, 720] on app-form-button "Save Timesheet" at bounding box center [1321, 728] width 135 height 26
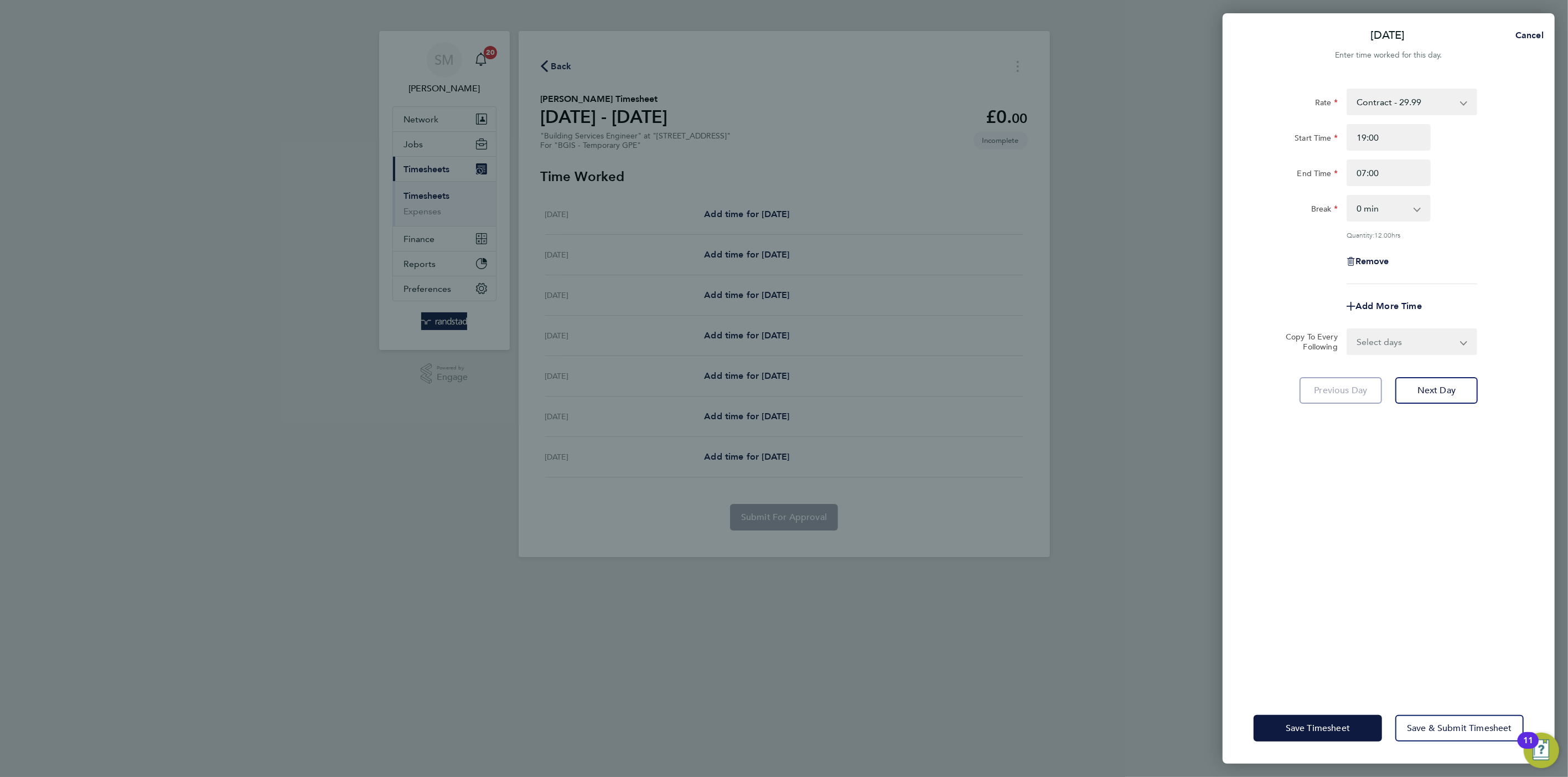
click at [1330, 746] on div "Save Timesheet Save & Submit Timesheet" at bounding box center [1388, 728] width 332 height 71
click at [1327, 725] on span "Save Timesheet" at bounding box center [1318, 728] width 64 height 11
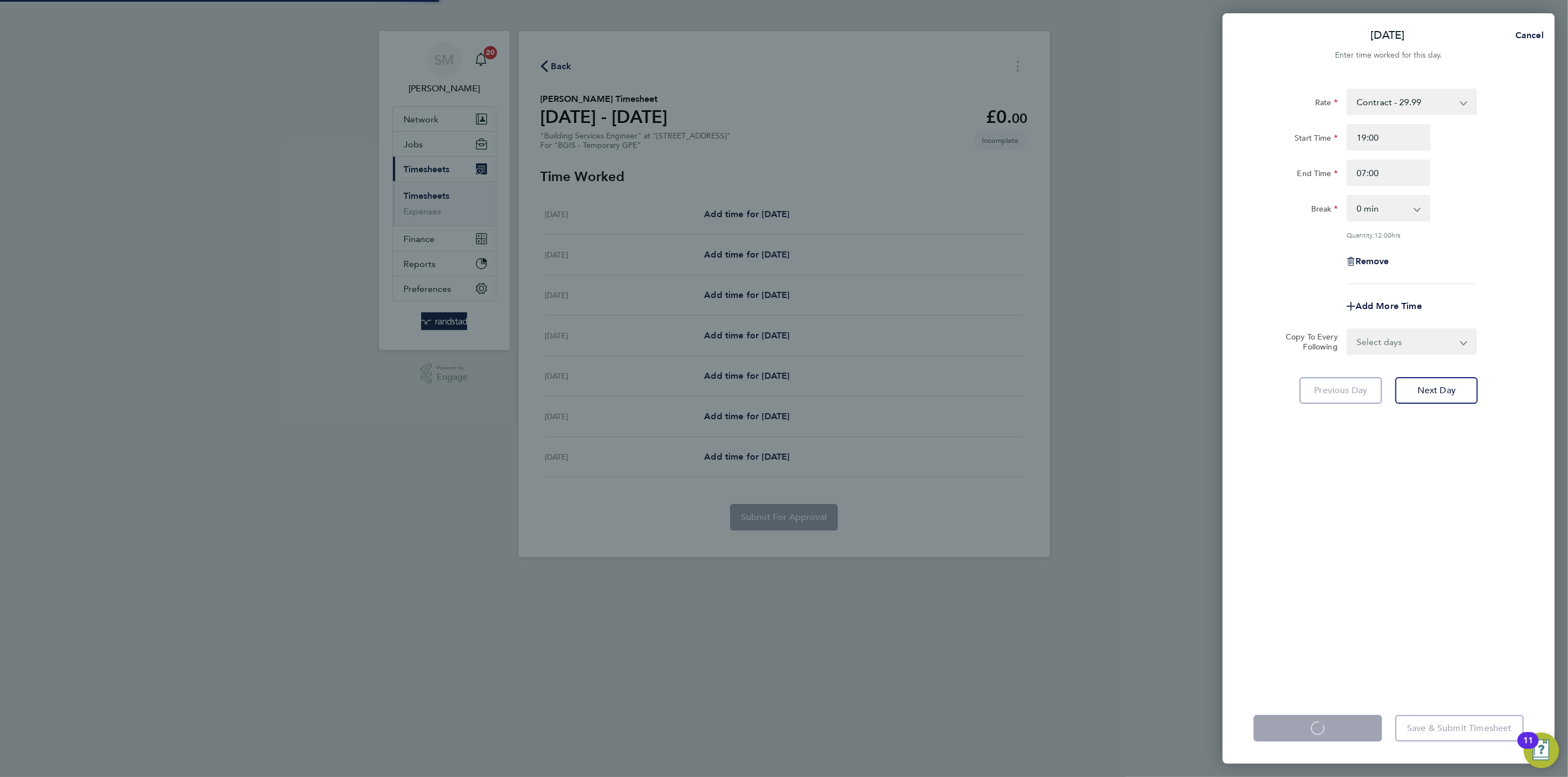
click at [1327, 725] on app-form-button "Save Timesheet Loading" at bounding box center [1321, 728] width 135 height 26
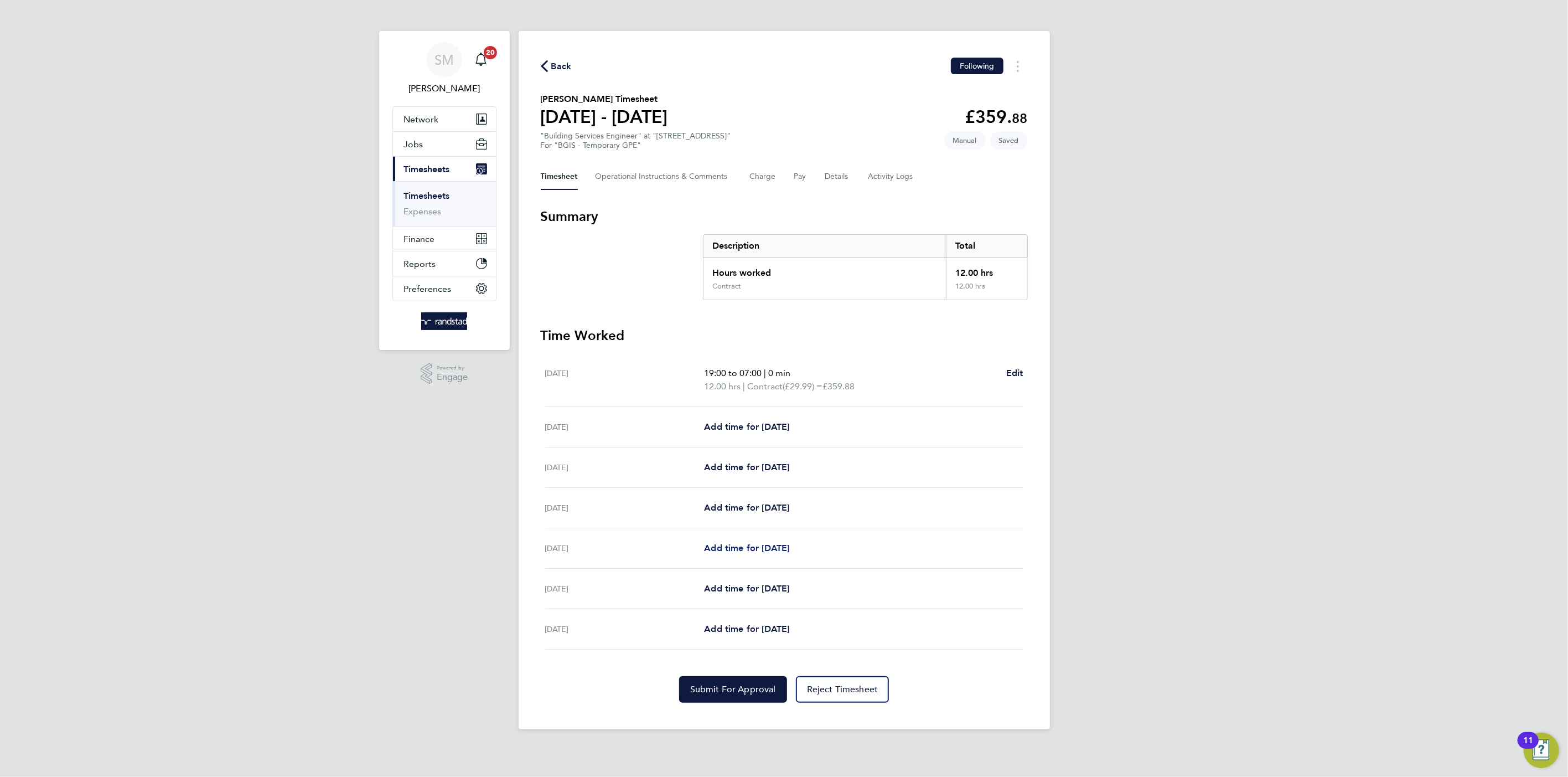
click at [735, 549] on span "Add time for [DATE]" at bounding box center [746, 548] width 85 height 11
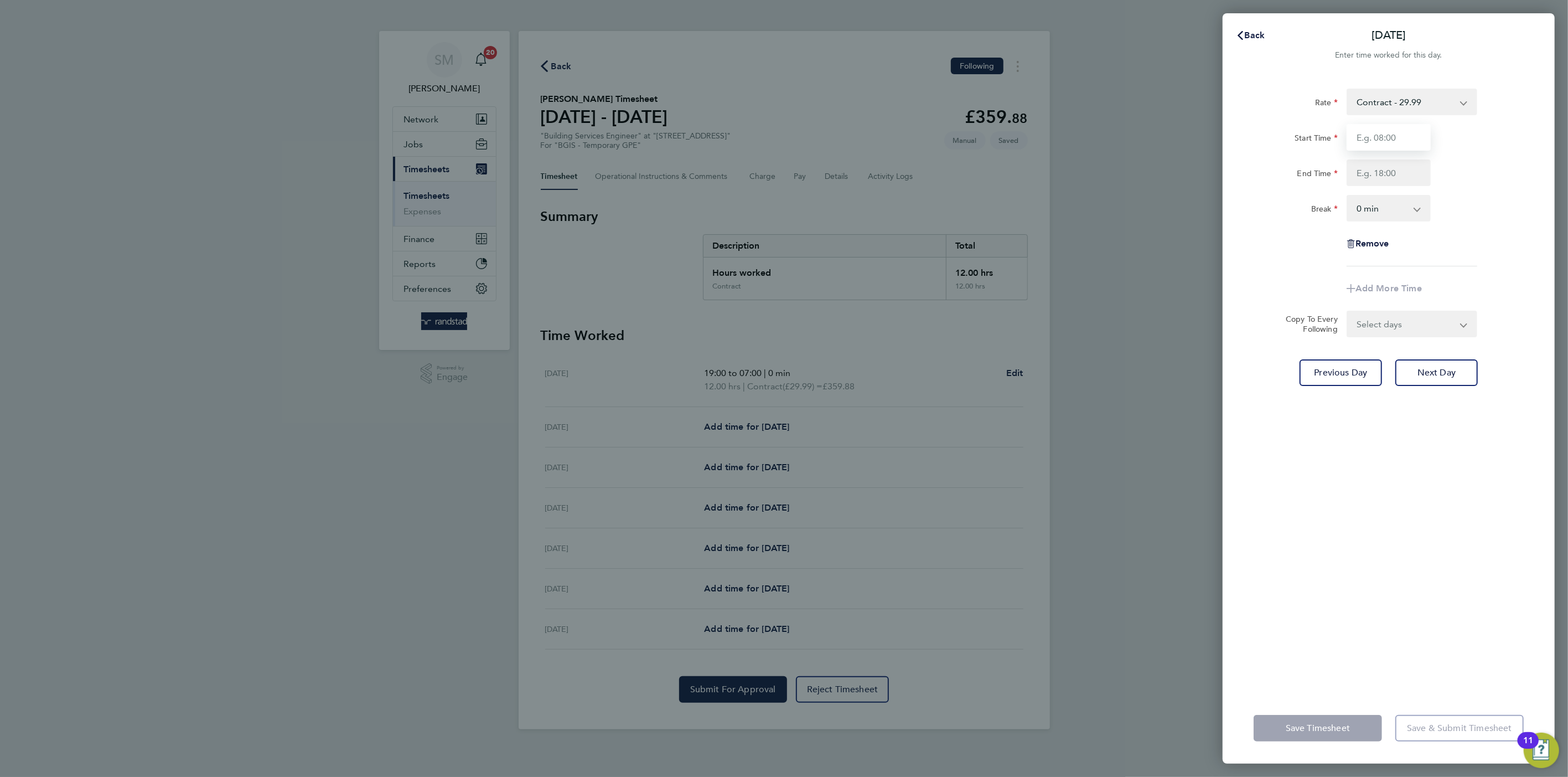
click at [1379, 140] on input "Start Time" at bounding box center [1388, 137] width 84 height 26
type input "19:00"
click at [1369, 176] on input "End Time" at bounding box center [1388, 172] width 84 height 26
type input "07:00"
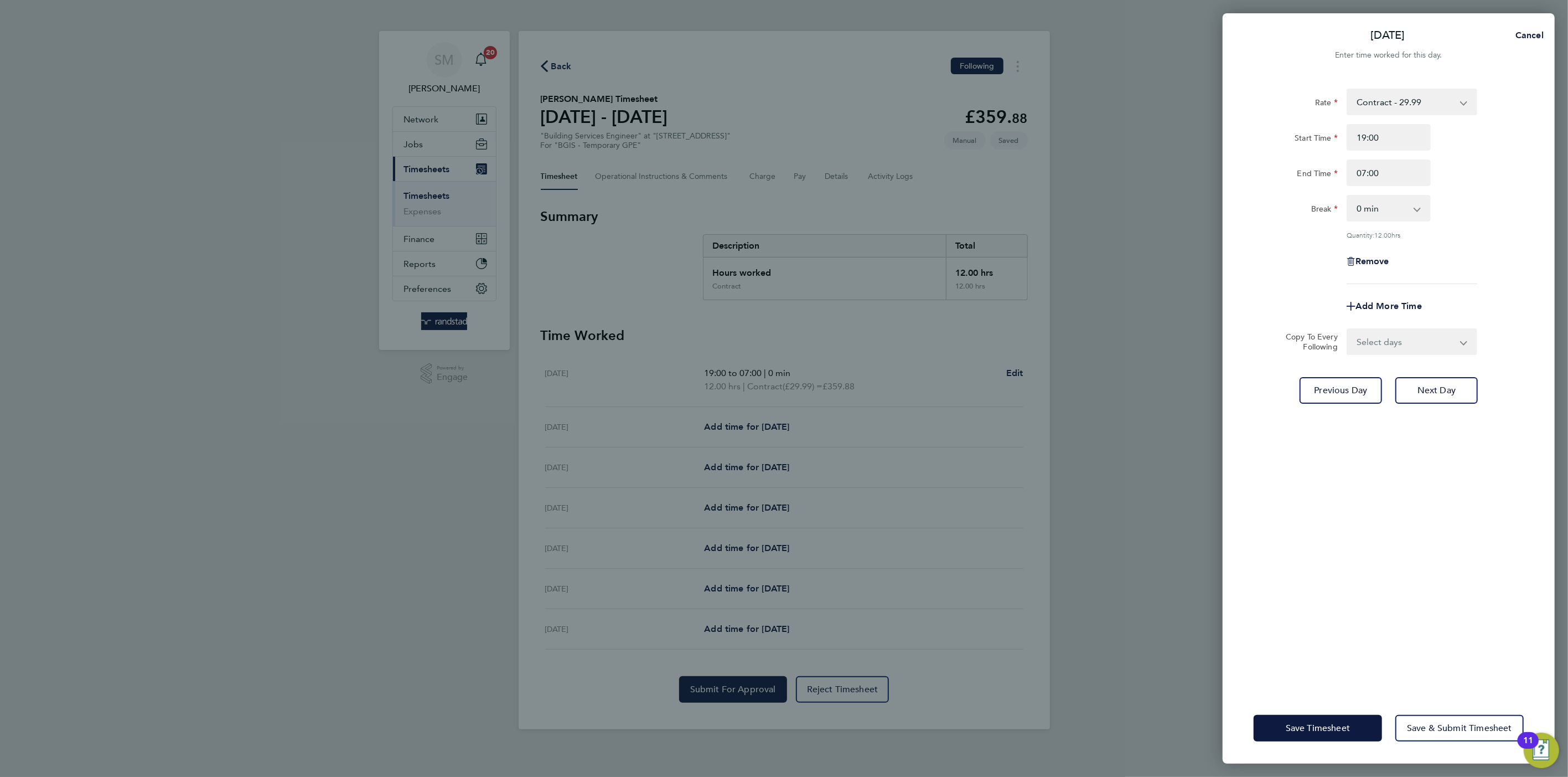
click at [1332, 651] on div "Rate Contract - 29.99 Start Time 19:00 End Time 07:00 Break 0 min 15 min 30 min…" at bounding box center [1388, 384] width 332 height 618
click at [1422, 718] on button "Save & Submit Timesheet" at bounding box center [1459, 728] width 128 height 26
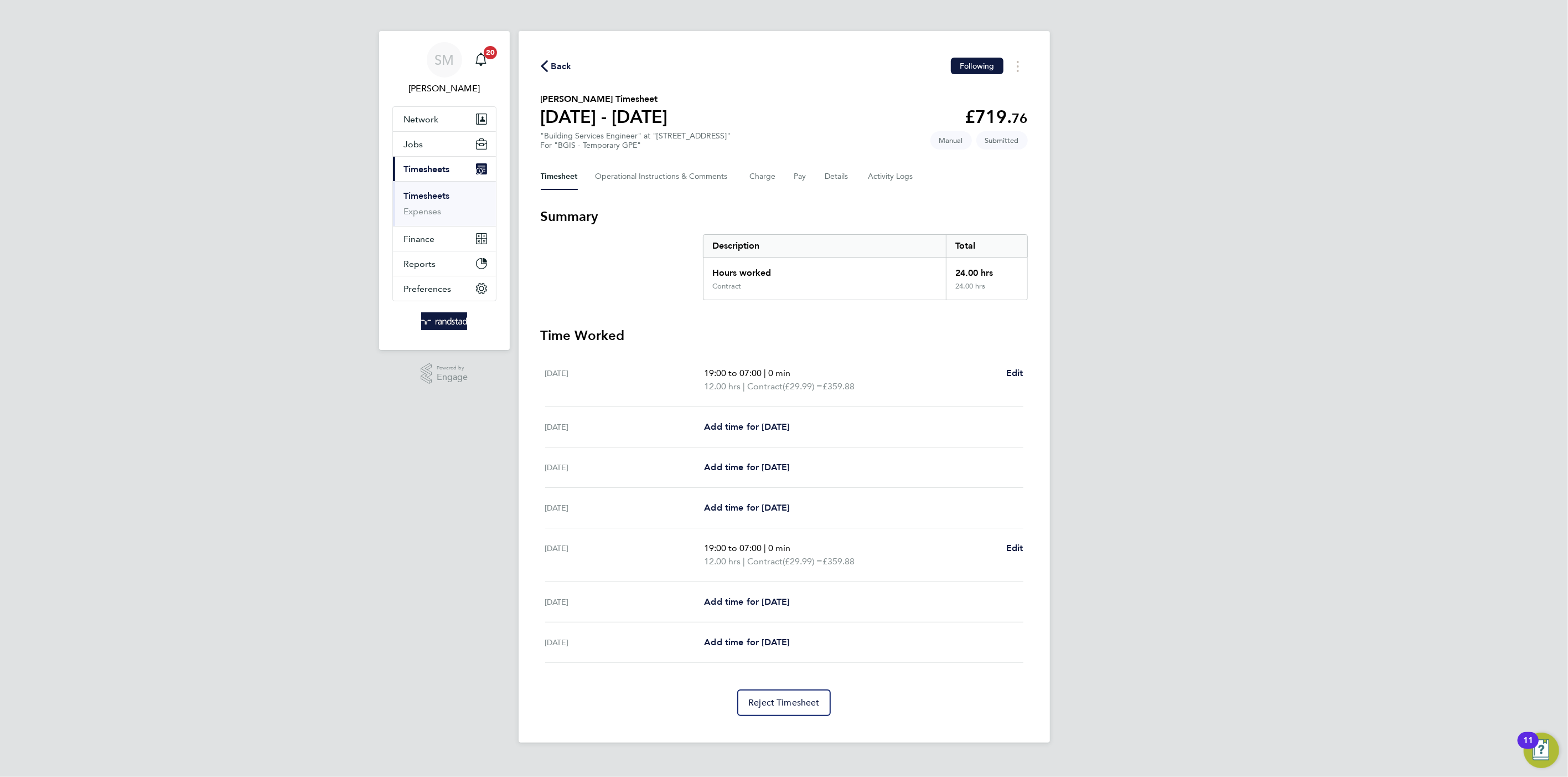
click at [432, 196] on link "Timesheets" at bounding box center [427, 195] width 46 height 11
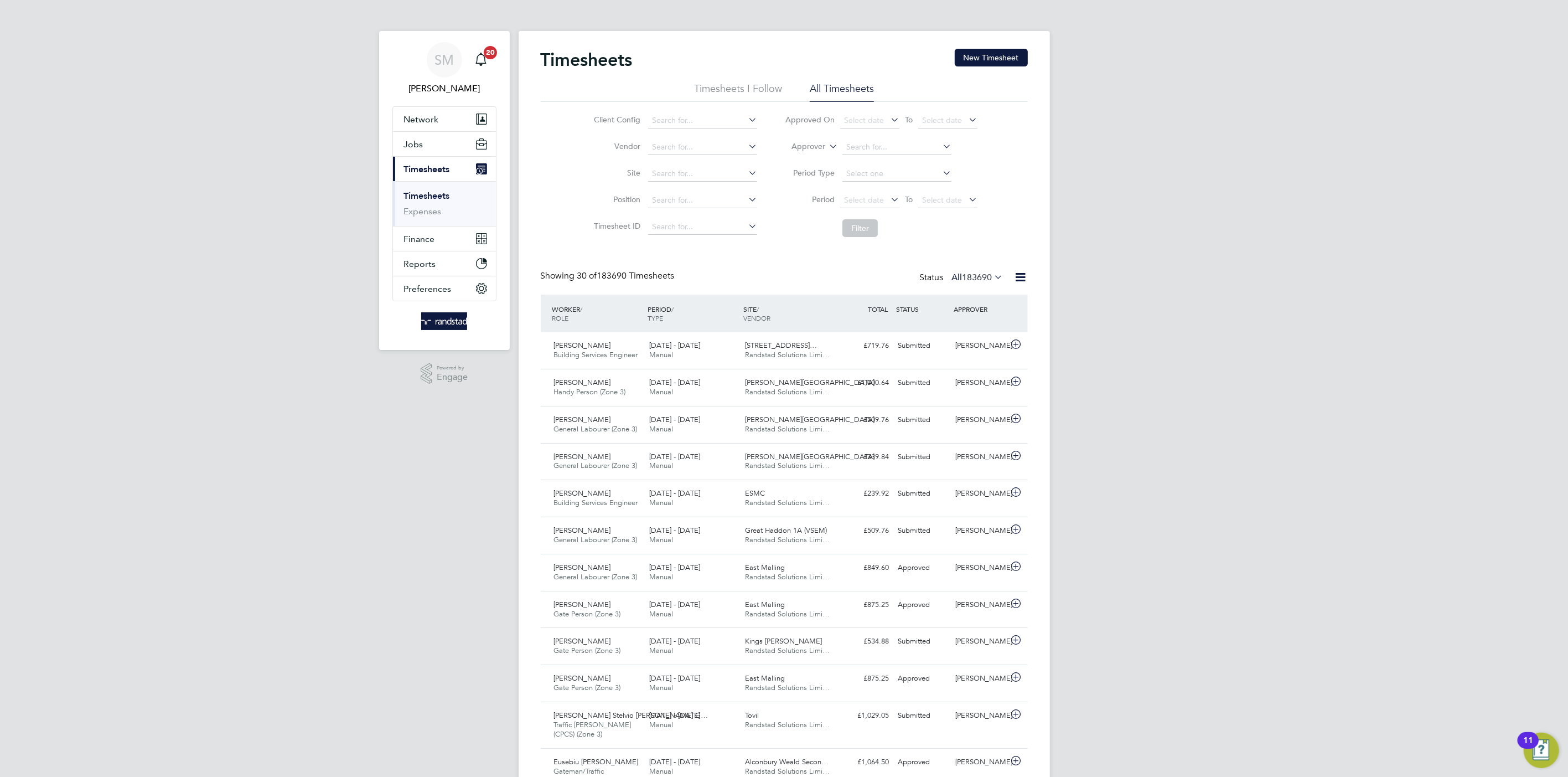
scroll to position [28, 96]
click at [979, 55] on button "New Timesheet" at bounding box center [991, 57] width 73 height 18
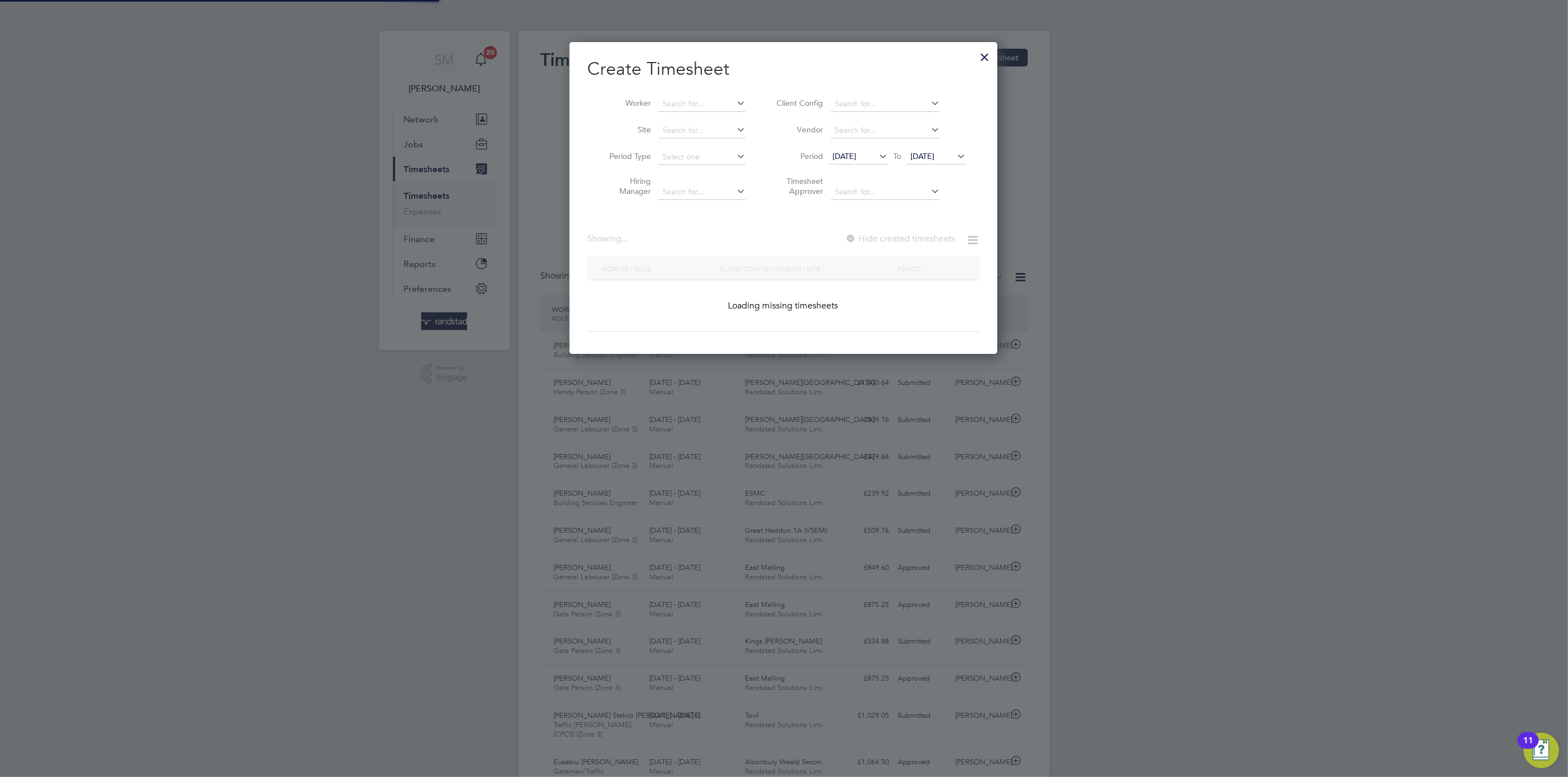
scroll to position [312, 429]
click at [670, 103] on input at bounding box center [702, 103] width 87 height 16
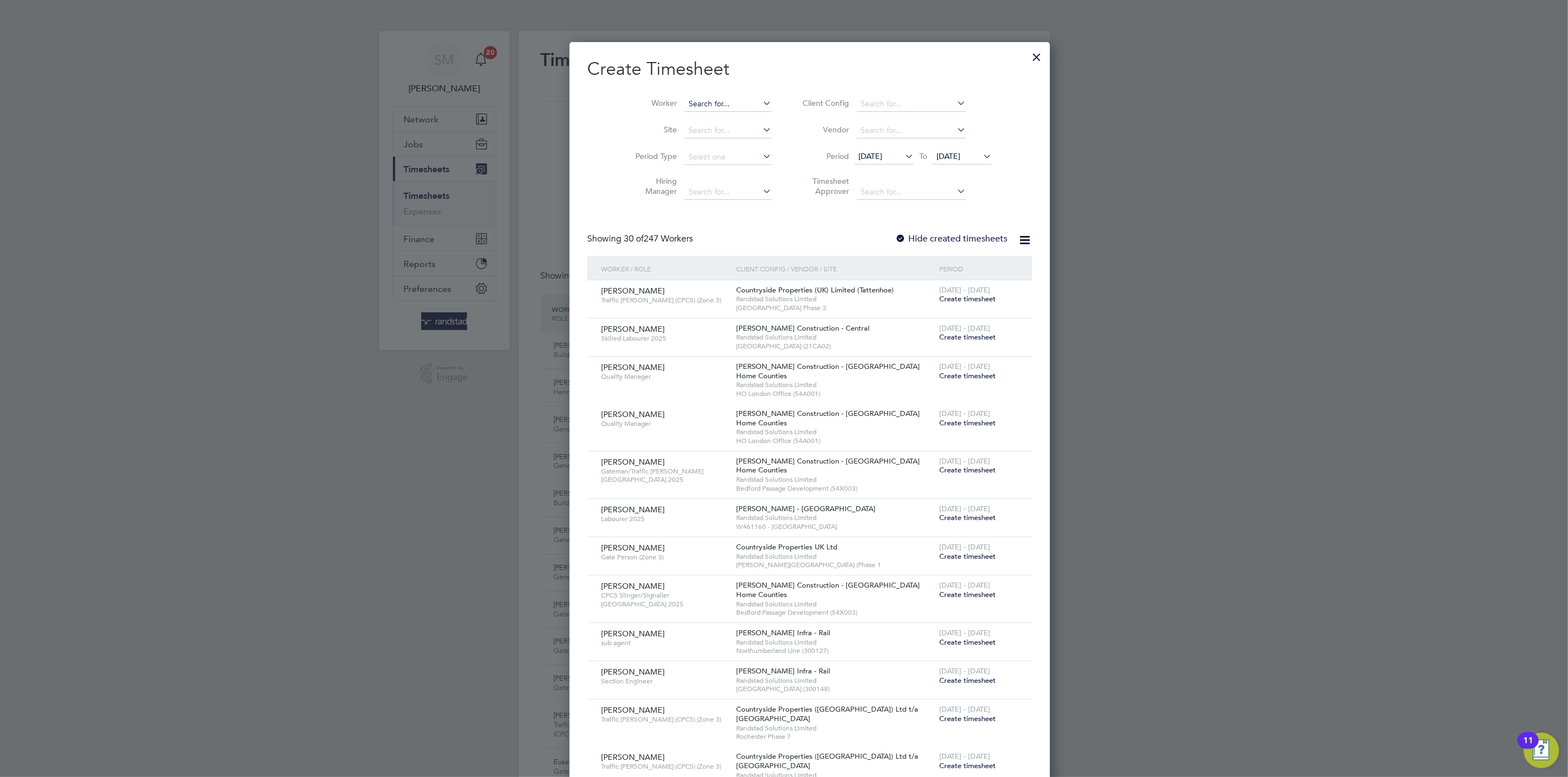
scroll to position [1875, 429]
click at [672, 113] on li "Olatunde Agbedun" at bounding box center [711, 118] width 107 height 15
type input "Olatunde Agbedun"
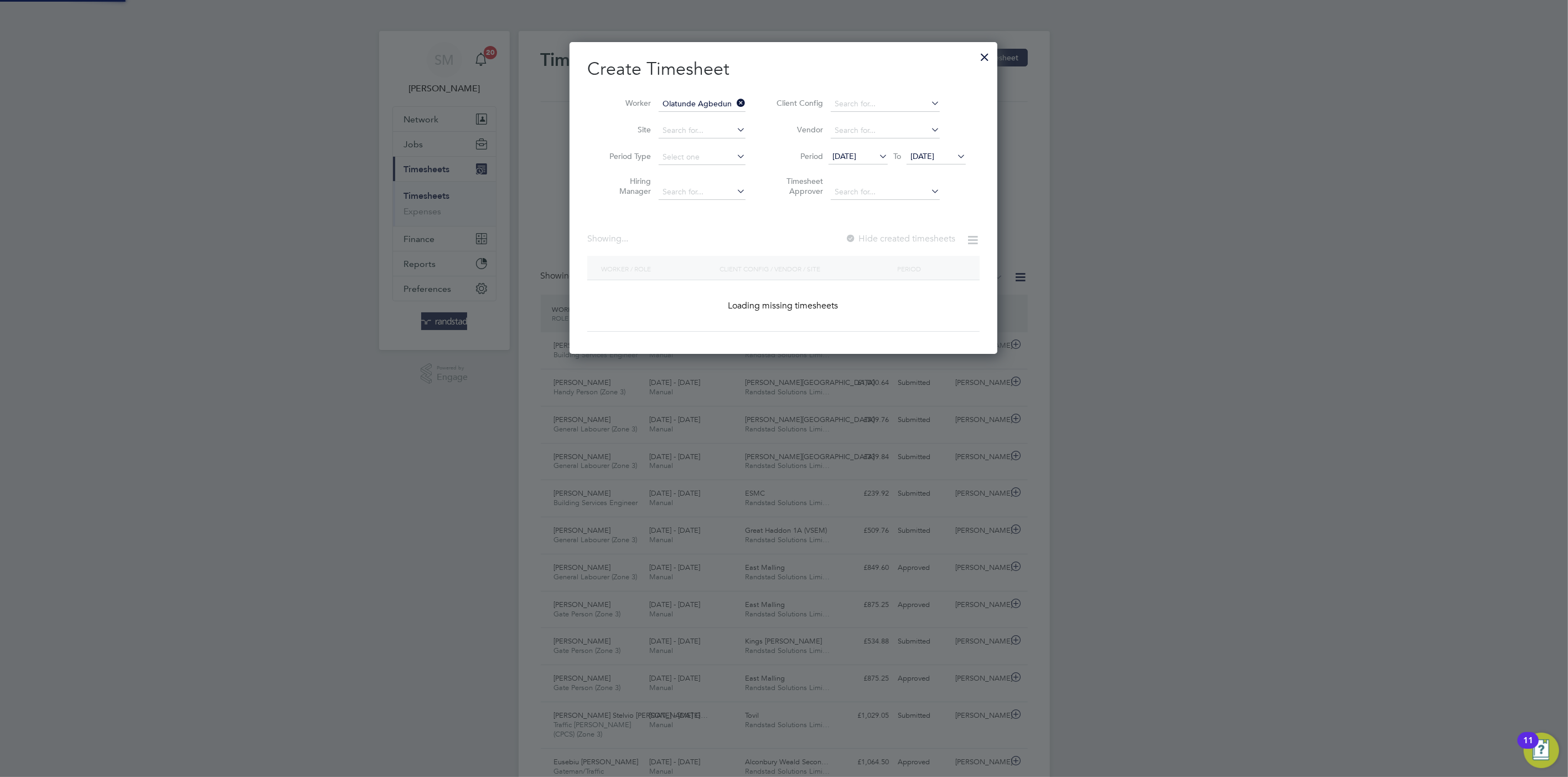
scroll to position [312, 429]
click at [917, 164] on span "04 Aug 2025" at bounding box center [936, 157] width 59 height 15
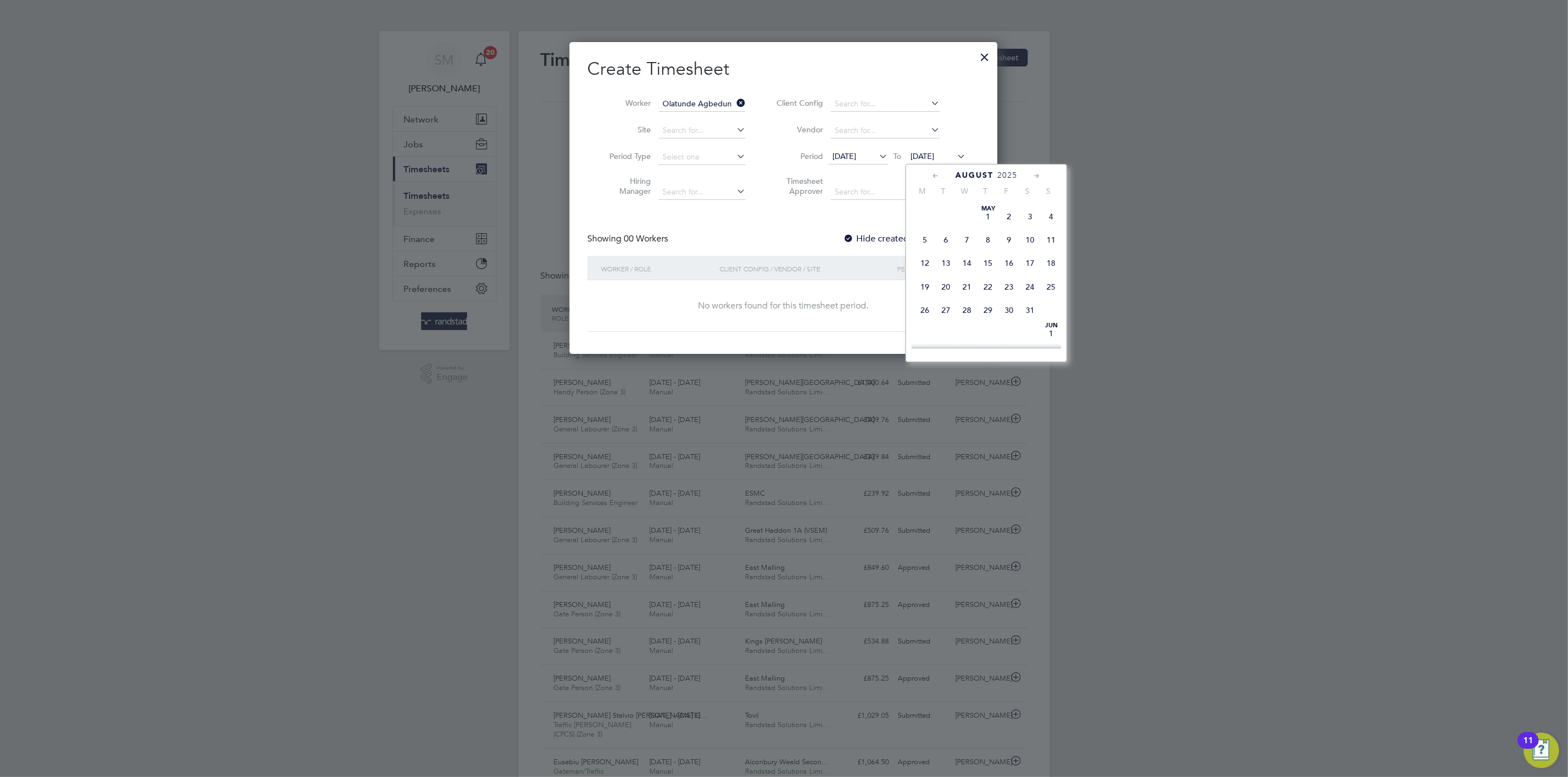
scroll to position [356, 0]
click at [1008, 262] on span "8" at bounding box center [1009, 258] width 21 height 21
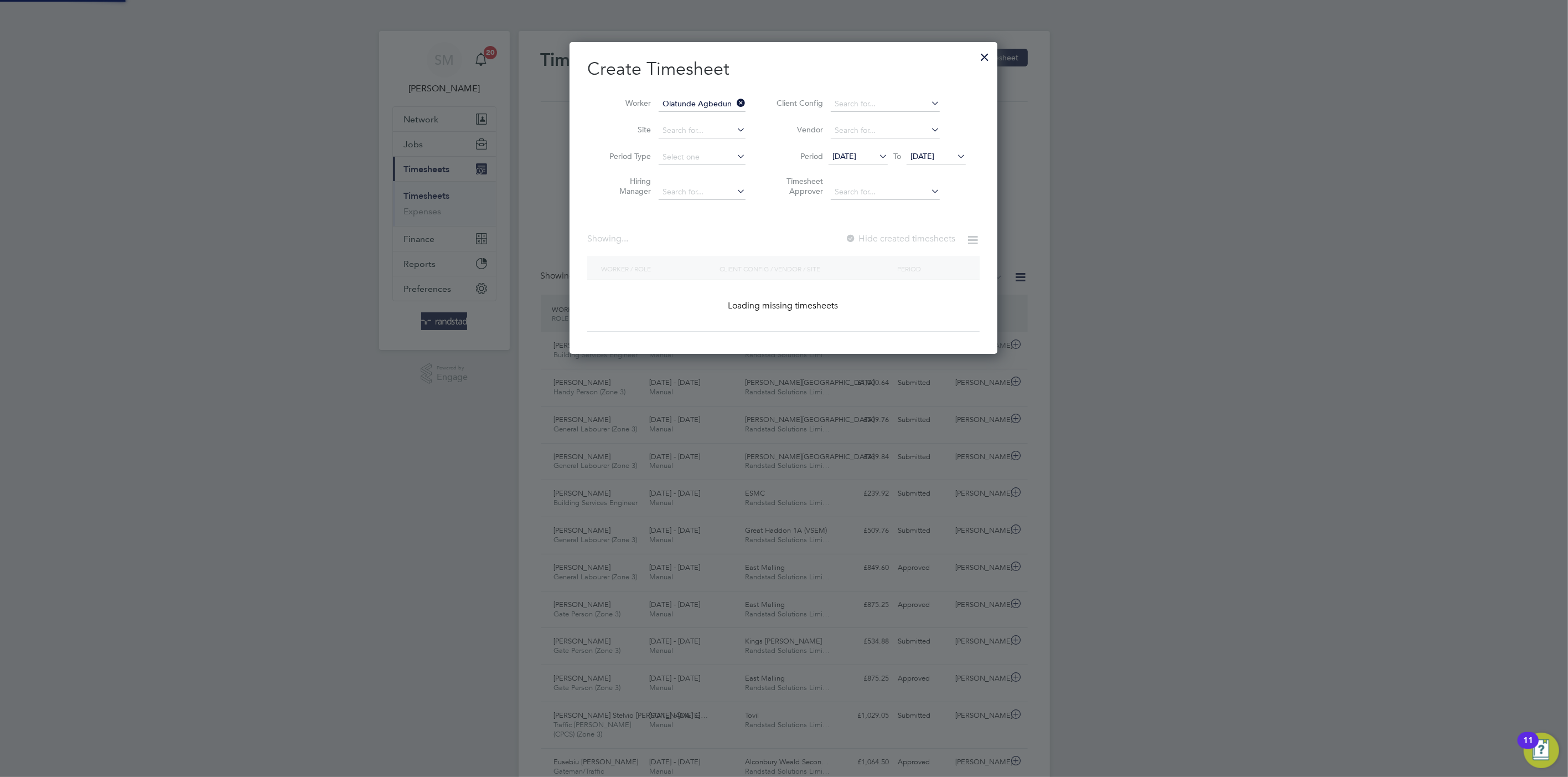
scroll to position [299, 429]
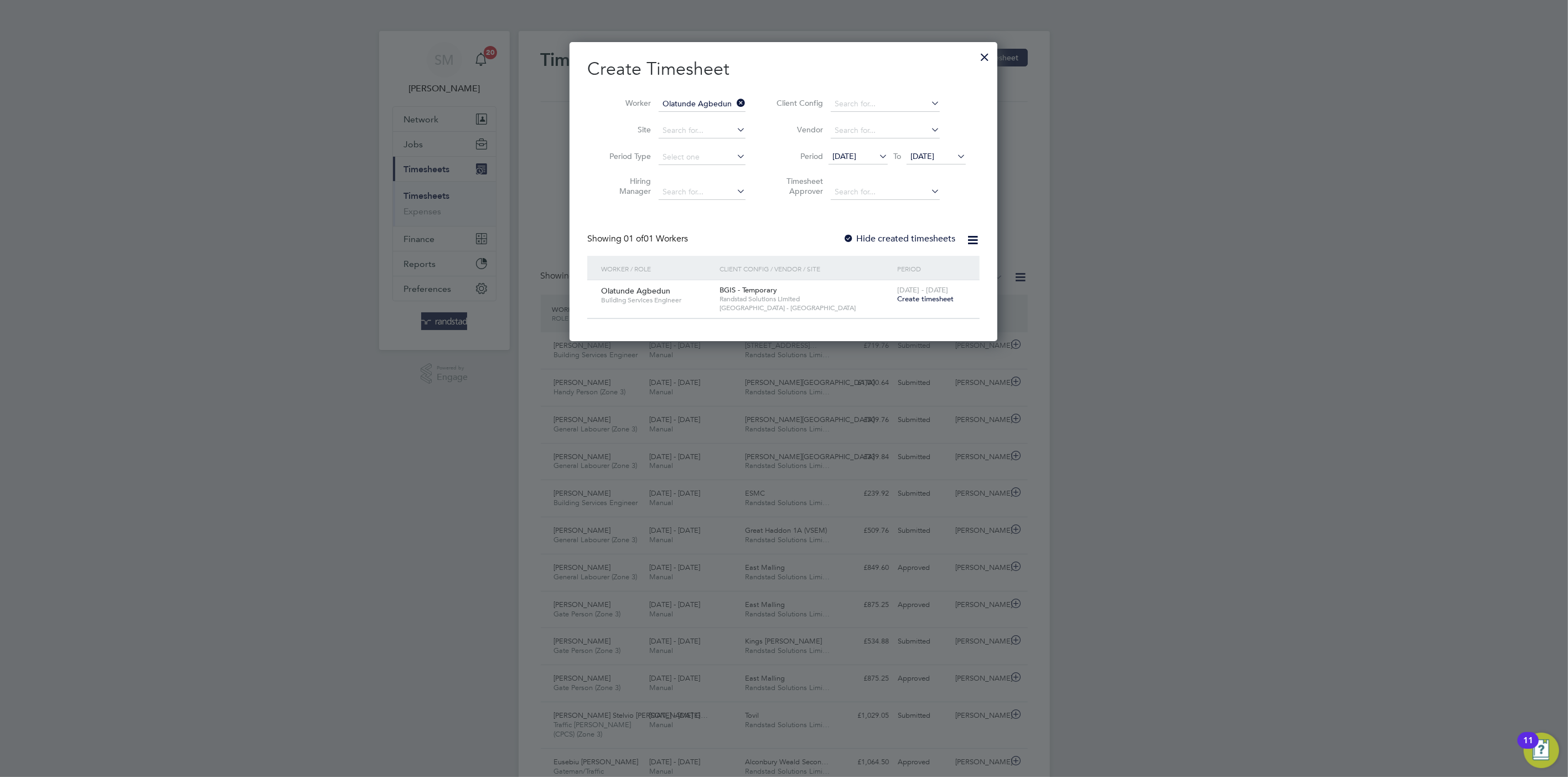
click at [934, 297] on span "Create timesheet" at bounding box center [925, 298] width 57 height 9
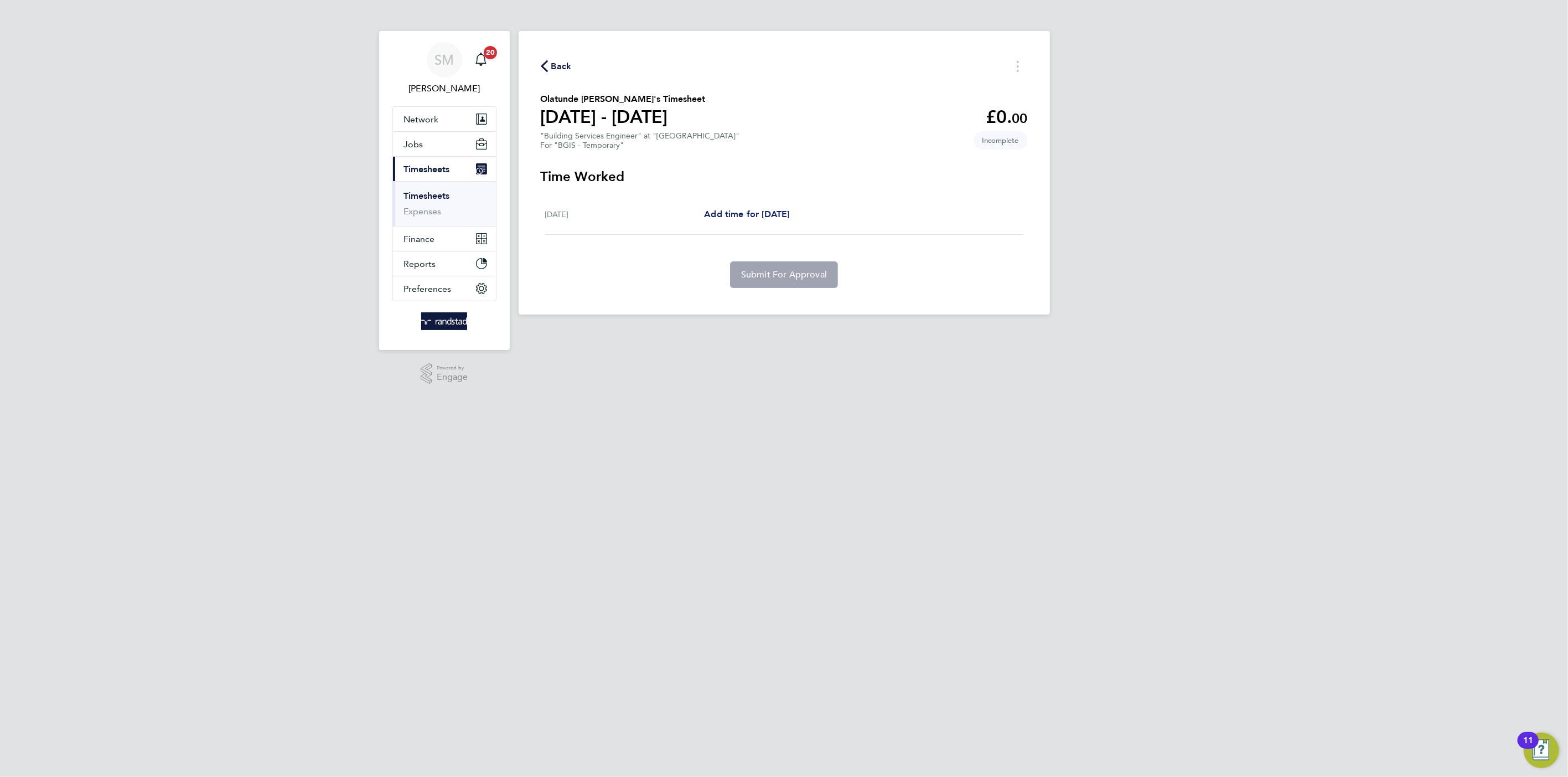
click at [780, 209] on span "Add time for [DATE]" at bounding box center [746, 214] width 85 height 11
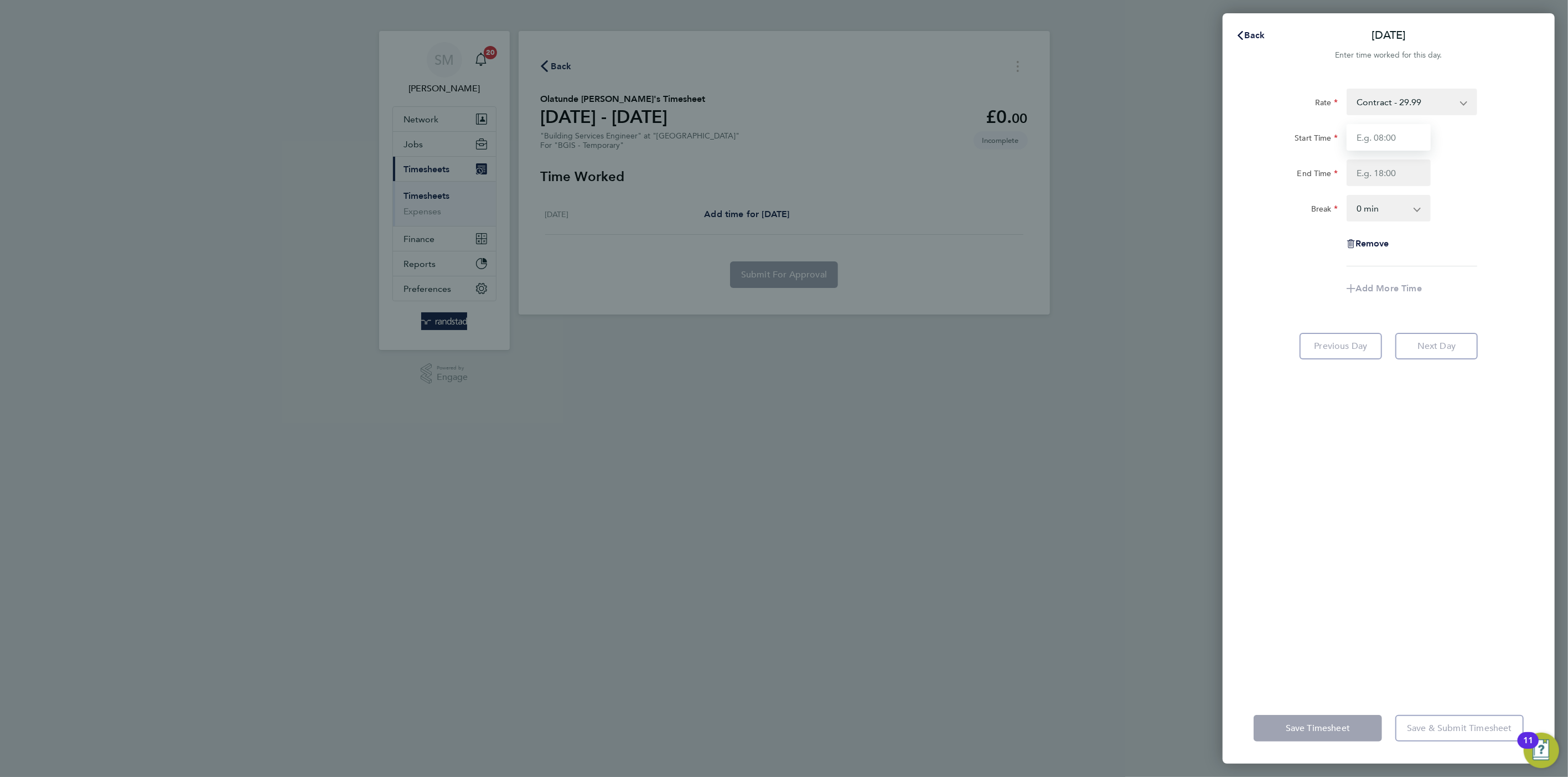
click at [1382, 135] on input "Start Time" at bounding box center [1388, 137] width 84 height 26
type input "08:00"
click at [1388, 169] on input "End Time" at bounding box center [1388, 172] width 84 height 26
type input "17:00"
click at [1395, 218] on select "0 min 15 min 30 min 45 min 60 min 75 min 90 min" at bounding box center [1382, 209] width 69 height 25
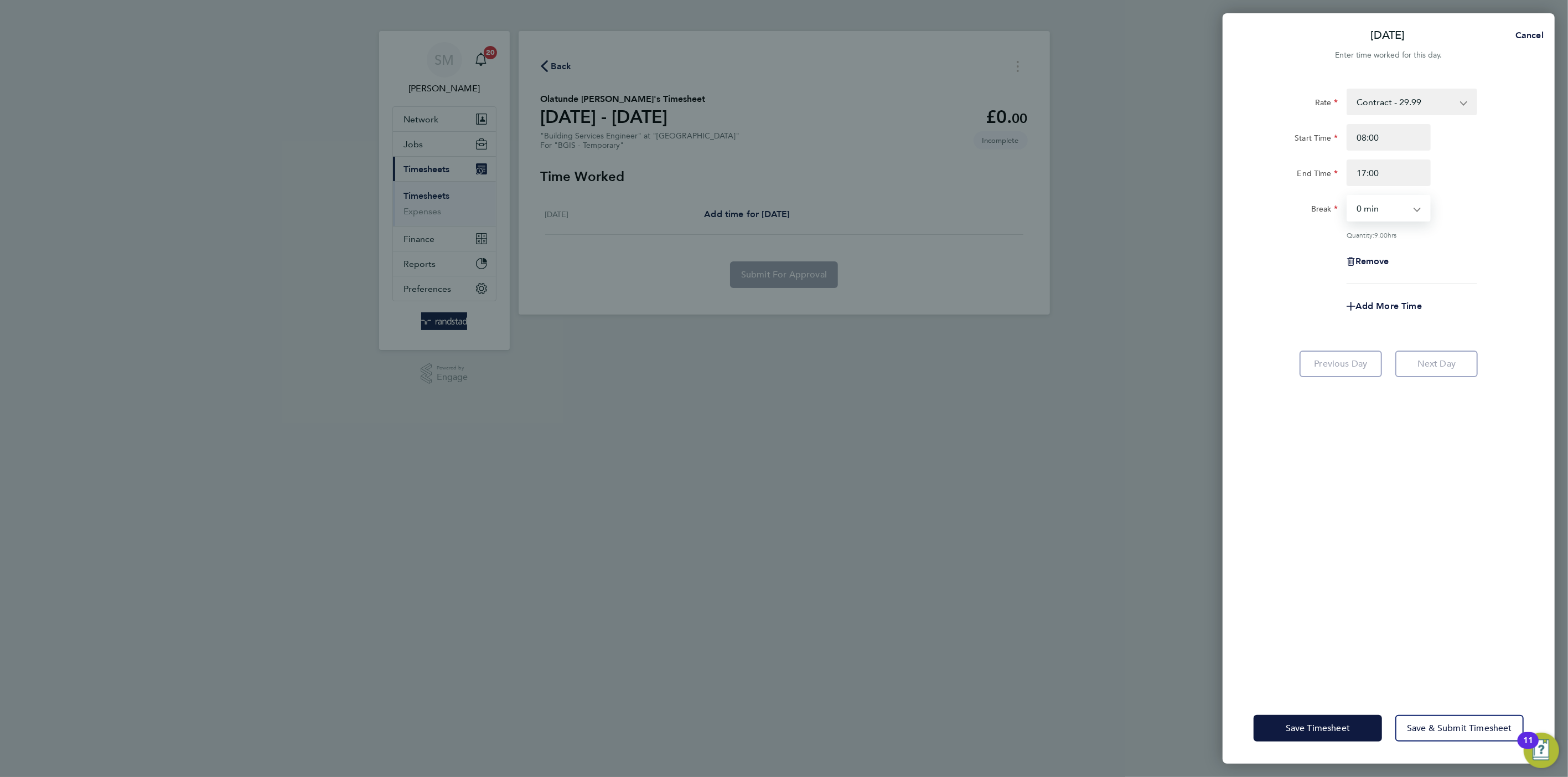
select select "60"
click at [1347, 196] on select "0 min 15 min 30 min 45 min 60 min 75 min 90 min" at bounding box center [1382, 209] width 69 height 25
click at [1462, 733] on button "Save & Submit Timesheet" at bounding box center [1459, 728] width 128 height 26
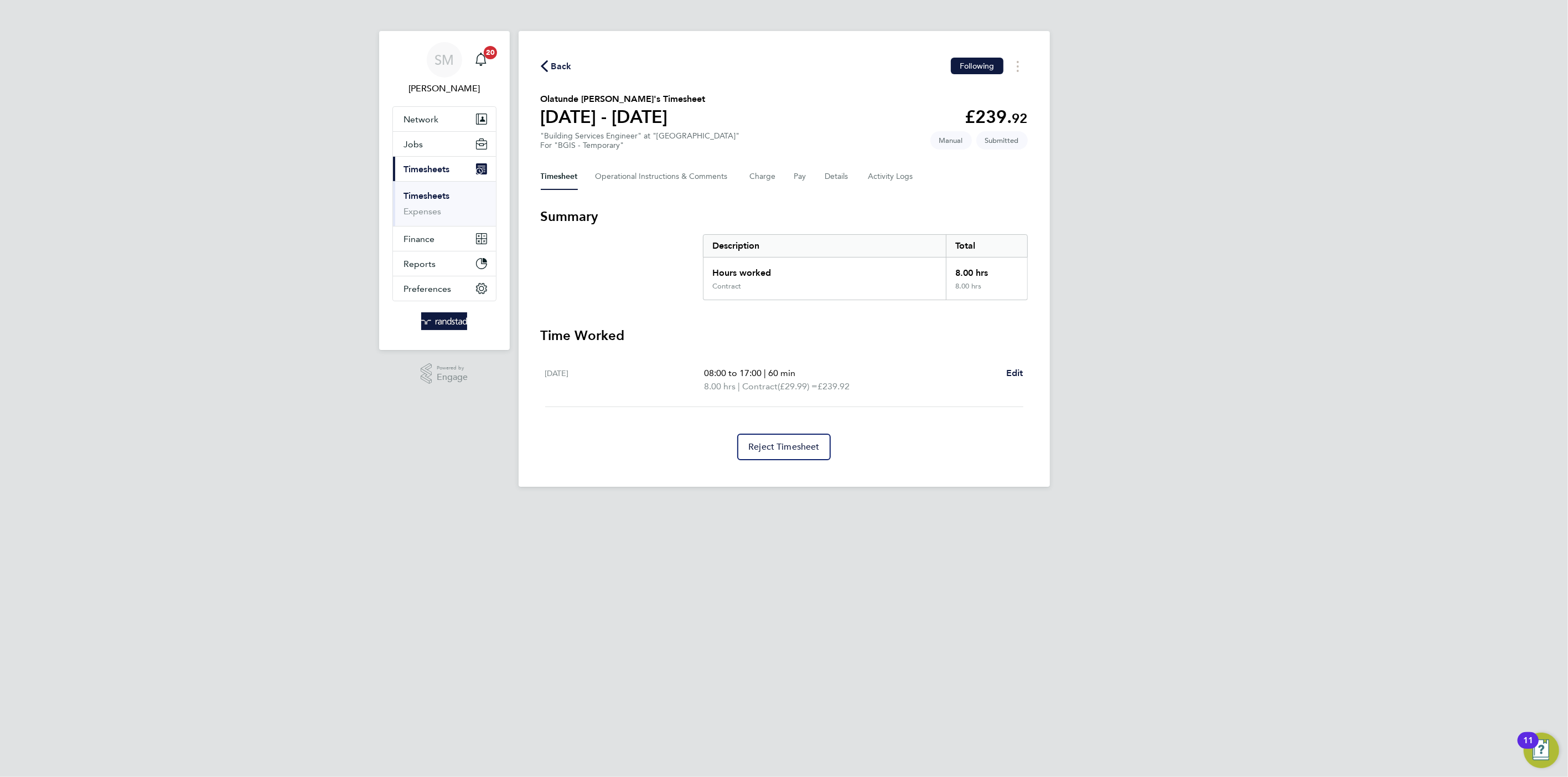
click at [430, 195] on link "Timesheets" at bounding box center [427, 195] width 46 height 11
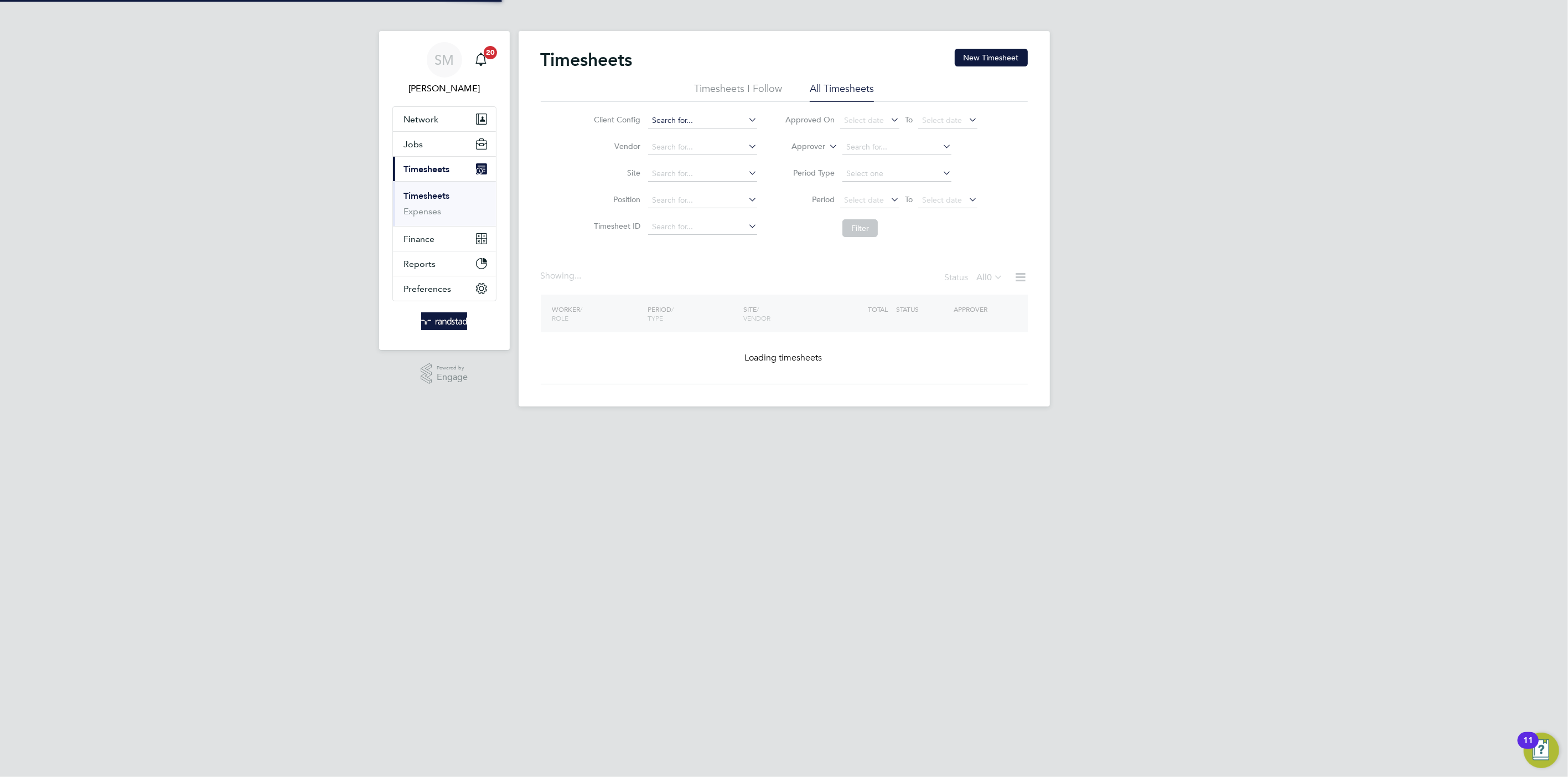
click at [682, 118] on input at bounding box center [702, 121] width 109 height 16
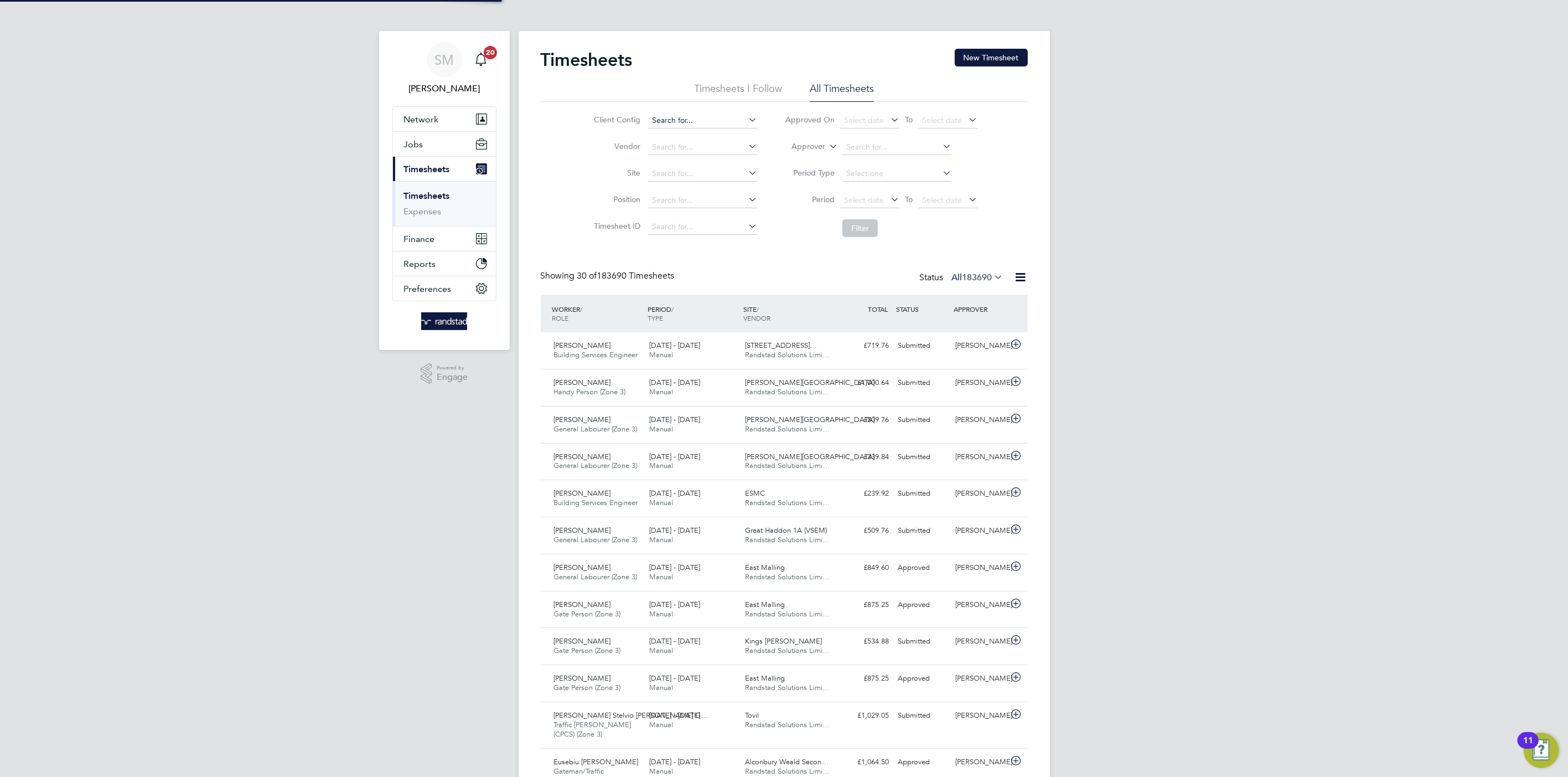
scroll to position [28, 96]
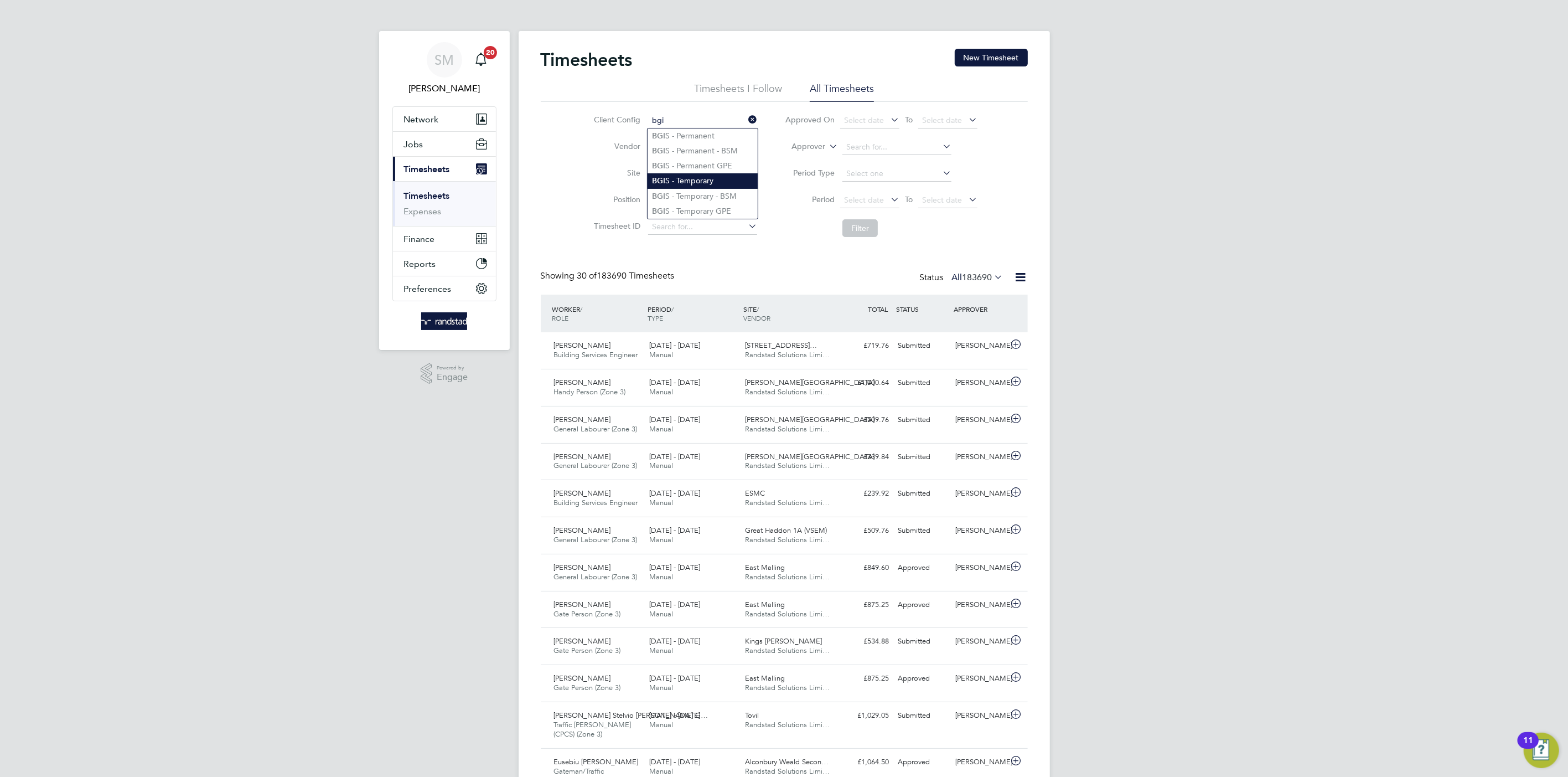
click at [716, 177] on li "BGI S - Temporary" at bounding box center [703, 181] width 110 height 15
type input "BGIS - Temporary"
click at [860, 233] on button "Filter" at bounding box center [860, 228] width 35 height 18
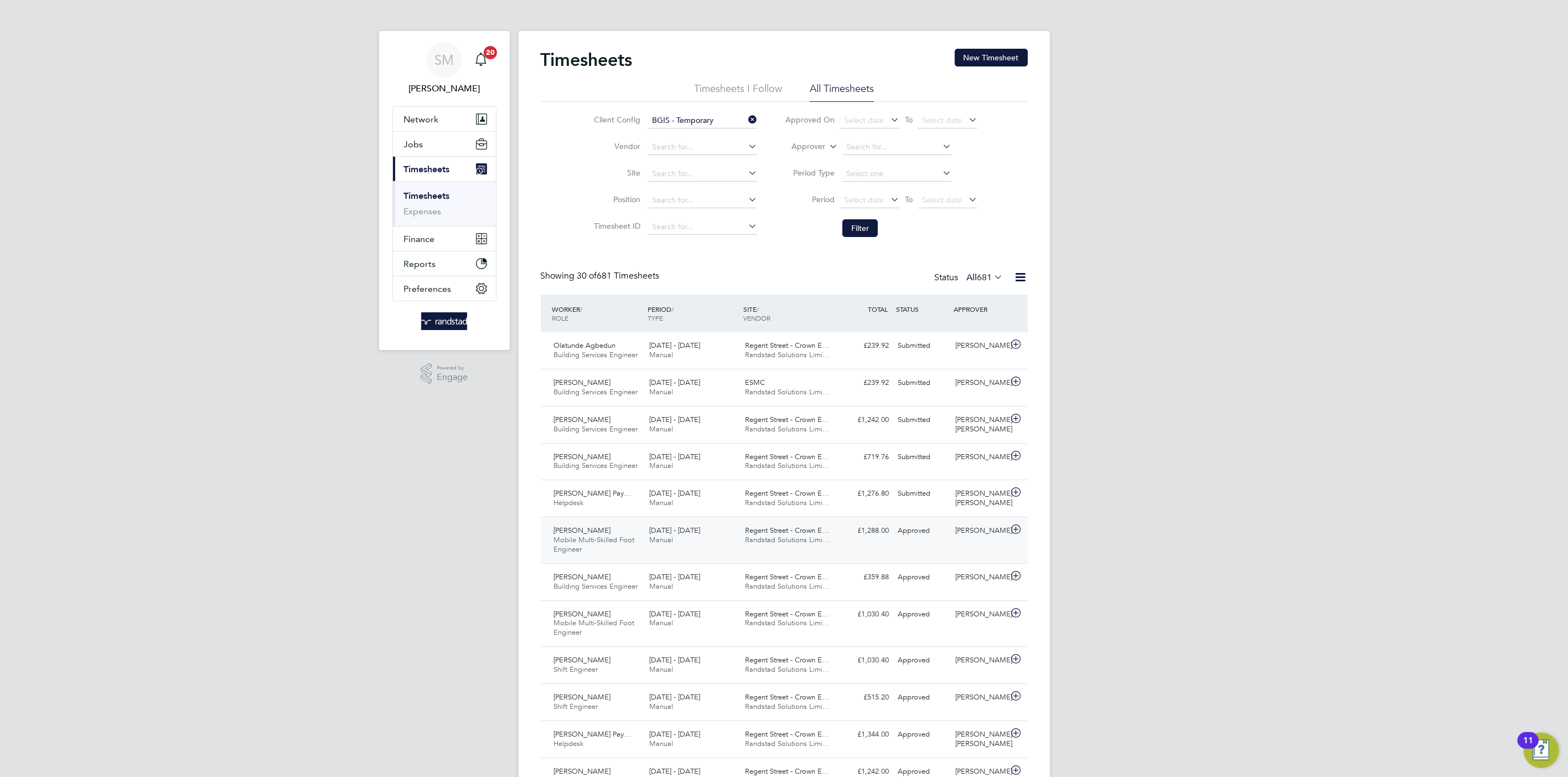
click at [796, 526] on span "Regent Street - Crown E…" at bounding box center [786, 530] width 84 height 9
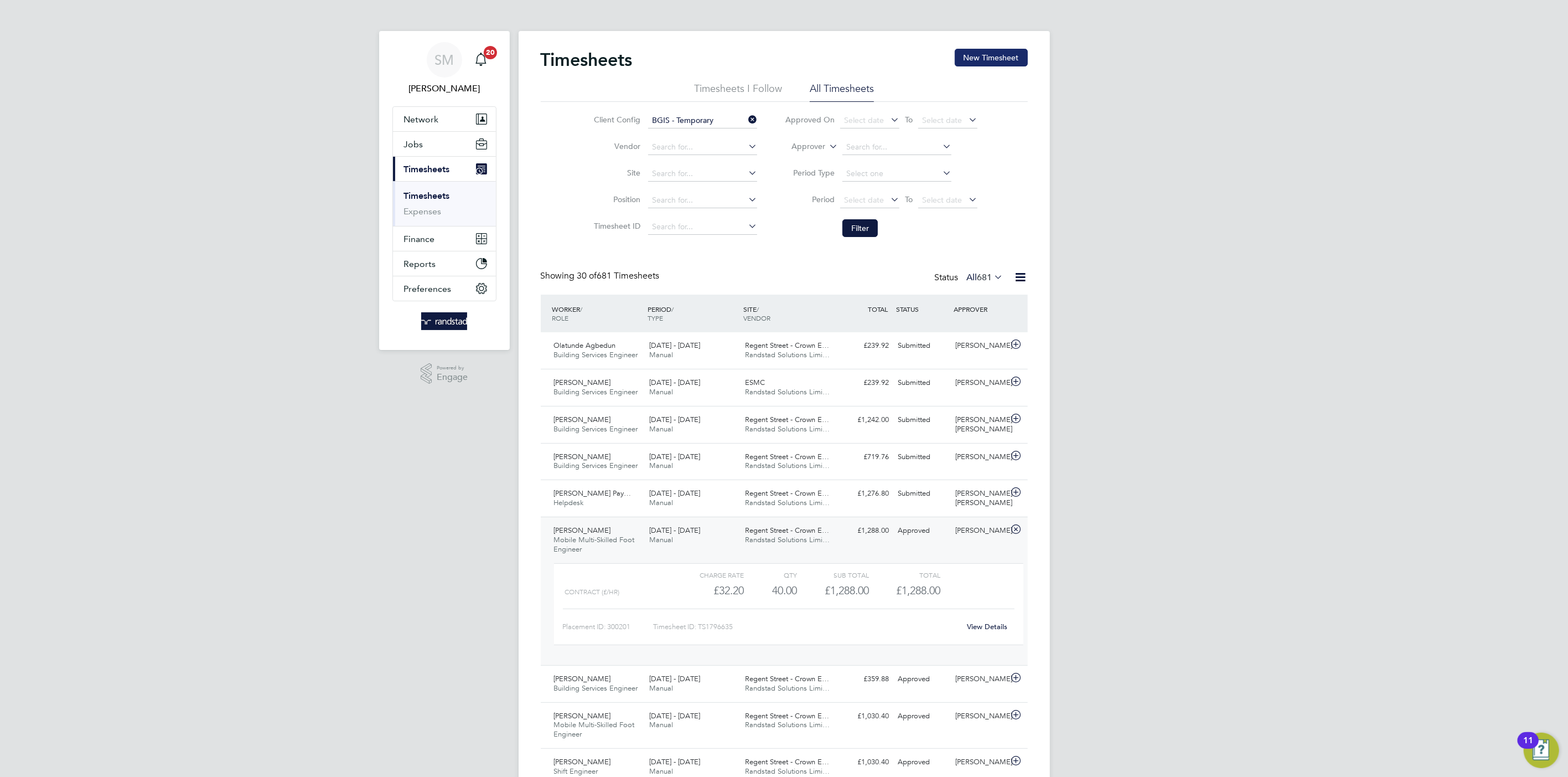
click at [990, 50] on button "New Timesheet" at bounding box center [991, 57] width 73 height 18
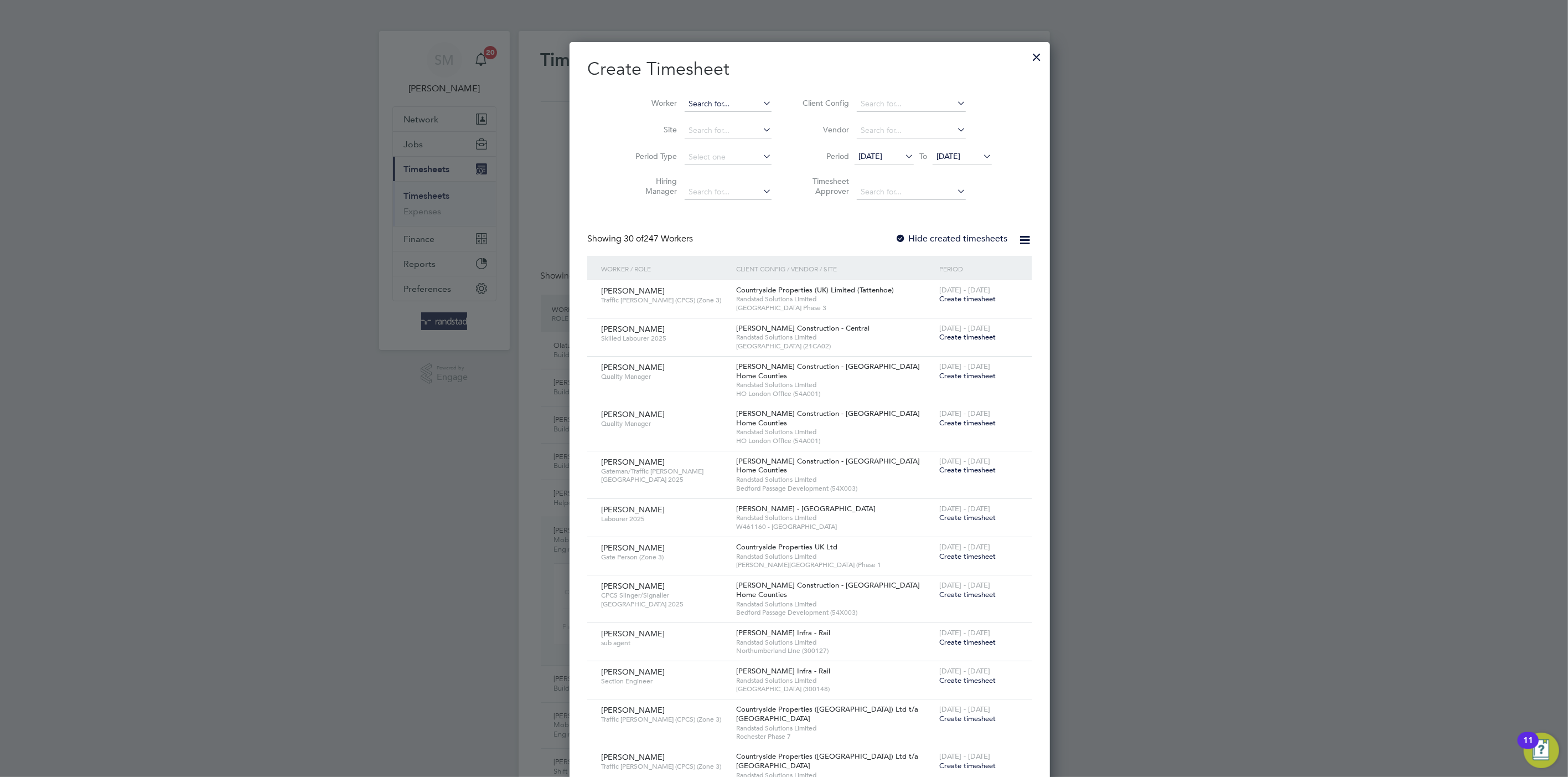
scroll to position [1875, 429]
click at [713, 98] on input at bounding box center [728, 103] width 87 height 16
type input "pavlin pet"
click at [1027, 55] on div at bounding box center [1037, 54] width 20 height 20
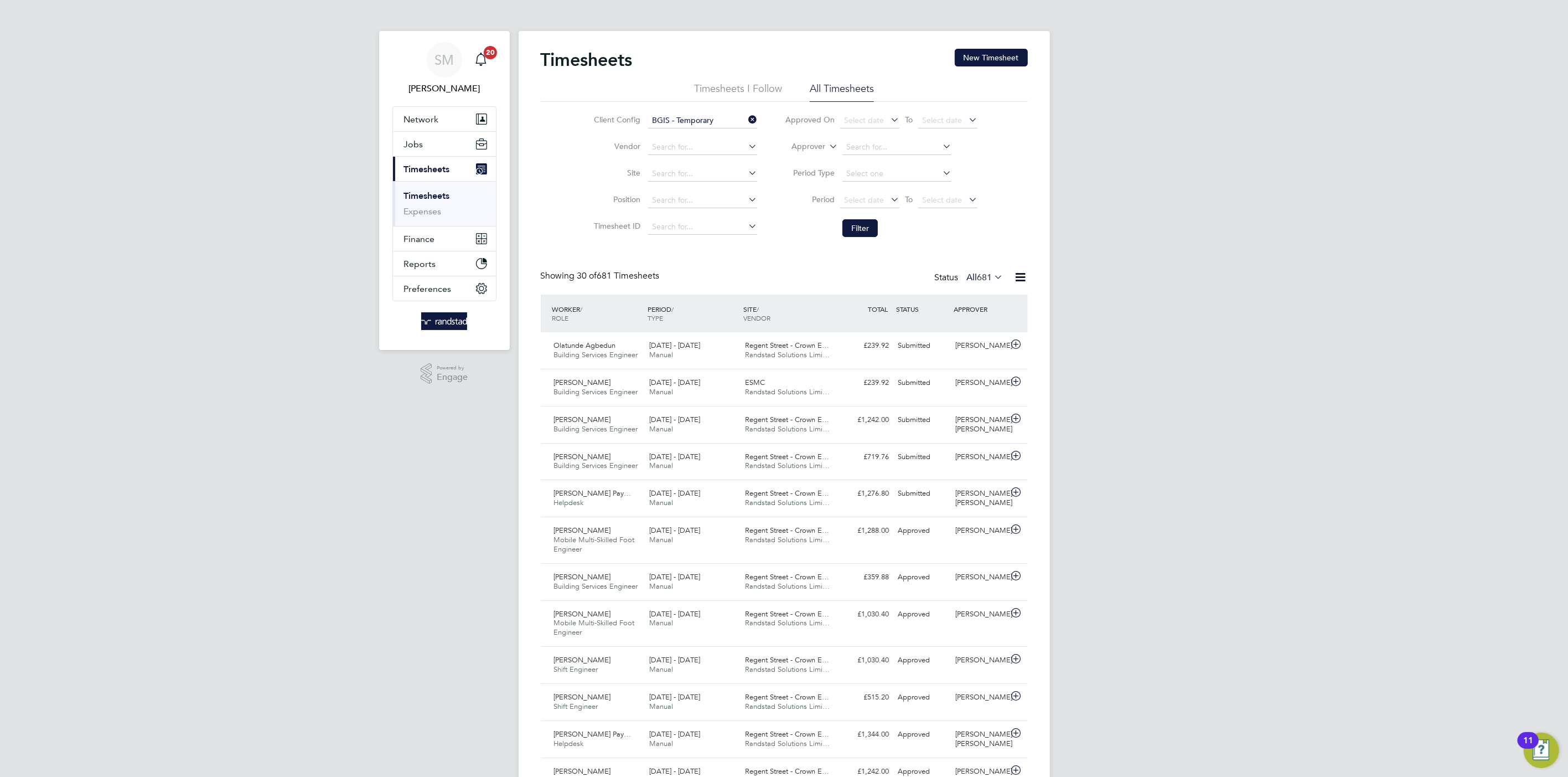
scroll to position [28, 96]
click at [1016, 57] on button "New Timesheet" at bounding box center [991, 57] width 73 height 18
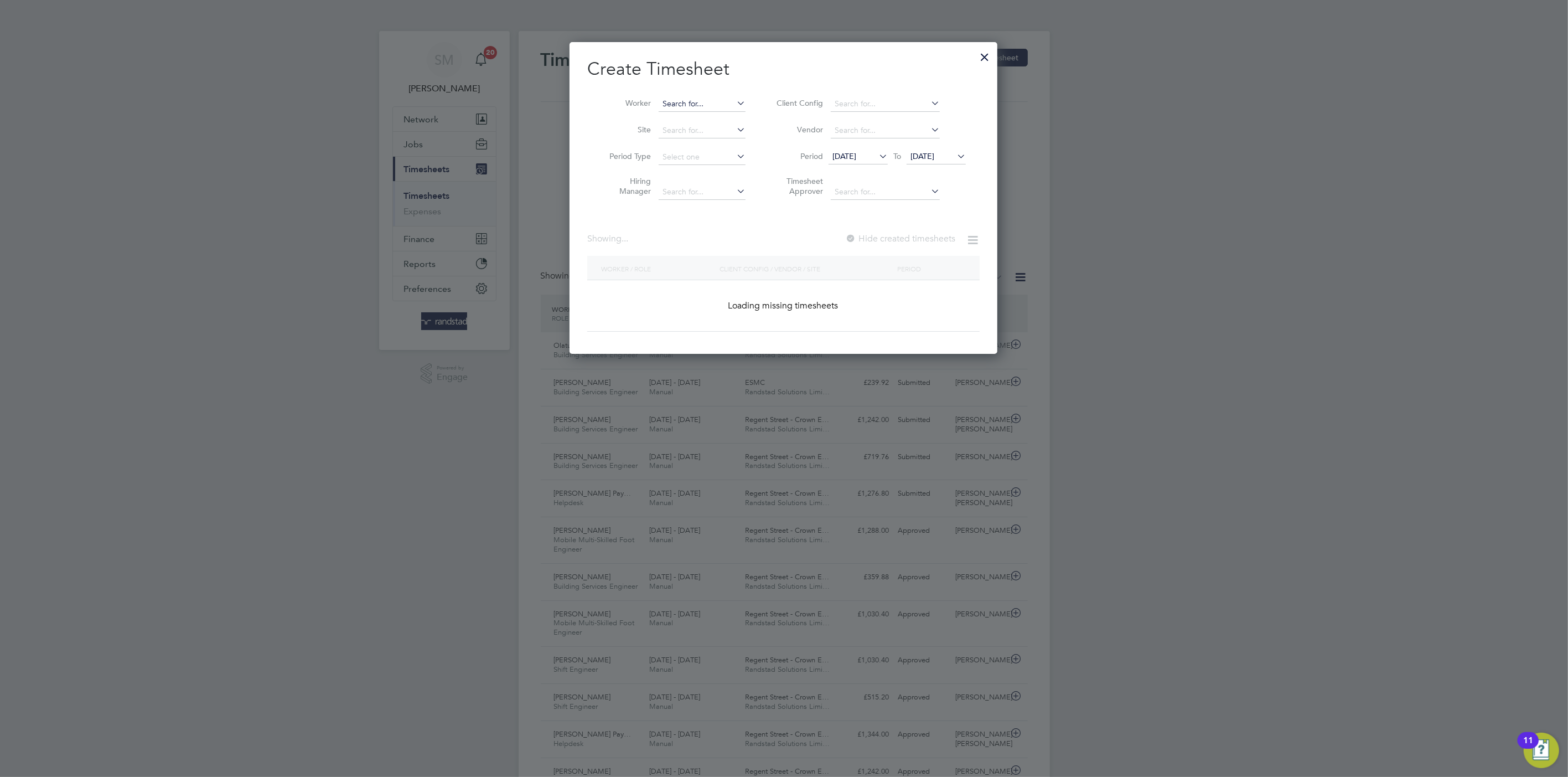
click at [696, 108] on input at bounding box center [702, 103] width 87 height 16
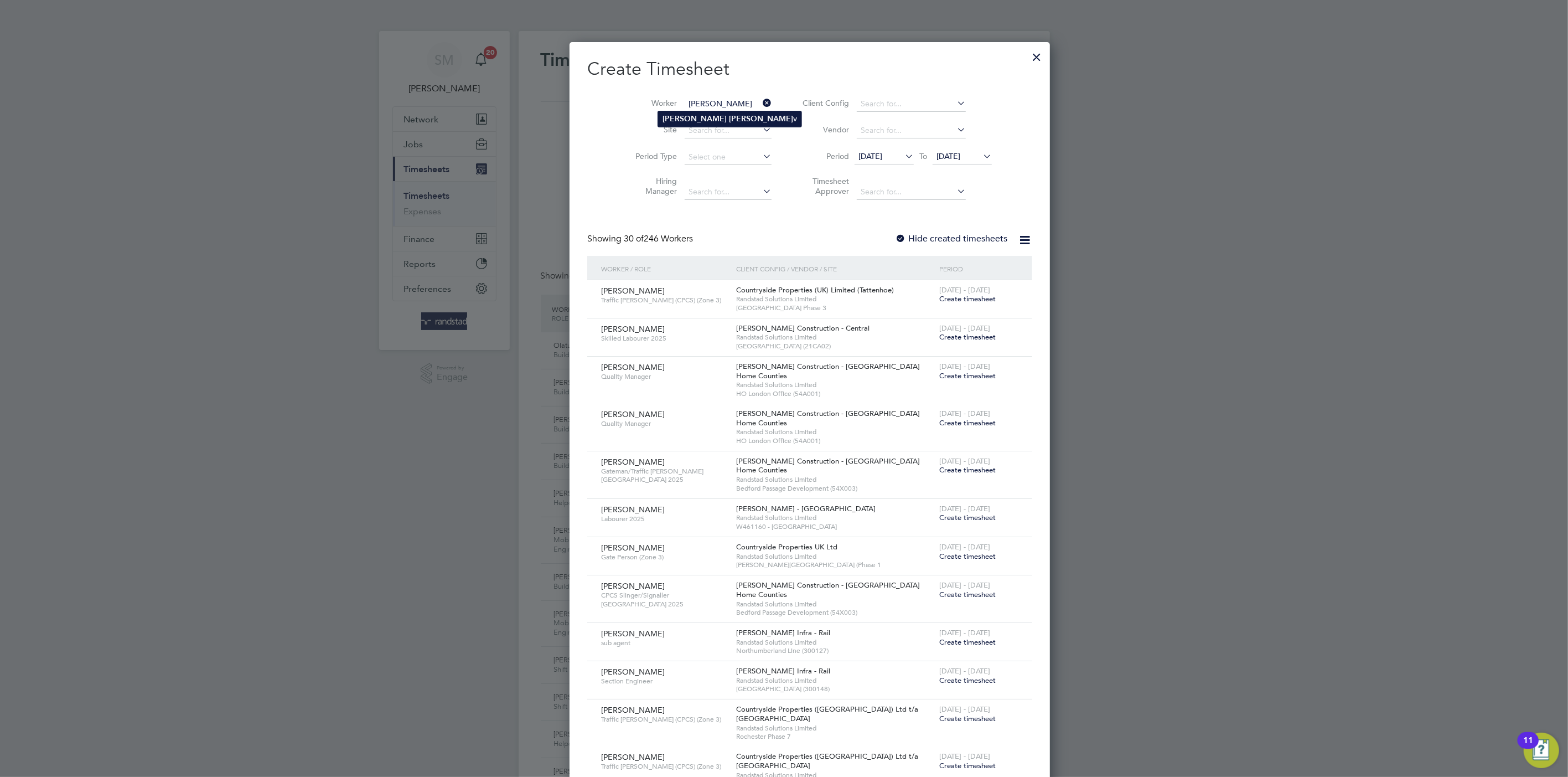
click at [729, 121] on b "Petko" at bounding box center [761, 118] width 64 height 9
type input "Paulin Petkov"
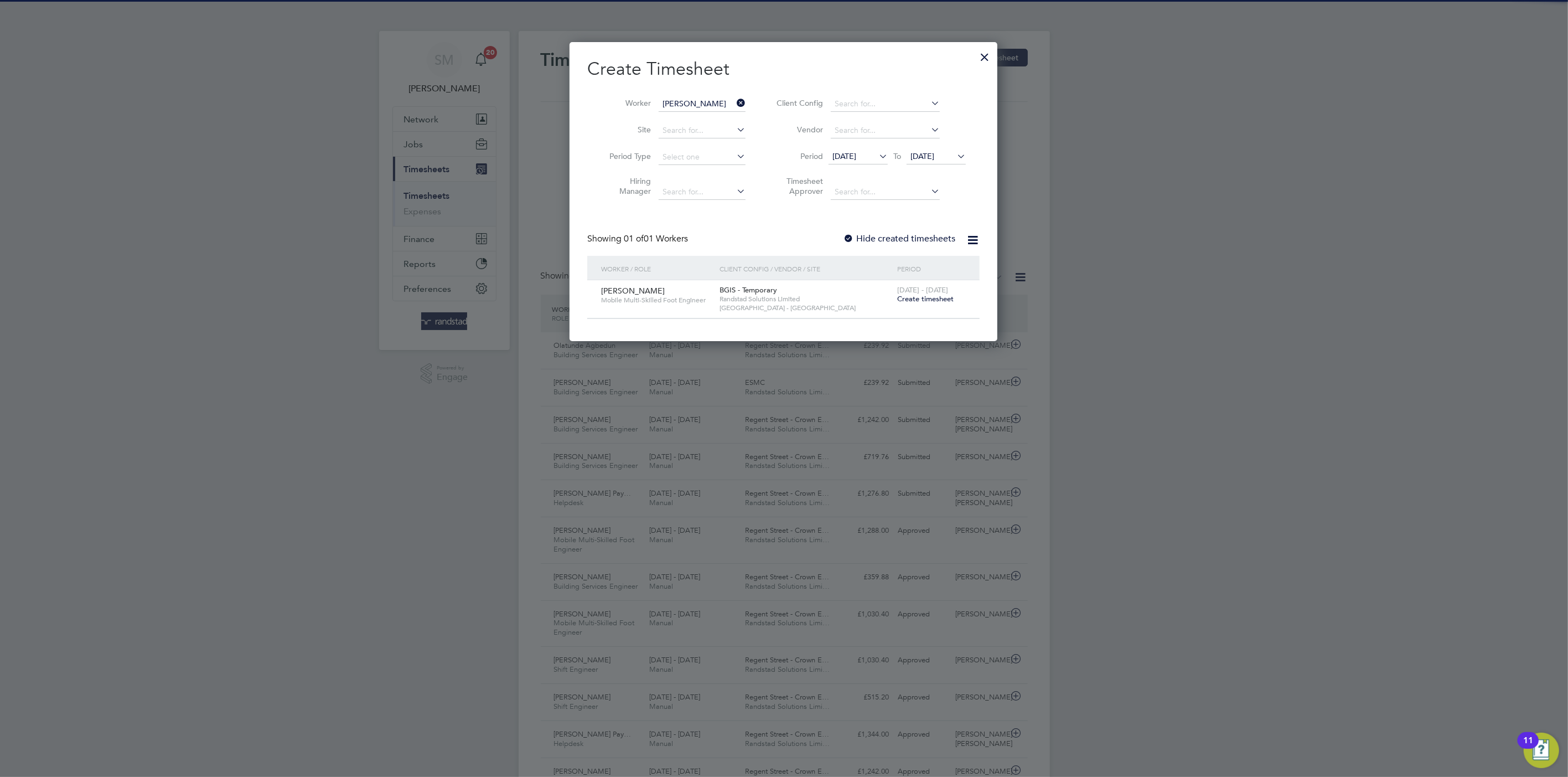
click at [904, 303] on div "2 - 8 Aug 2025 Create timesheet" at bounding box center [931, 295] width 74 height 30
click at [907, 301] on span "Create timesheet" at bounding box center [925, 298] width 57 height 9
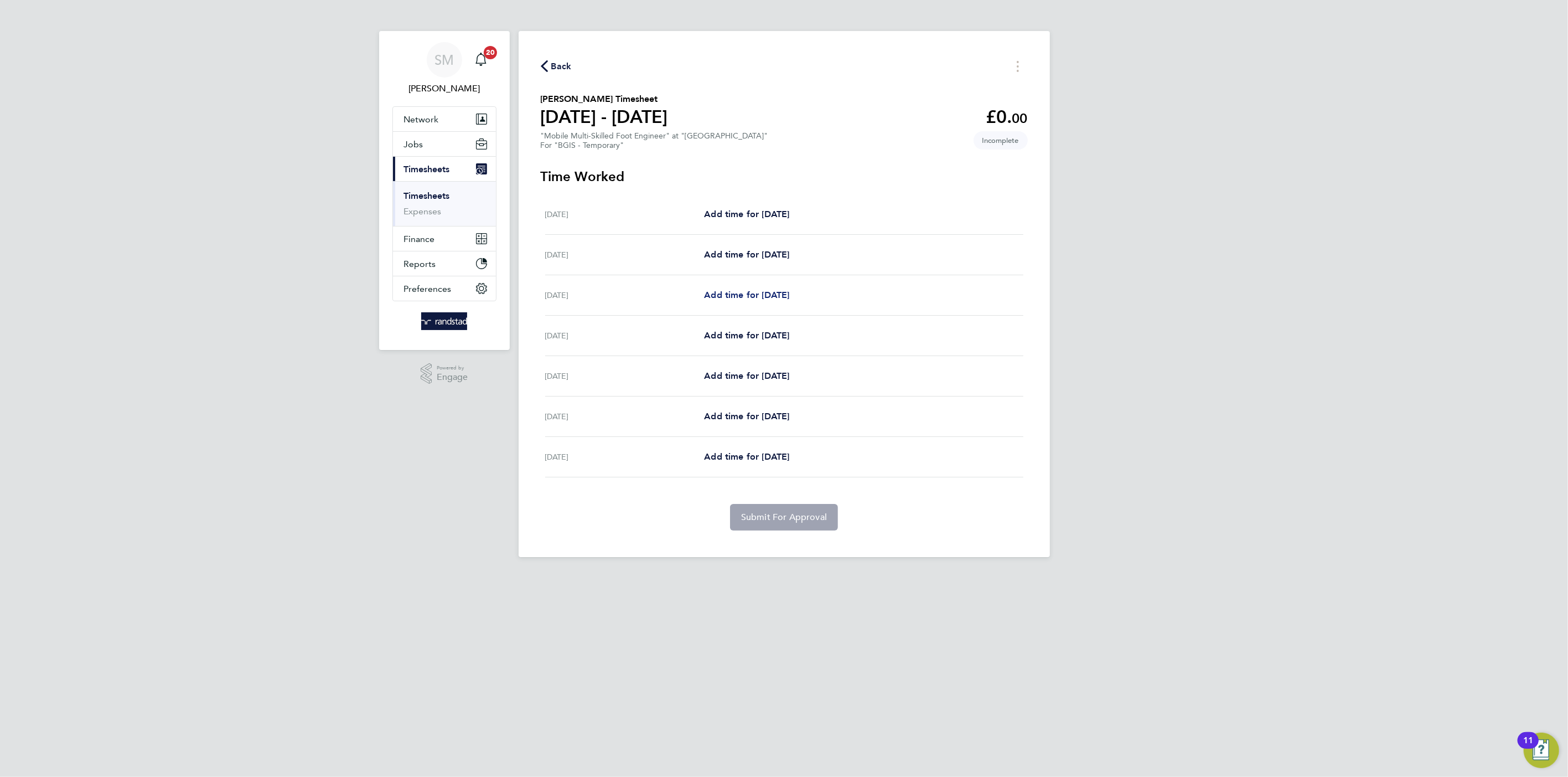
click at [748, 296] on span "Add time for [DATE]" at bounding box center [746, 295] width 85 height 11
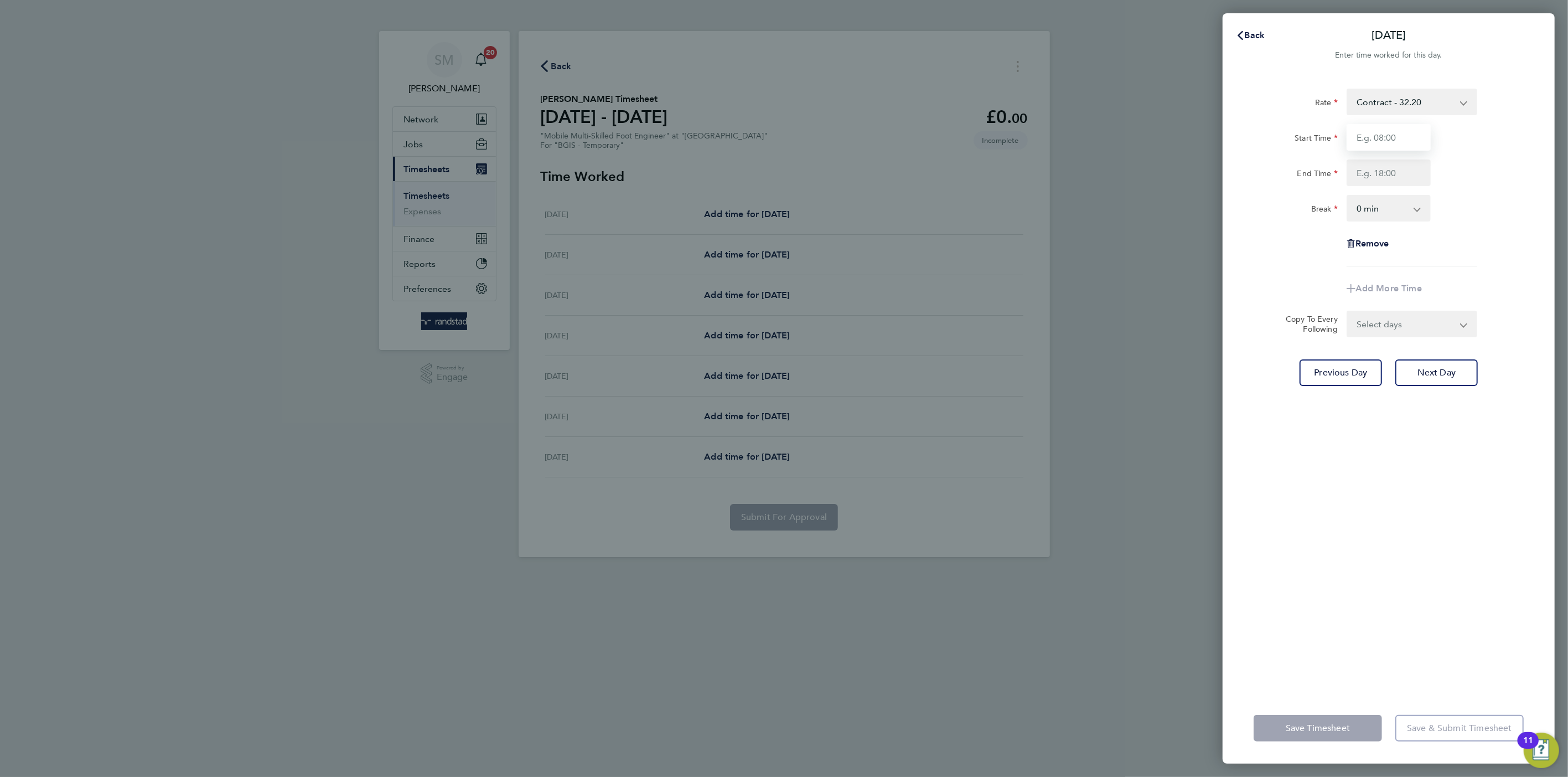
click at [1373, 145] on input "Start Time" at bounding box center [1388, 137] width 84 height 26
type input "08:00"
click at [1387, 172] on input "End Time" at bounding box center [1388, 172] width 84 height 26
type input "17:00"
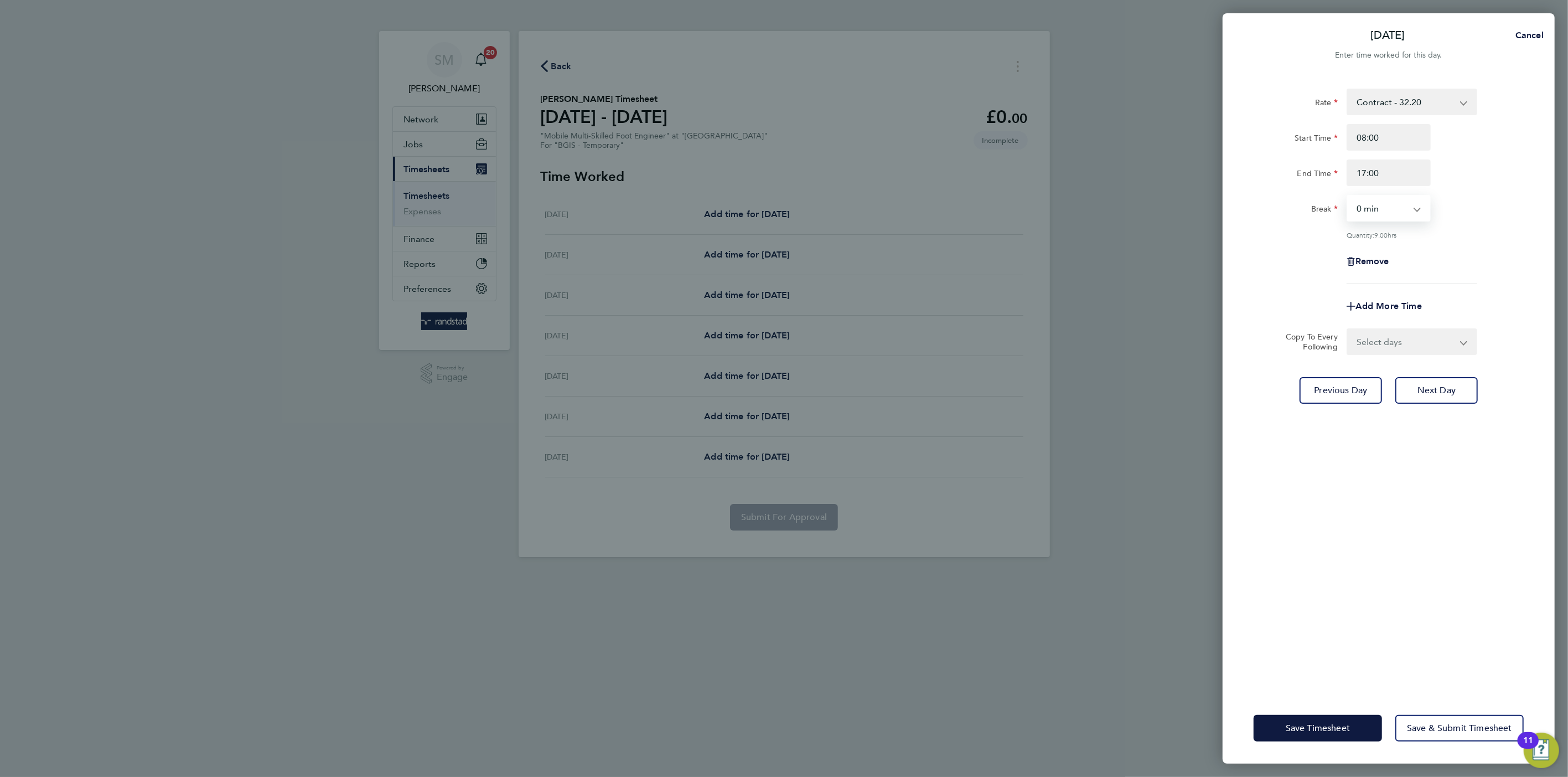
click at [1391, 209] on select "0 min 15 min 30 min 45 min 60 min 75 min 90 min" at bounding box center [1382, 209] width 69 height 25
select select "60"
click at [1347, 196] on select "0 min 15 min 30 min 45 min 60 min 75 min 90 min" at bounding box center [1382, 209] width 69 height 25
click at [1383, 340] on select "Select days Day Tuesday Wednesday Thursday Friday" at bounding box center [1405, 342] width 117 height 25
select select "THU"
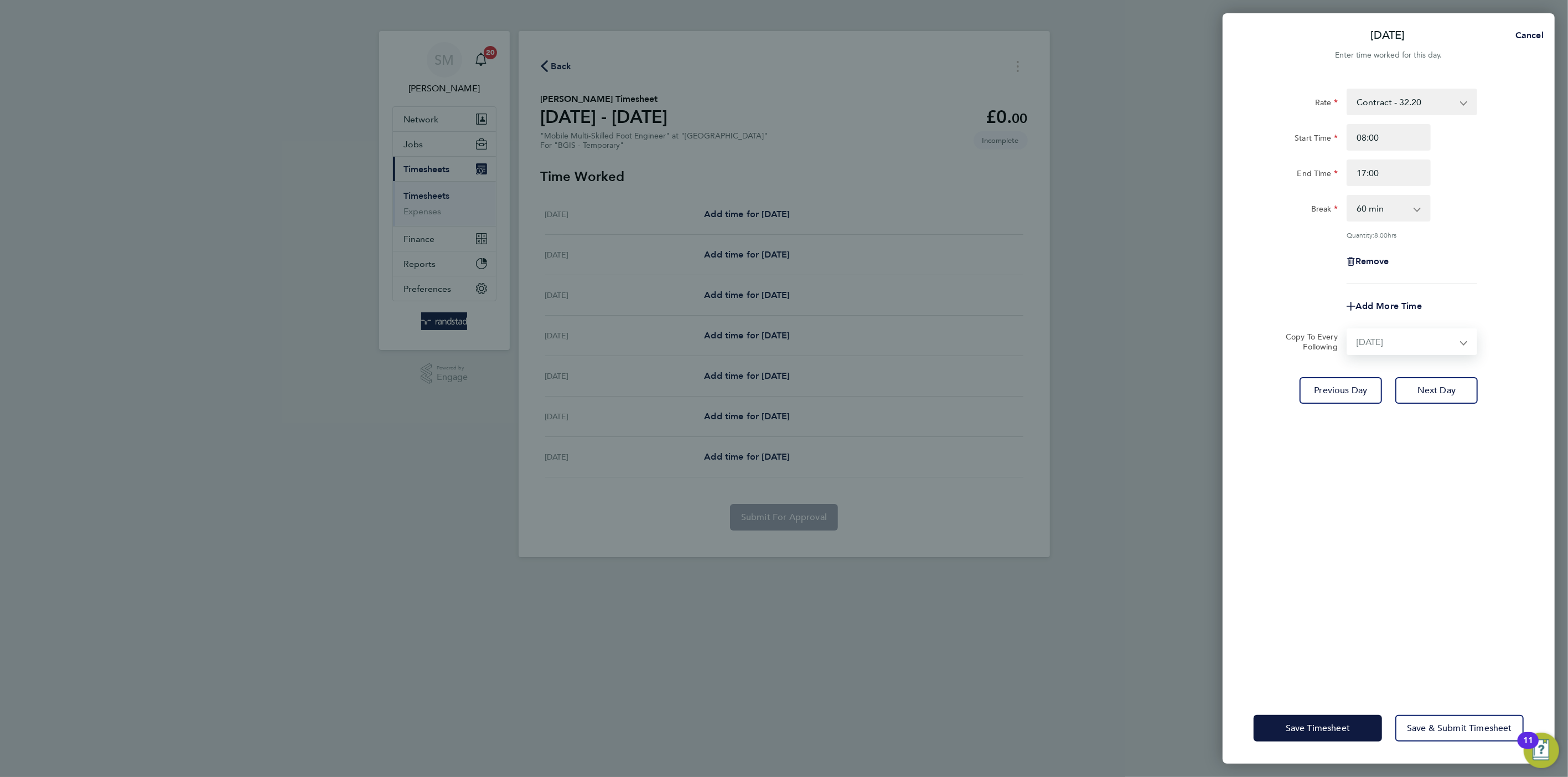
click at [1347, 329] on select "Select days Day Tuesday Wednesday Thursday Friday" at bounding box center [1405, 342] width 117 height 25
select select "[DATE]"
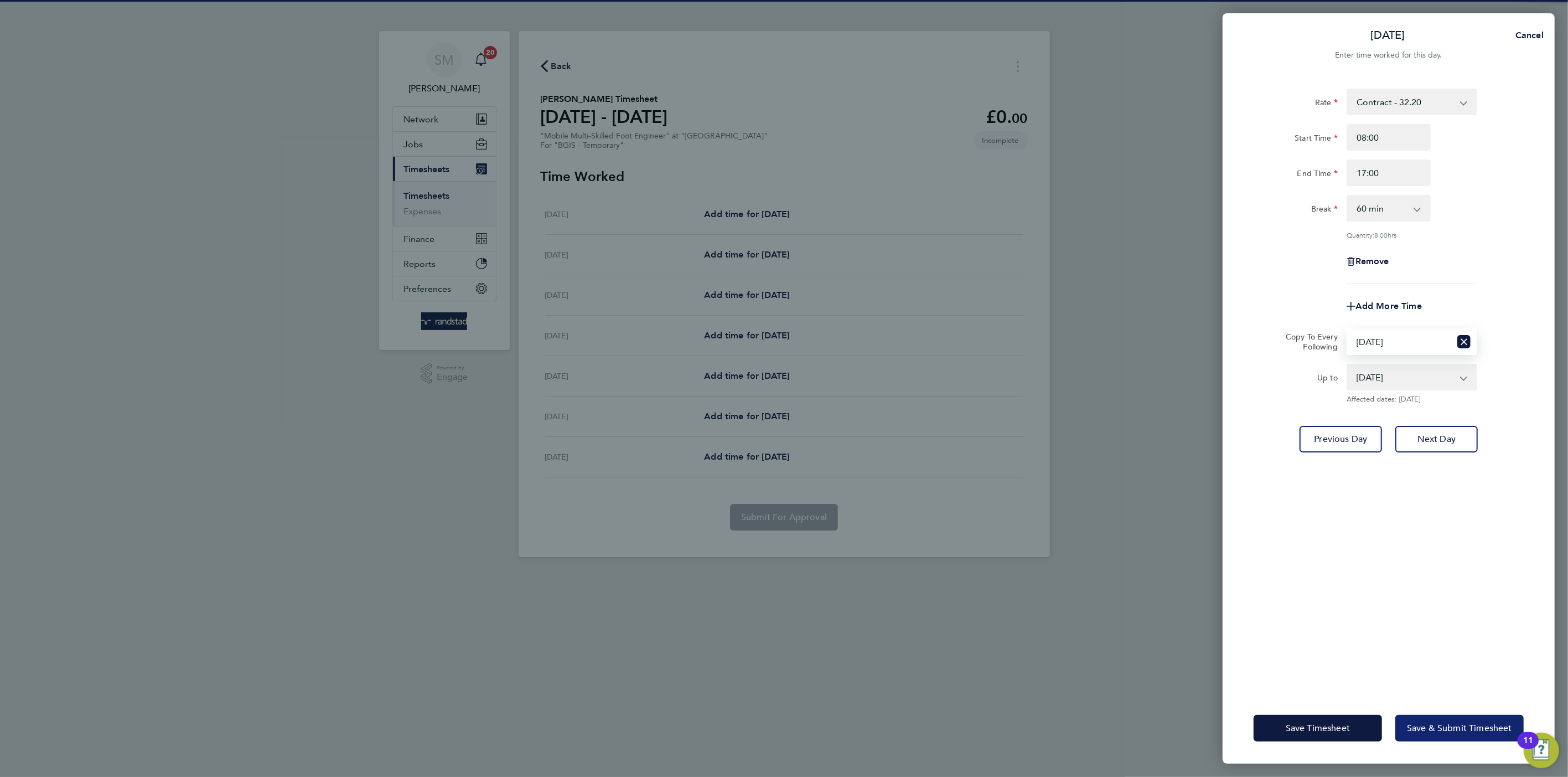
click at [1439, 740] on app-form-button "Save & Submit Timesheet" at bounding box center [1456, 728] width 135 height 26
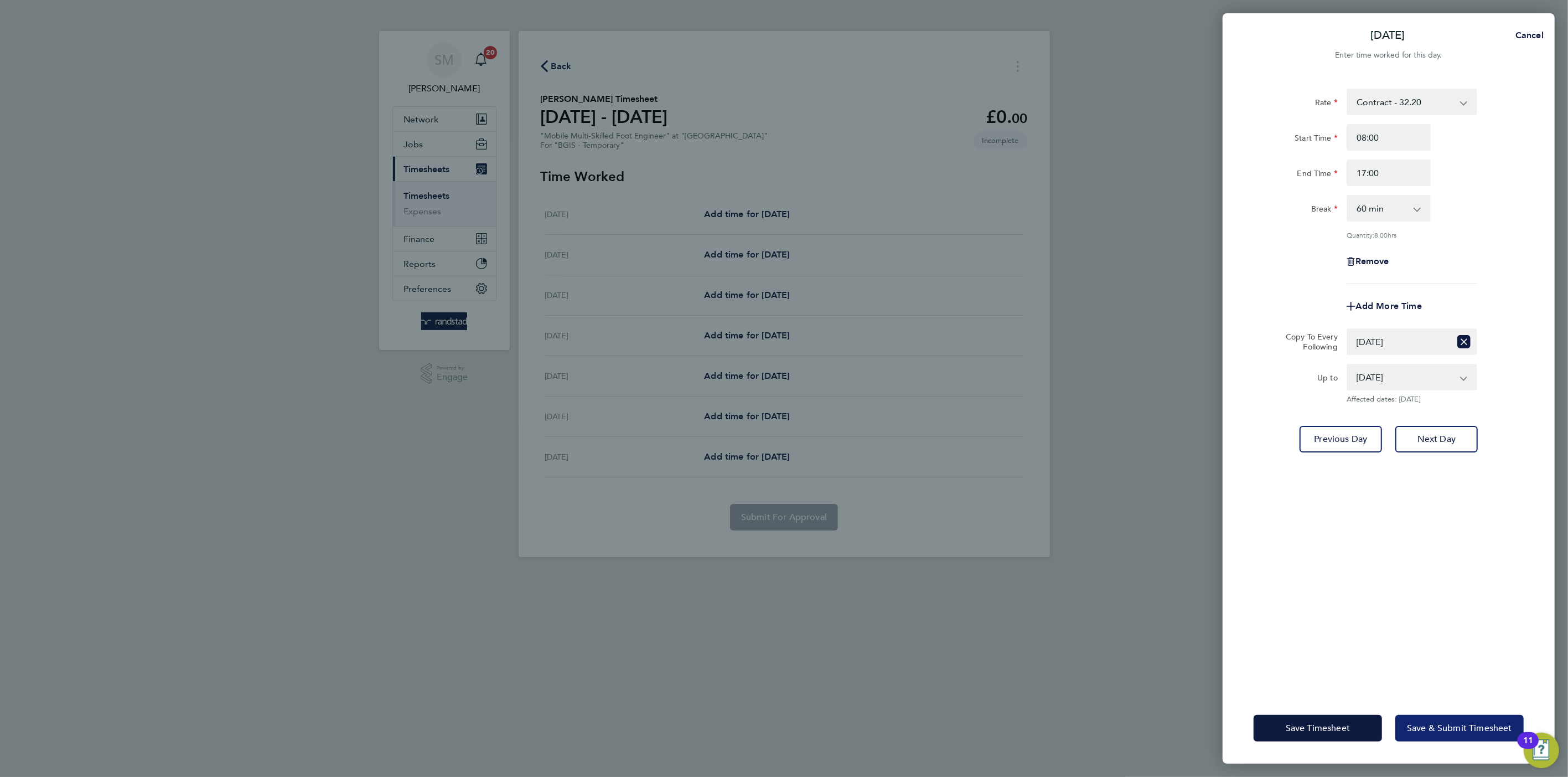
click at [1438, 724] on span "Save & Submit Timesheet" at bounding box center [1459, 728] width 105 height 11
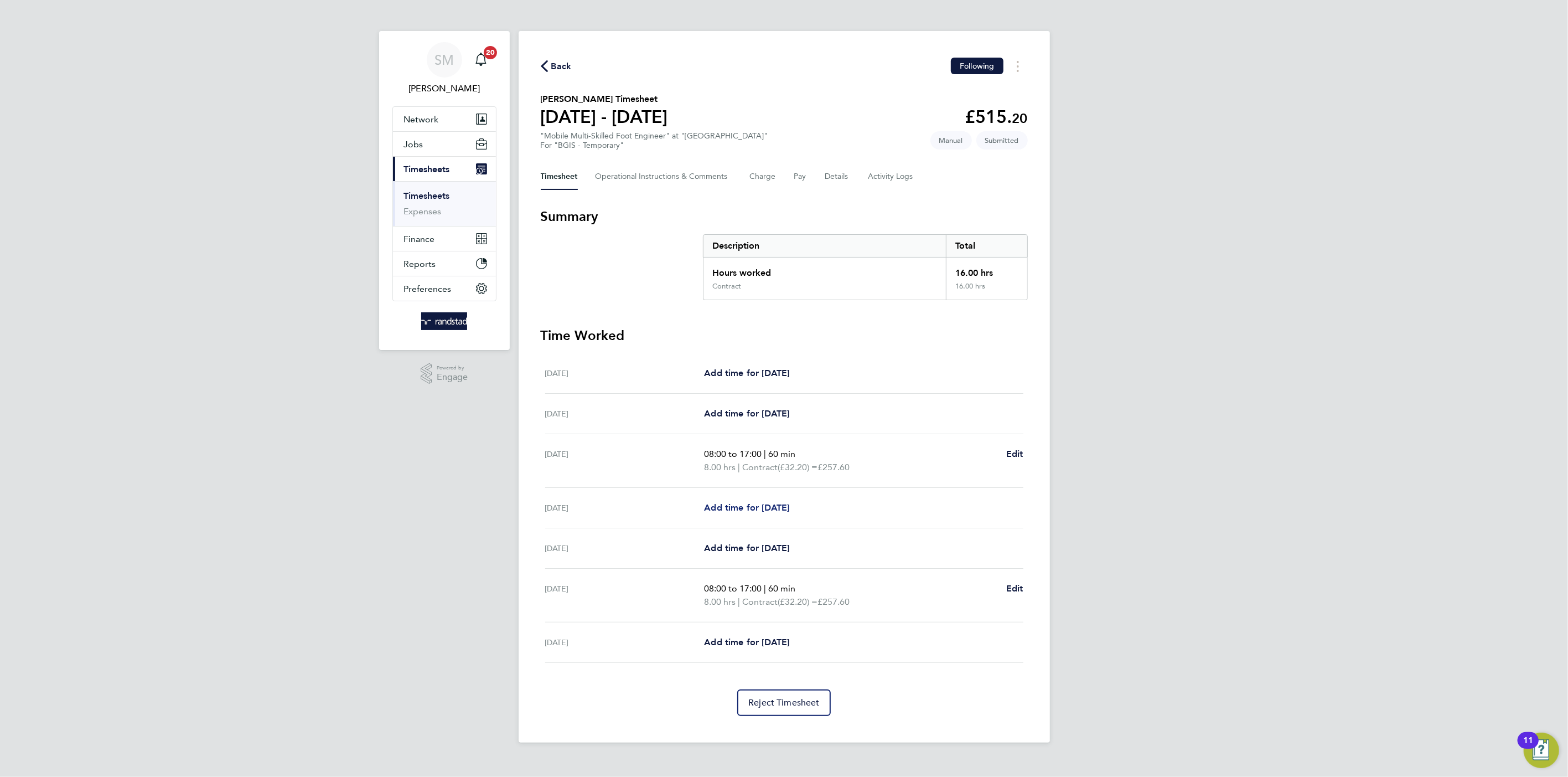
click at [772, 504] on span "Add time for [DATE]" at bounding box center [746, 507] width 85 height 11
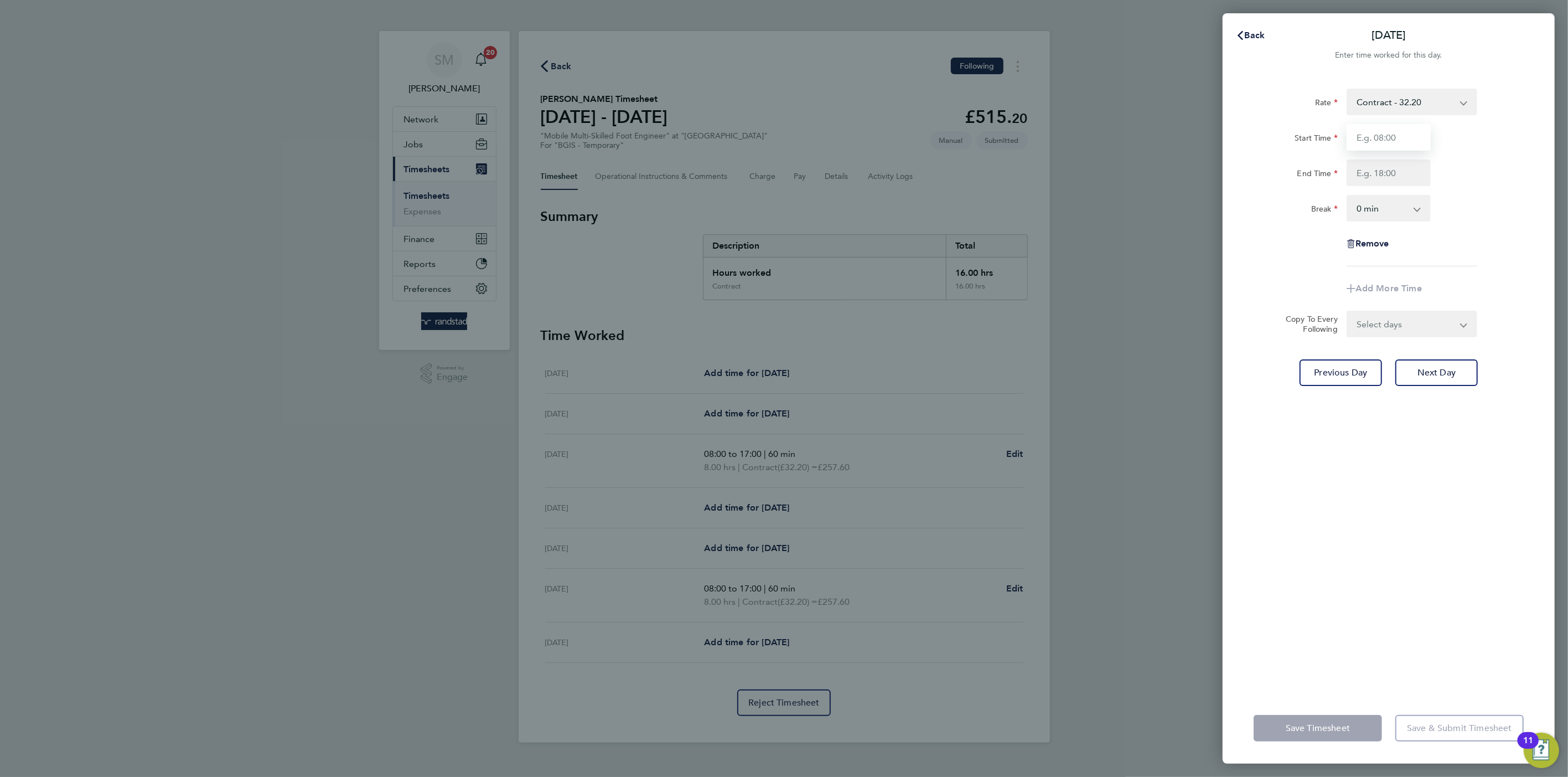
click at [1386, 130] on input "Start Time" at bounding box center [1388, 137] width 84 height 26
type input "08:00"
click at [1394, 170] on input "End Time" at bounding box center [1388, 172] width 84 height 26
type input "17:00"
click at [1390, 205] on select "0 min 15 min 30 min 45 min 60 min 75 min 90 min" at bounding box center [1382, 209] width 69 height 25
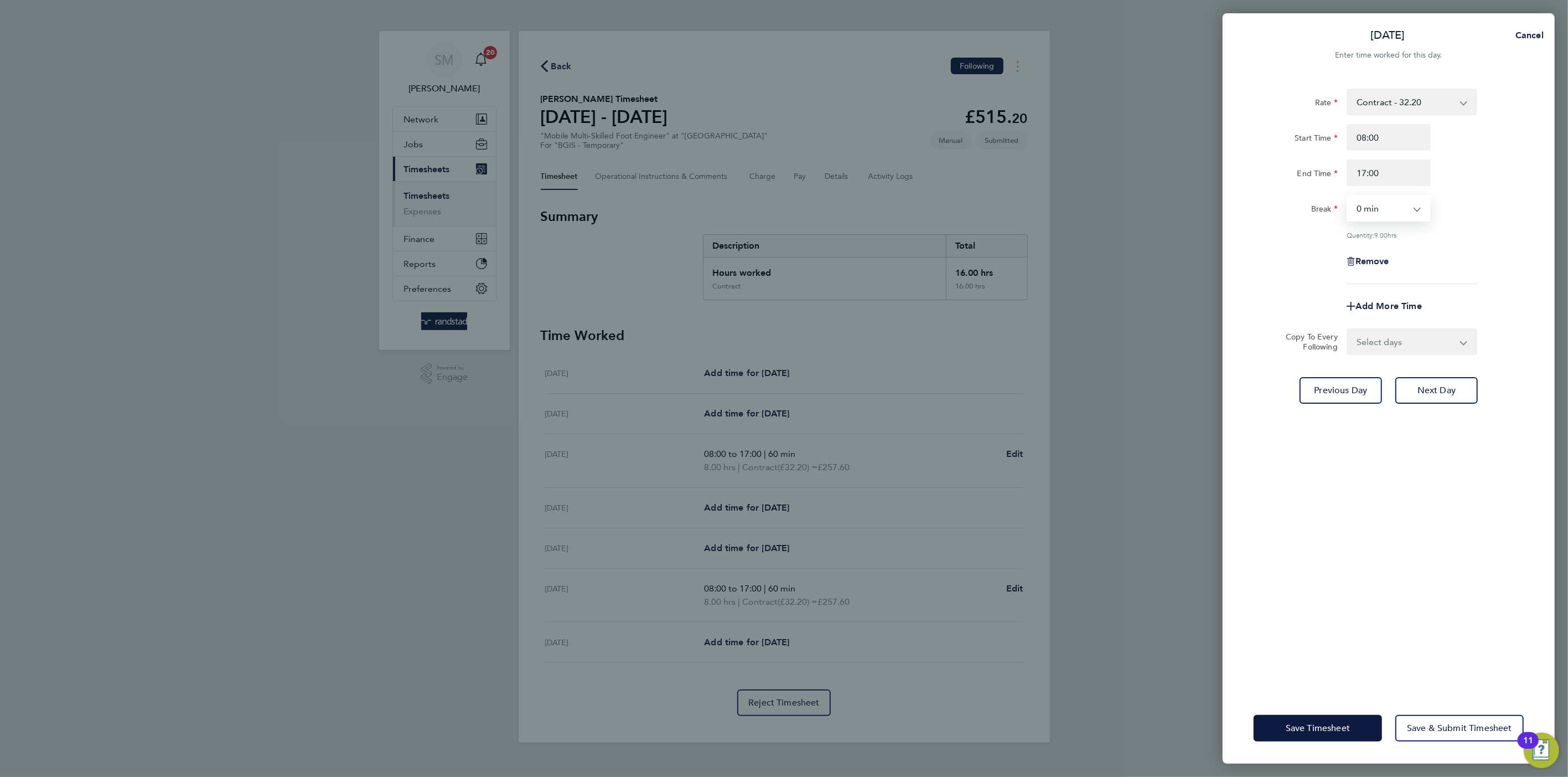
select select "60"
click at [1347, 196] on select "0 min 15 min 30 min 45 min 60 min 75 min 90 min" at bounding box center [1382, 209] width 69 height 25
click at [1378, 339] on select "Select days Day [DATE] [DATE] [DATE]" at bounding box center [1405, 342] width 117 height 25
select select "WED"
click at [1347, 329] on select "Select days Day [DATE] [DATE] [DATE]" at bounding box center [1405, 342] width 117 height 25
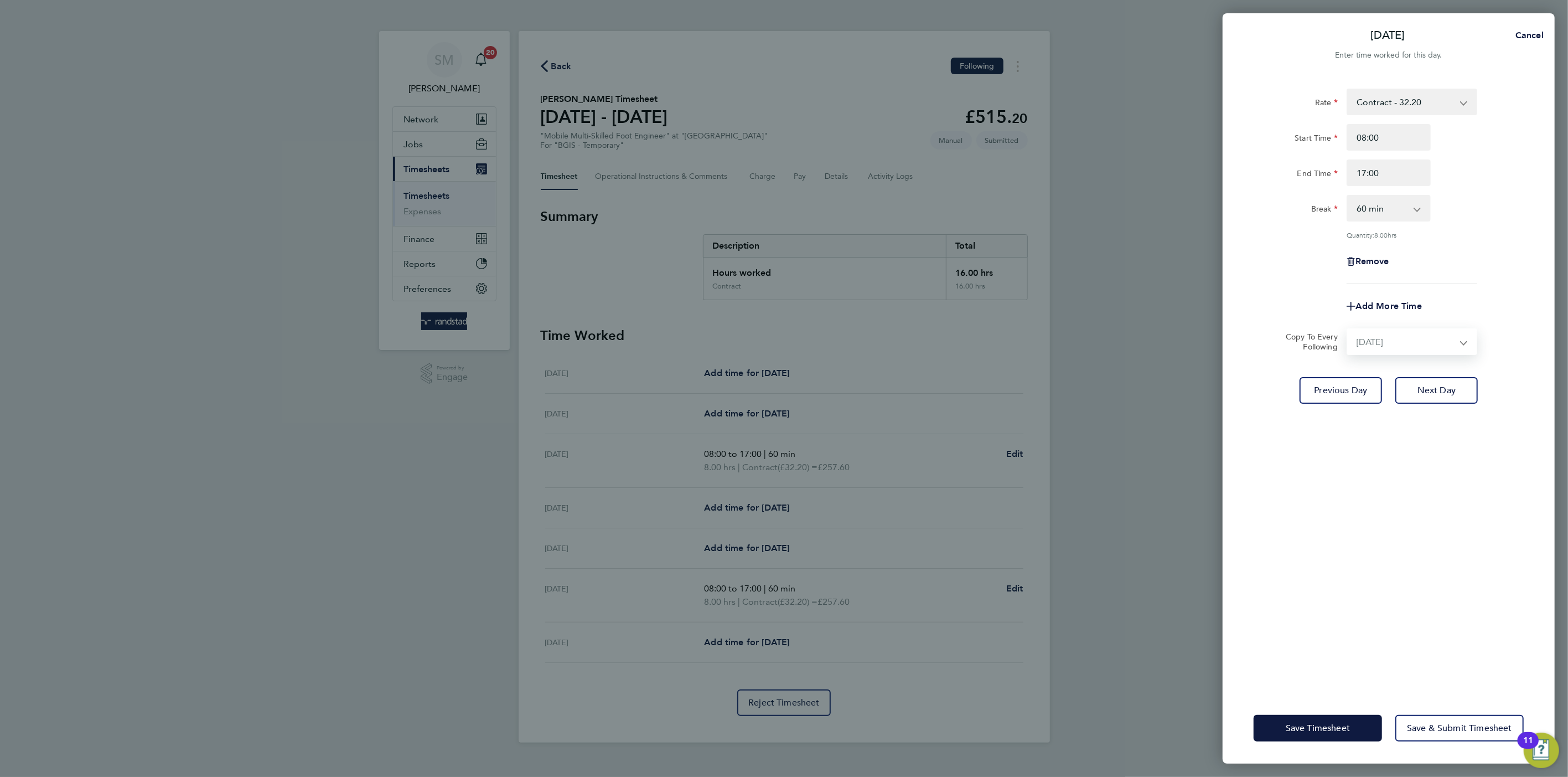
select select "[DATE]"
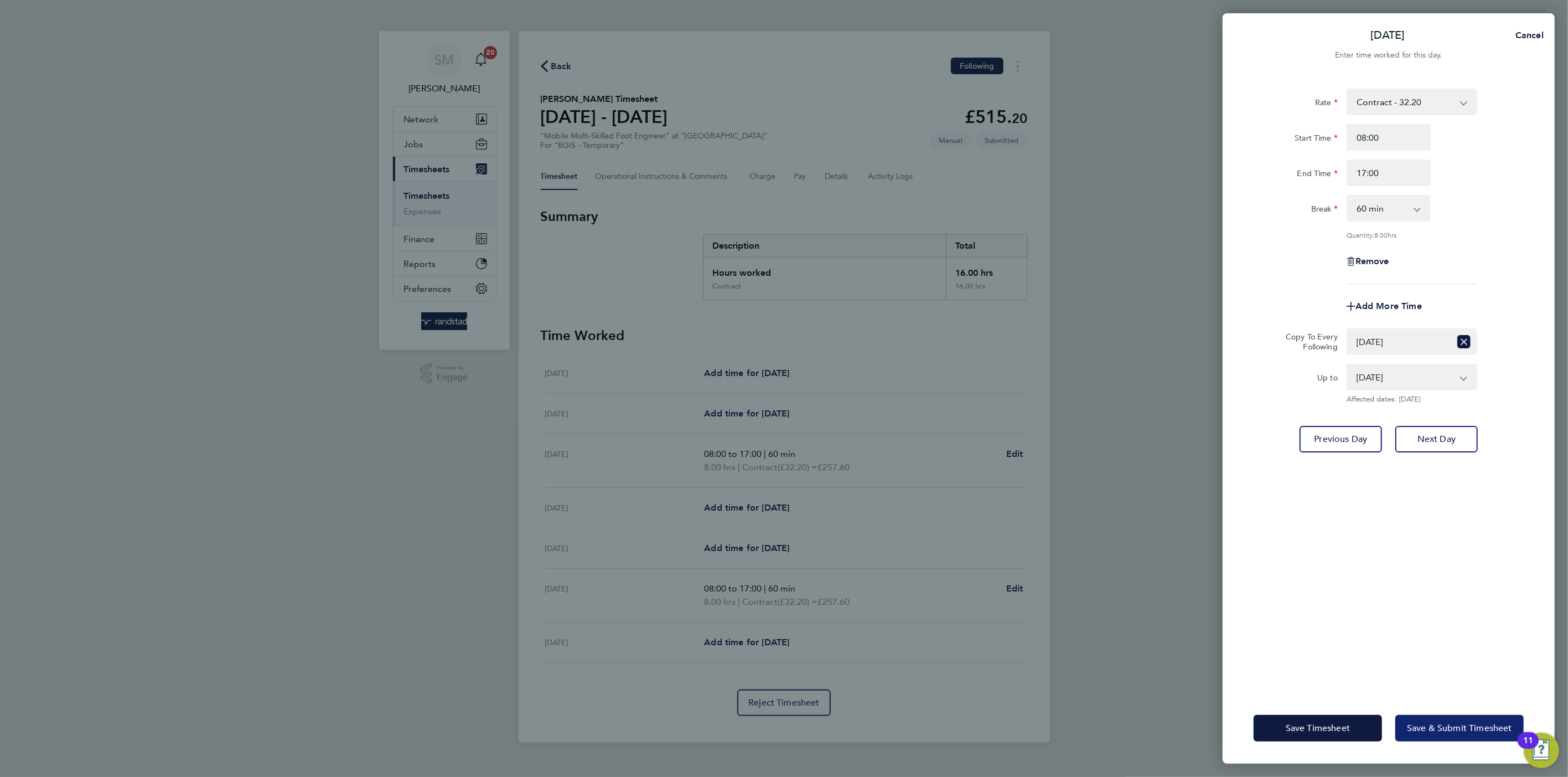
click at [1452, 725] on span "Save & Submit Timesheet" at bounding box center [1459, 728] width 105 height 11
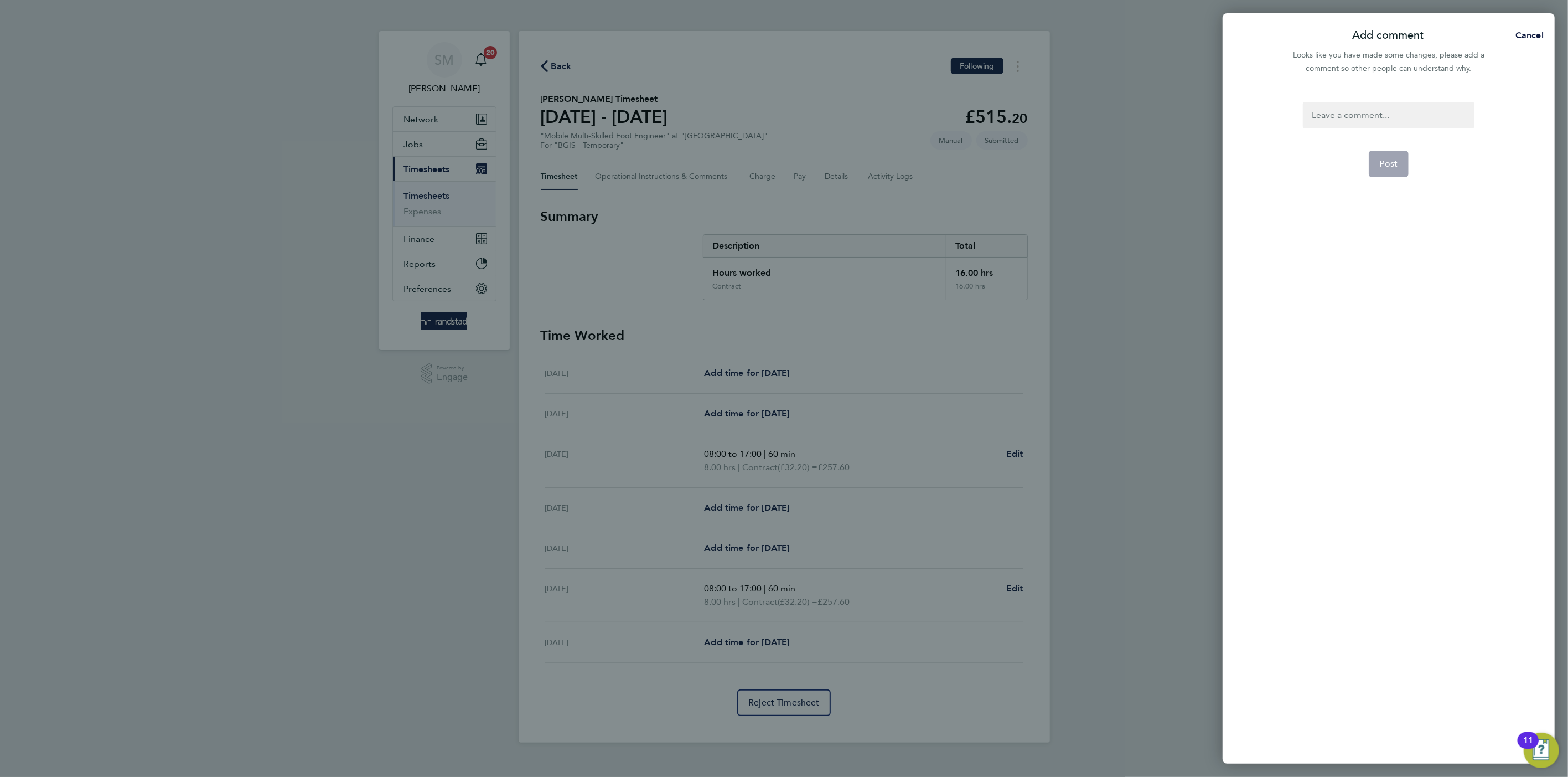
click at [1354, 109] on div at bounding box center [1388, 115] width 171 height 26
click at [1365, 123] on div at bounding box center [1388, 115] width 171 height 26
click at [1383, 172] on button "Post" at bounding box center [1388, 163] width 40 height 26
click at [1383, 172] on app-form-button "Post" at bounding box center [1388, 163] width 40 height 26
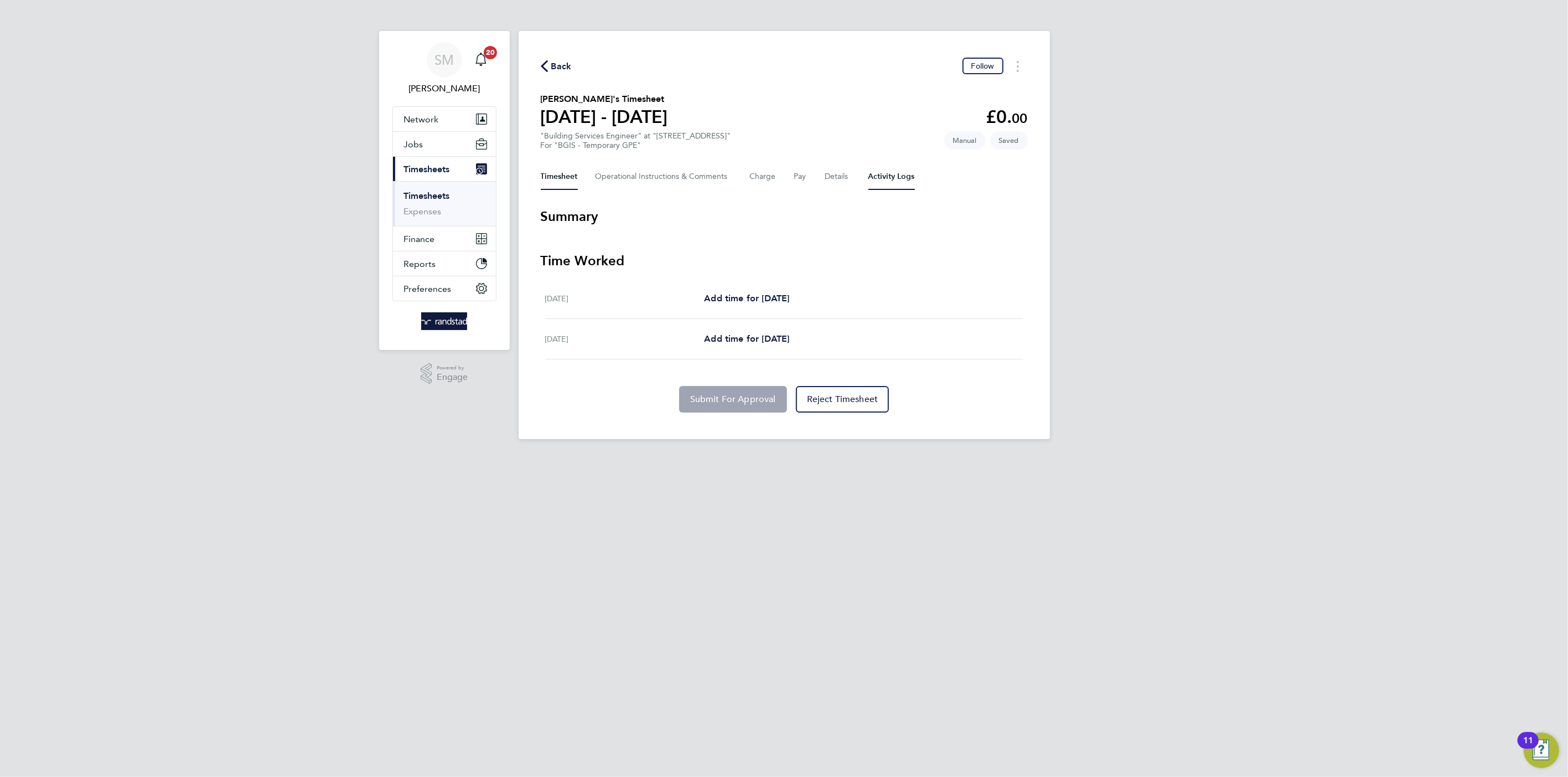
click at [896, 171] on Logs-tab "Activity Logs" at bounding box center [892, 177] width 47 height 26
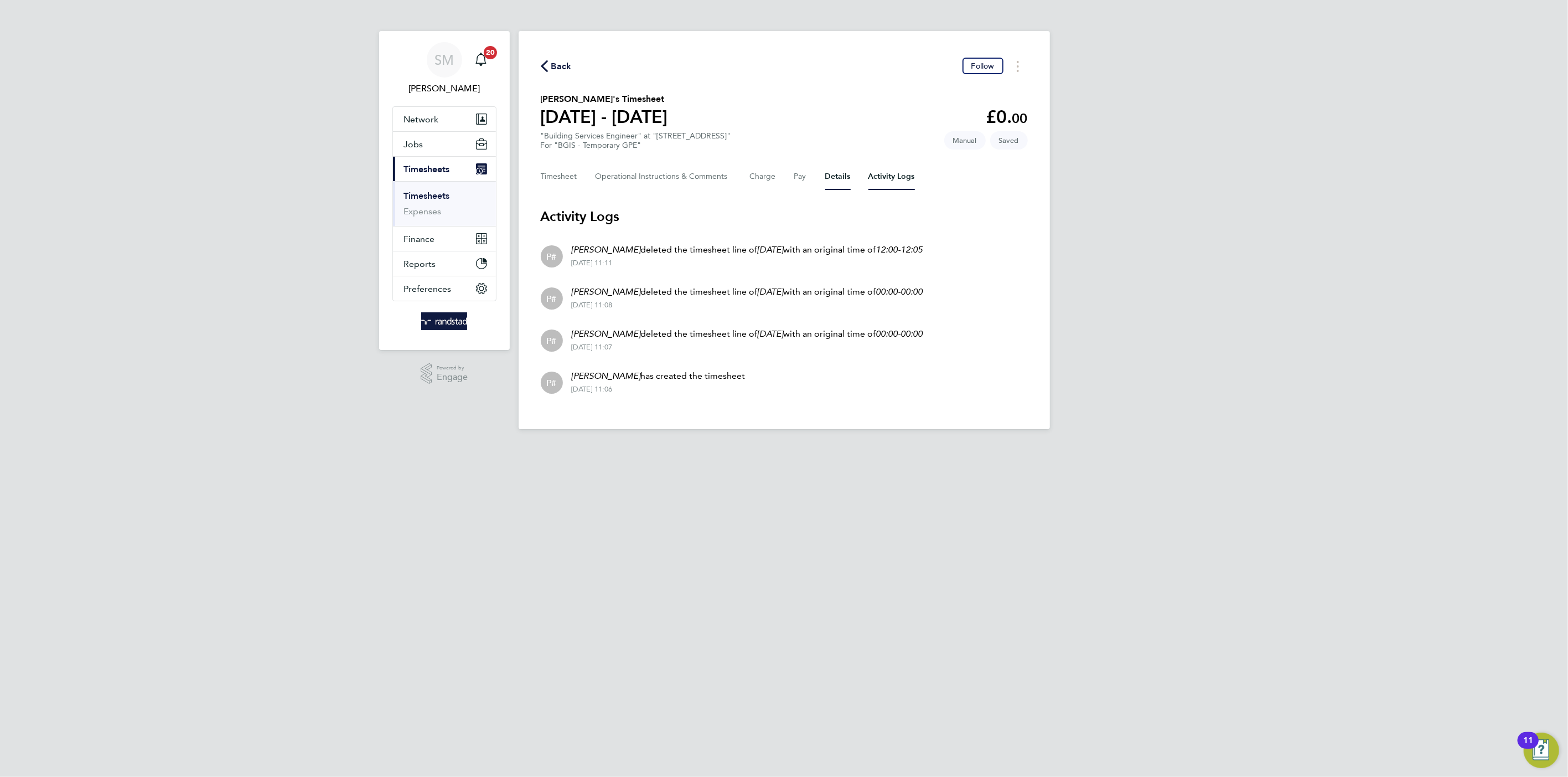
click at [825, 177] on button "Details" at bounding box center [837, 177] width 25 height 26
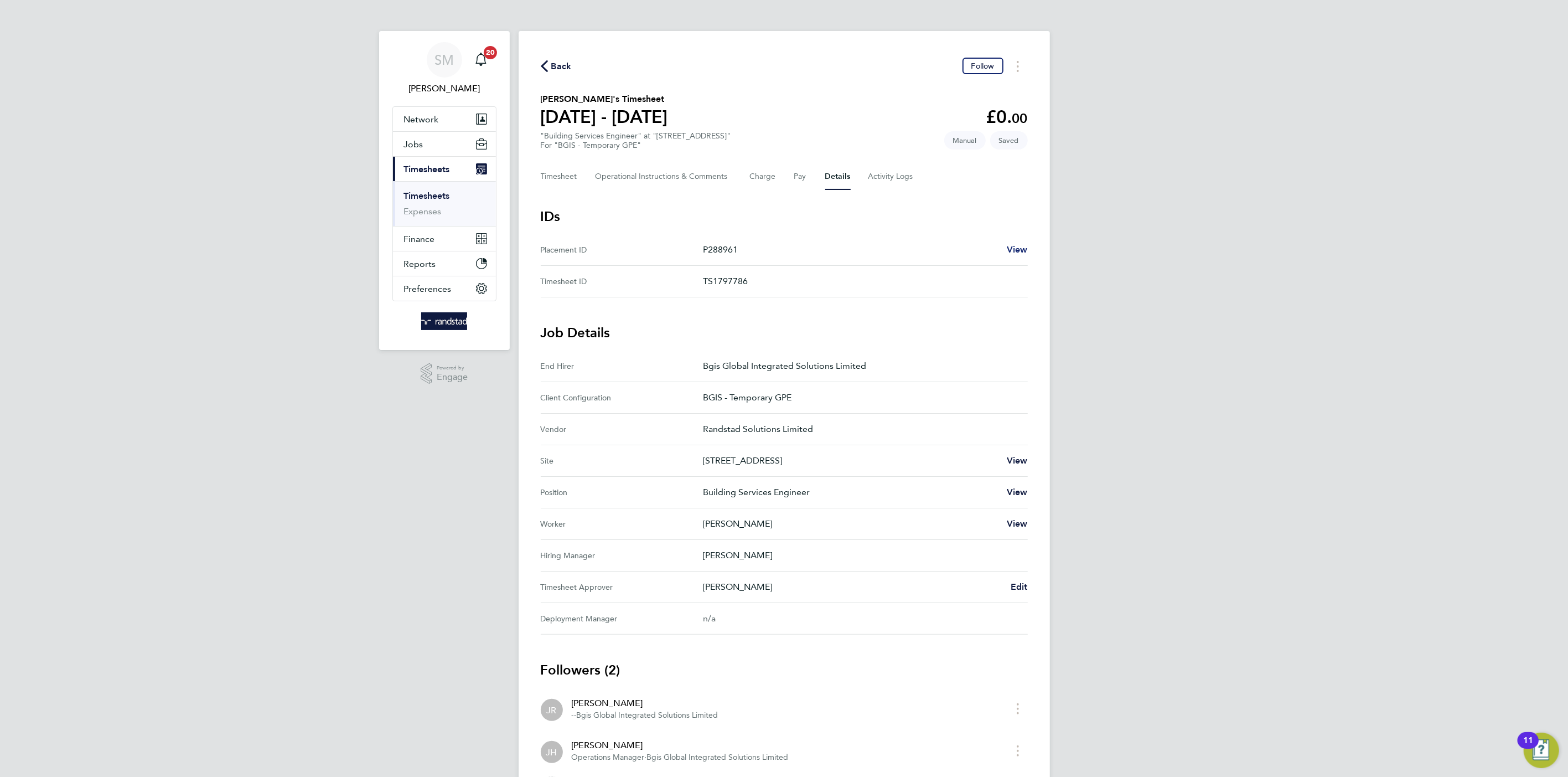
click at [1015, 244] on span "View" at bounding box center [1017, 249] width 21 height 11
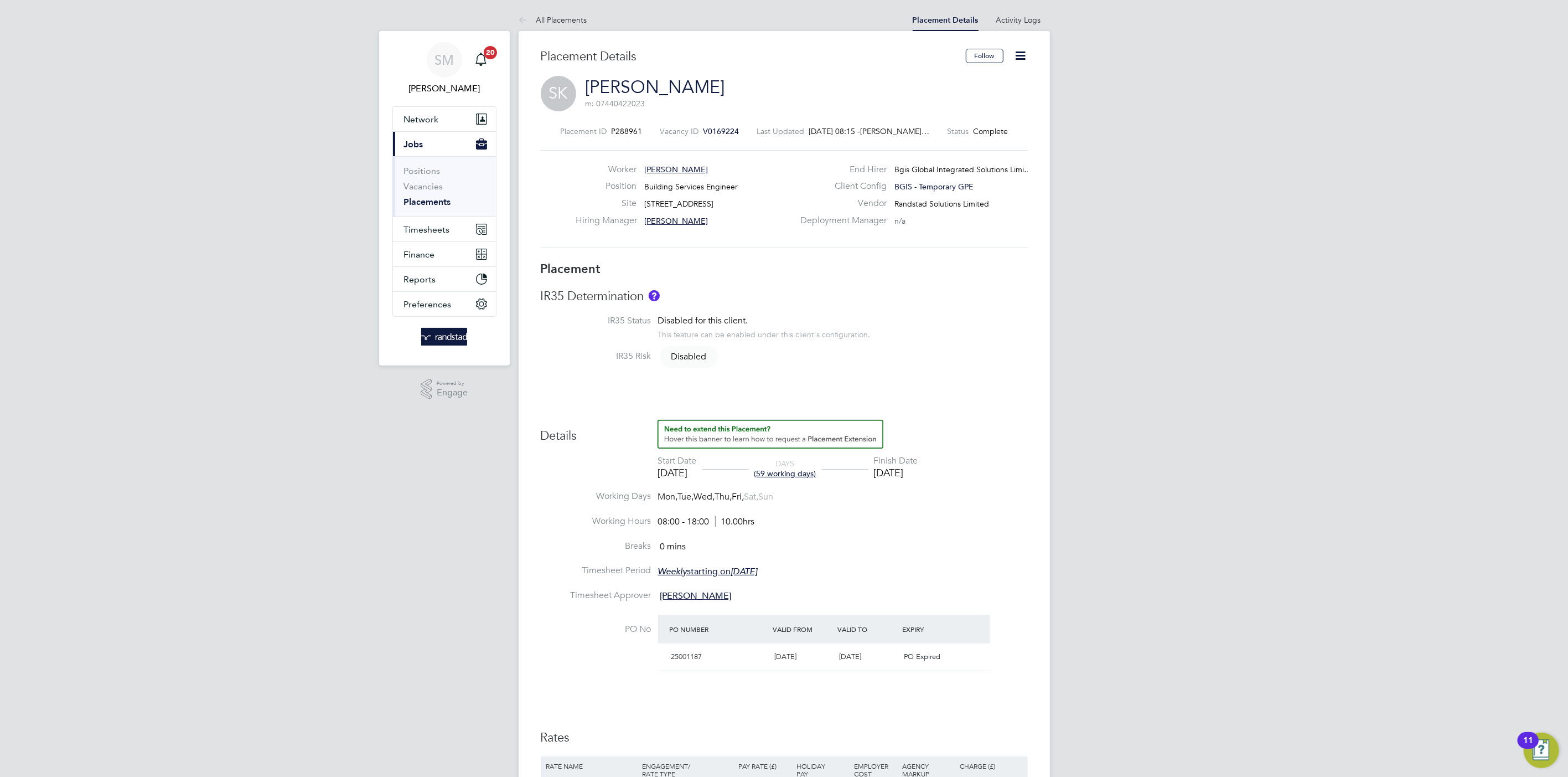
click at [1023, 52] on icon at bounding box center [1020, 55] width 14 height 14
click at [1002, 77] on li "Edit Placement e" at bounding box center [984, 81] width 81 height 16
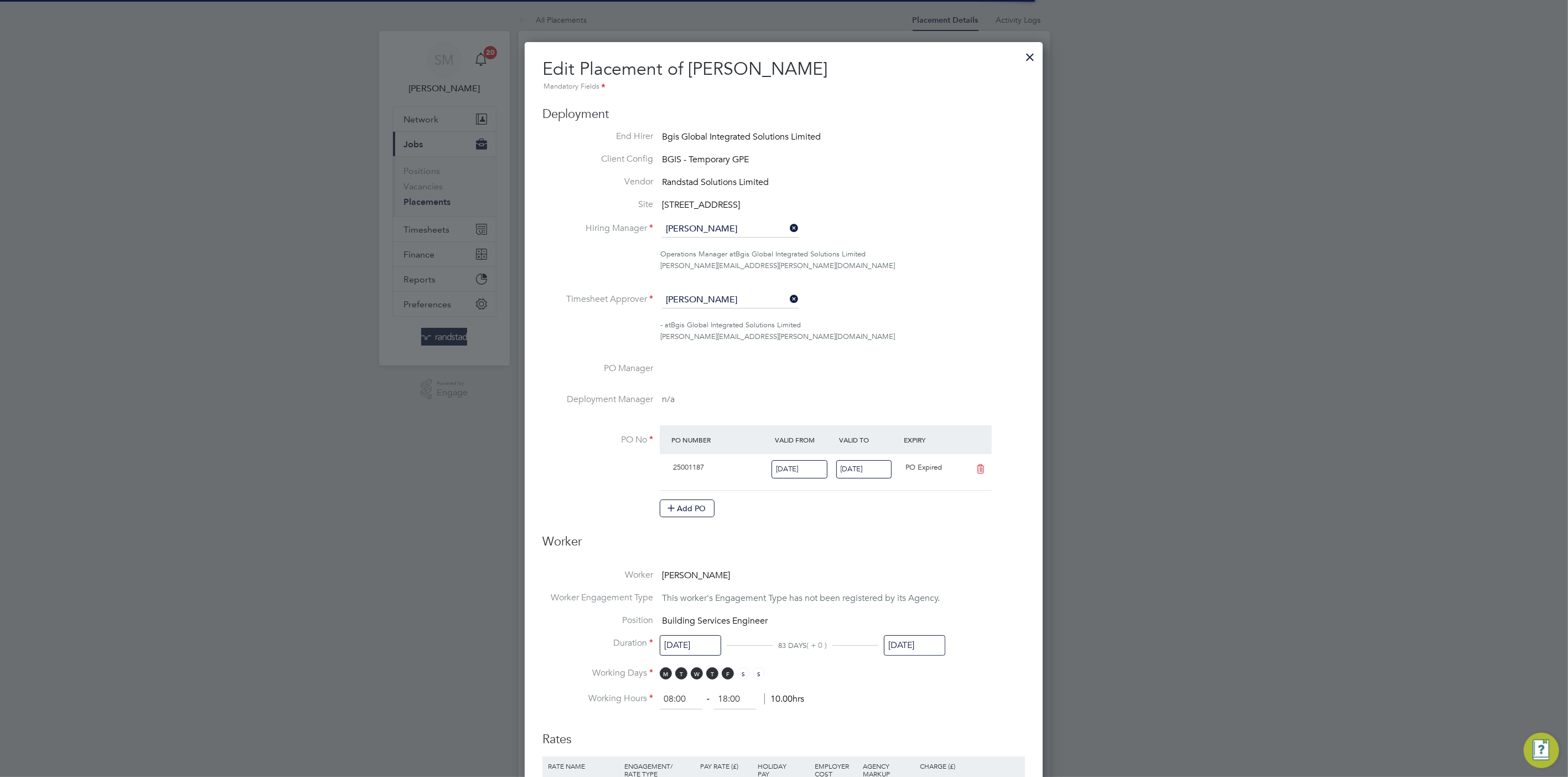
scroll to position [6, 6]
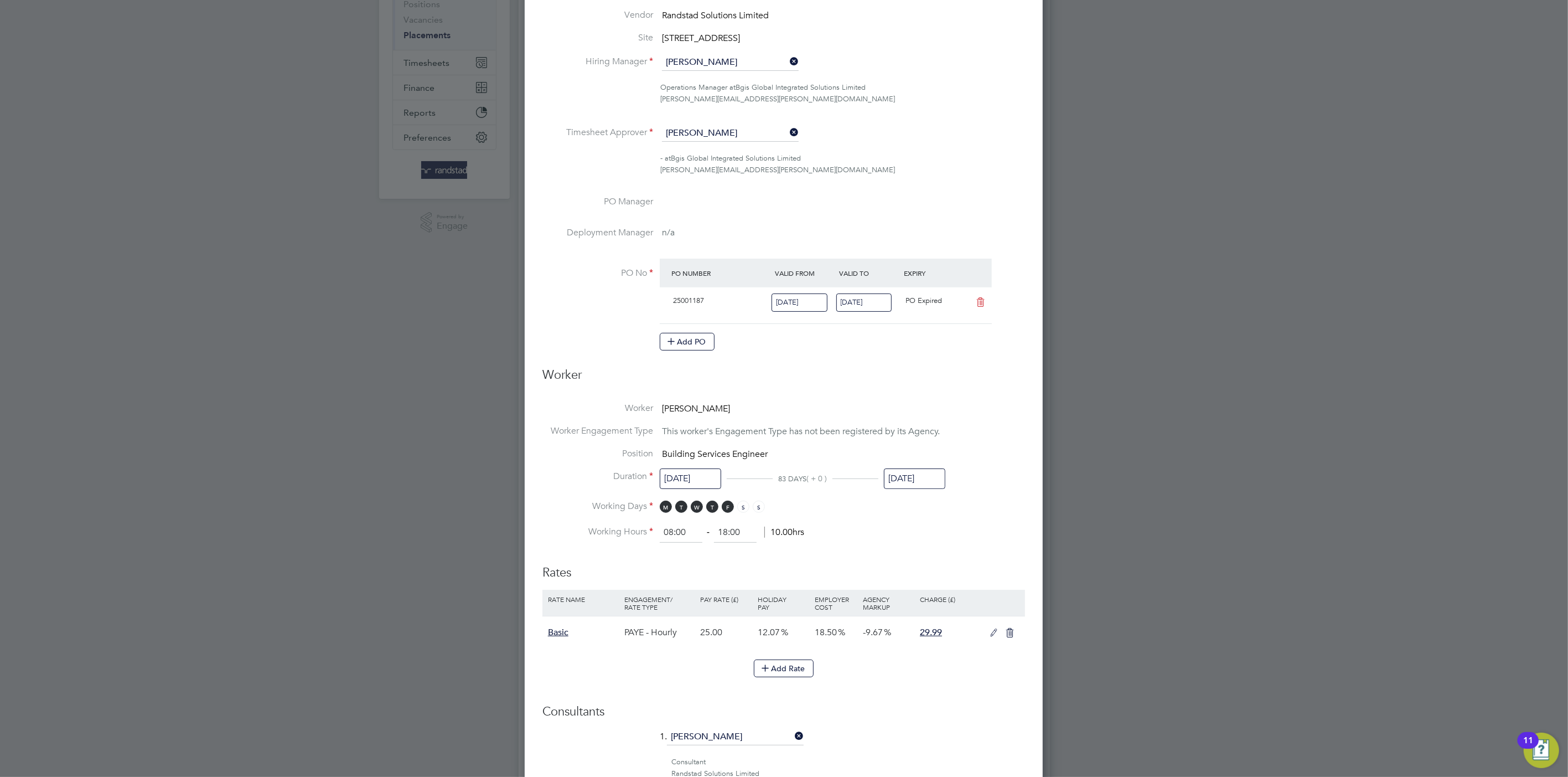
click at [910, 473] on input "03 Aug 2025" at bounding box center [914, 478] width 62 height 21
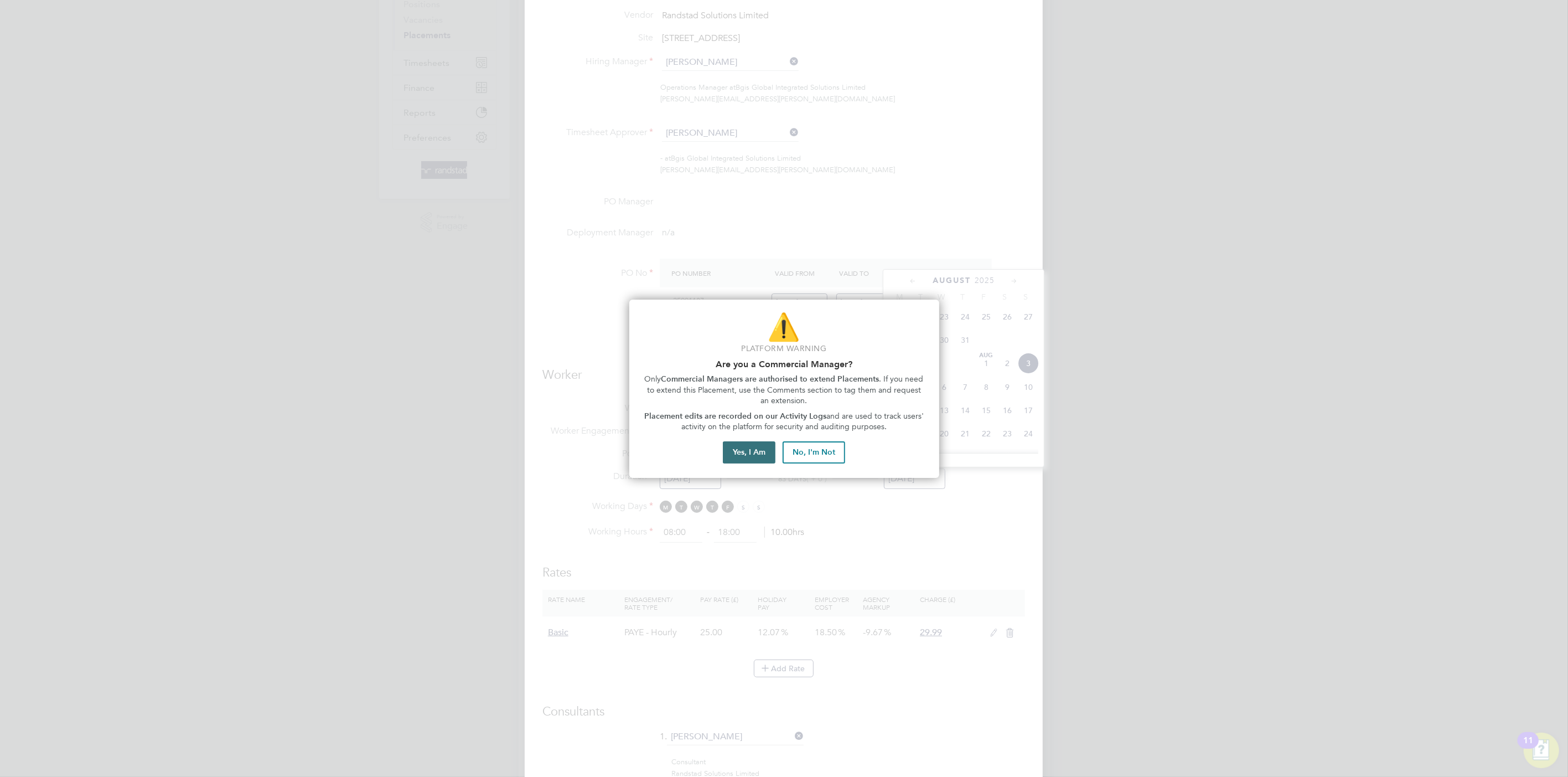
click at [751, 449] on button "Yes, I Am" at bounding box center [749, 452] width 53 height 22
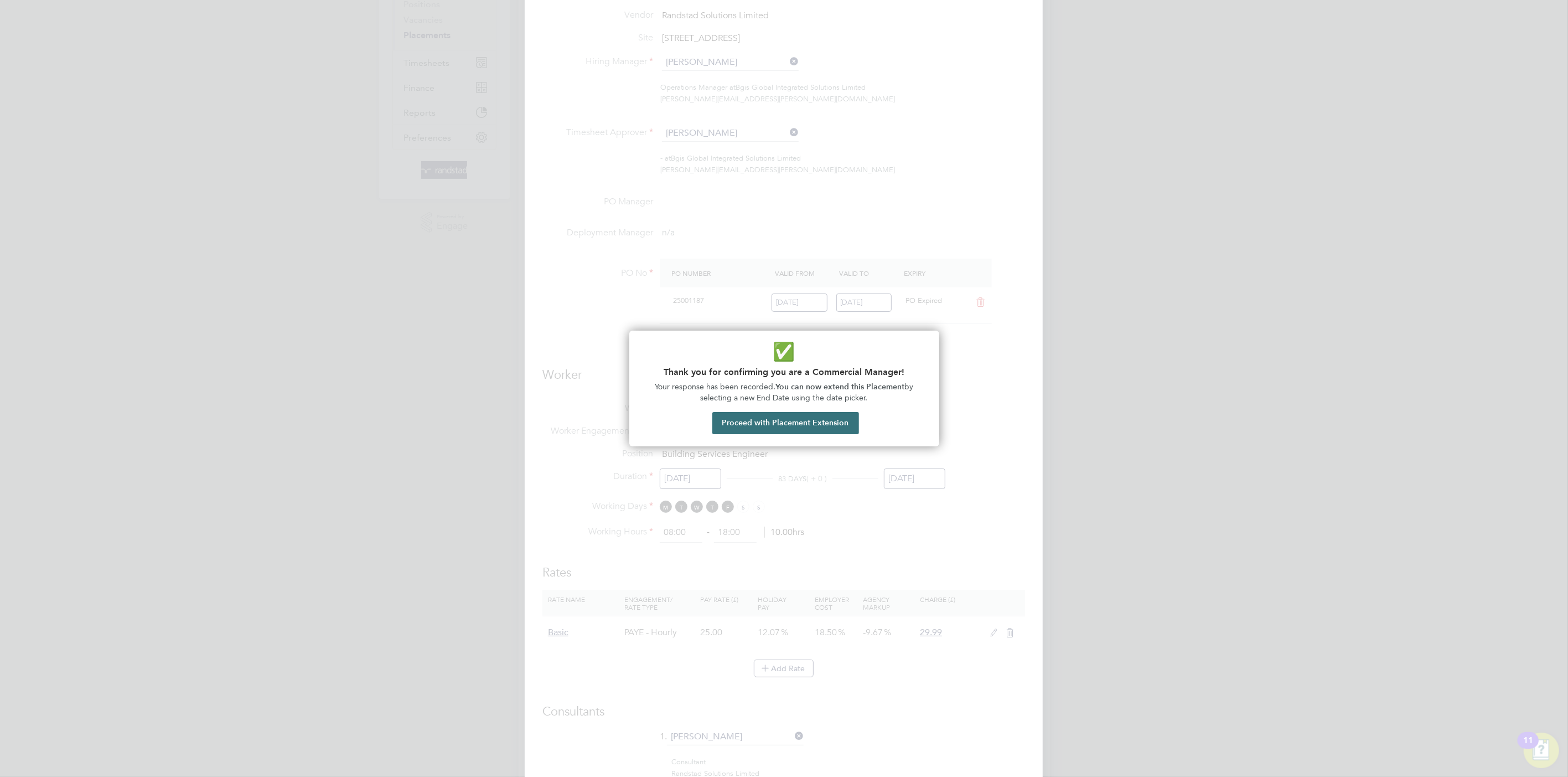
click at [786, 416] on button "Proceed with Placement Extension" at bounding box center [786, 422] width 147 height 22
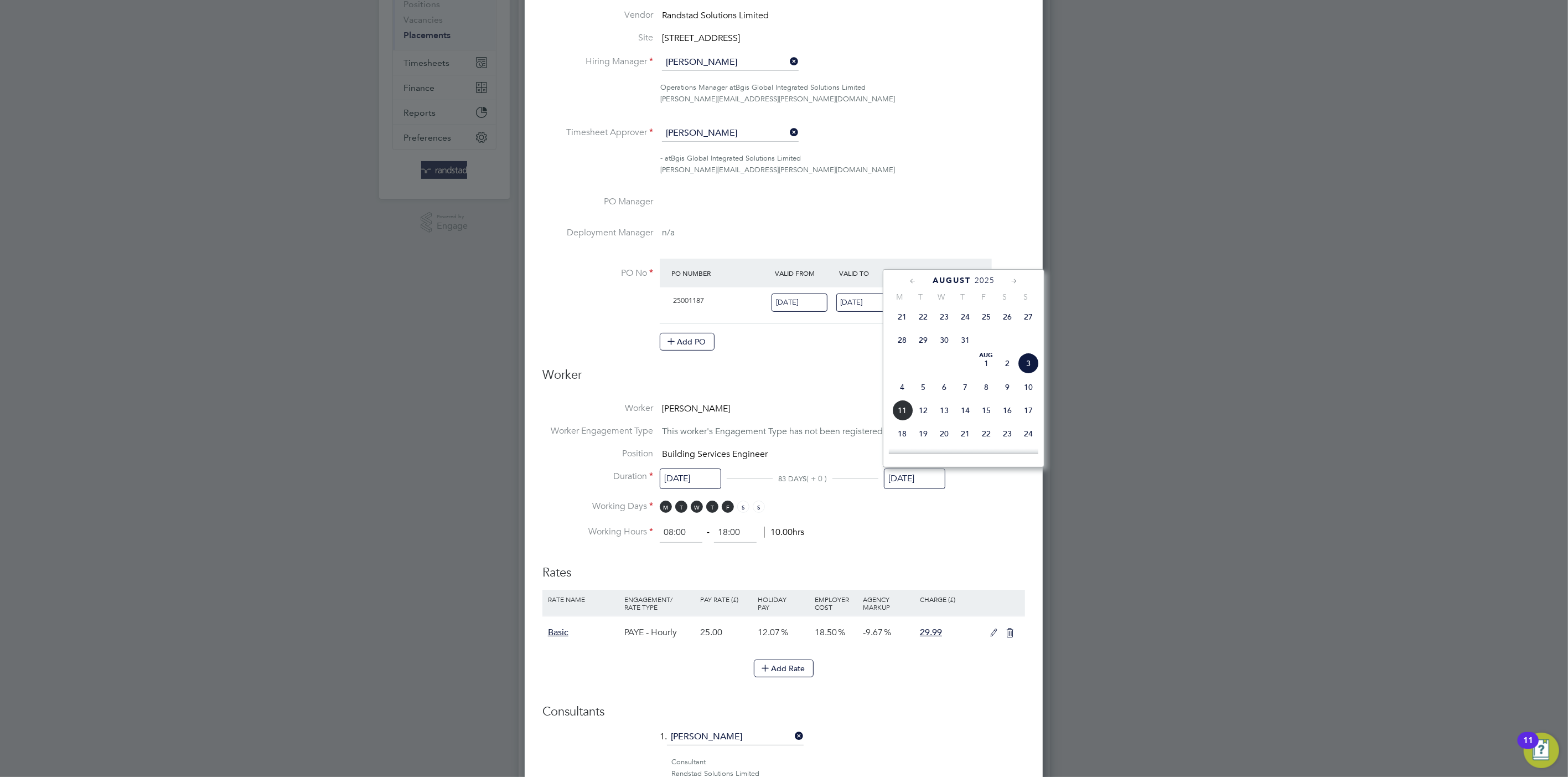
click at [1016, 283] on icon at bounding box center [1014, 281] width 11 height 12
click at [988, 353] on span "29" at bounding box center [986, 350] width 21 height 21
type input "29 Aug 2025"
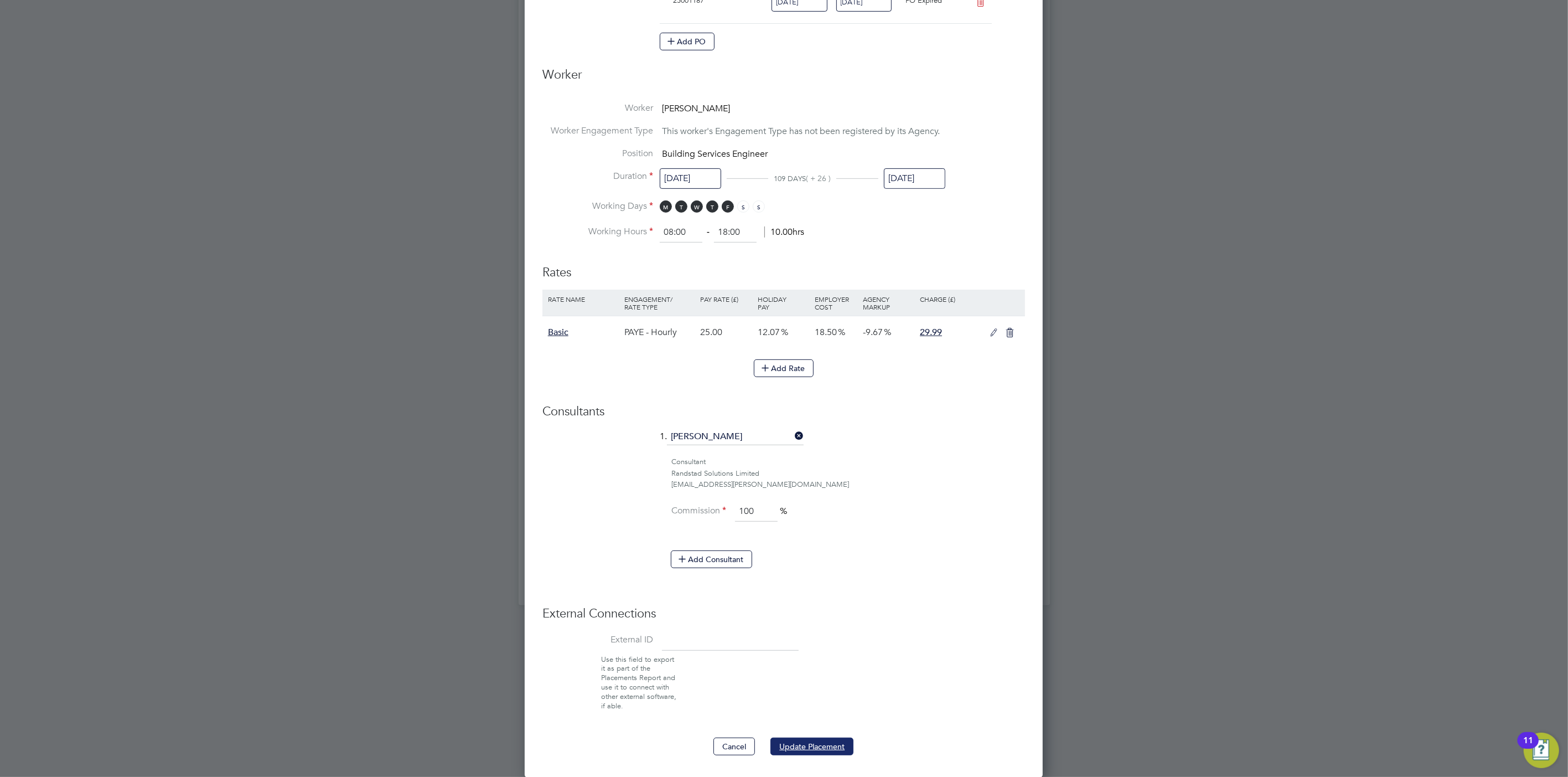
click at [823, 749] on button "Update Placement" at bounding box center [811, 747] width 83 height 18
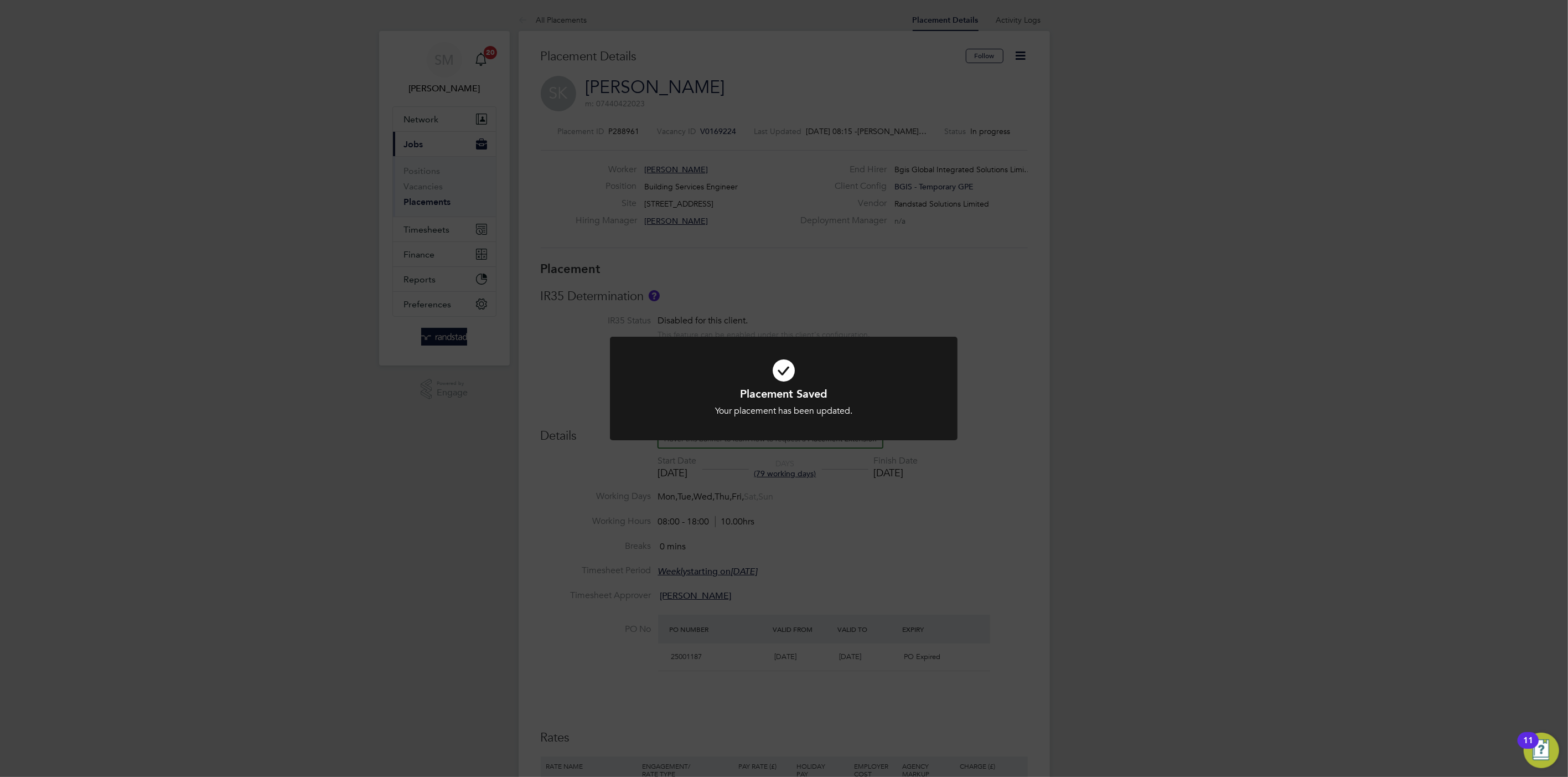
click at [880, 432] on div at bounding box center [783, 388] width 347 height 103
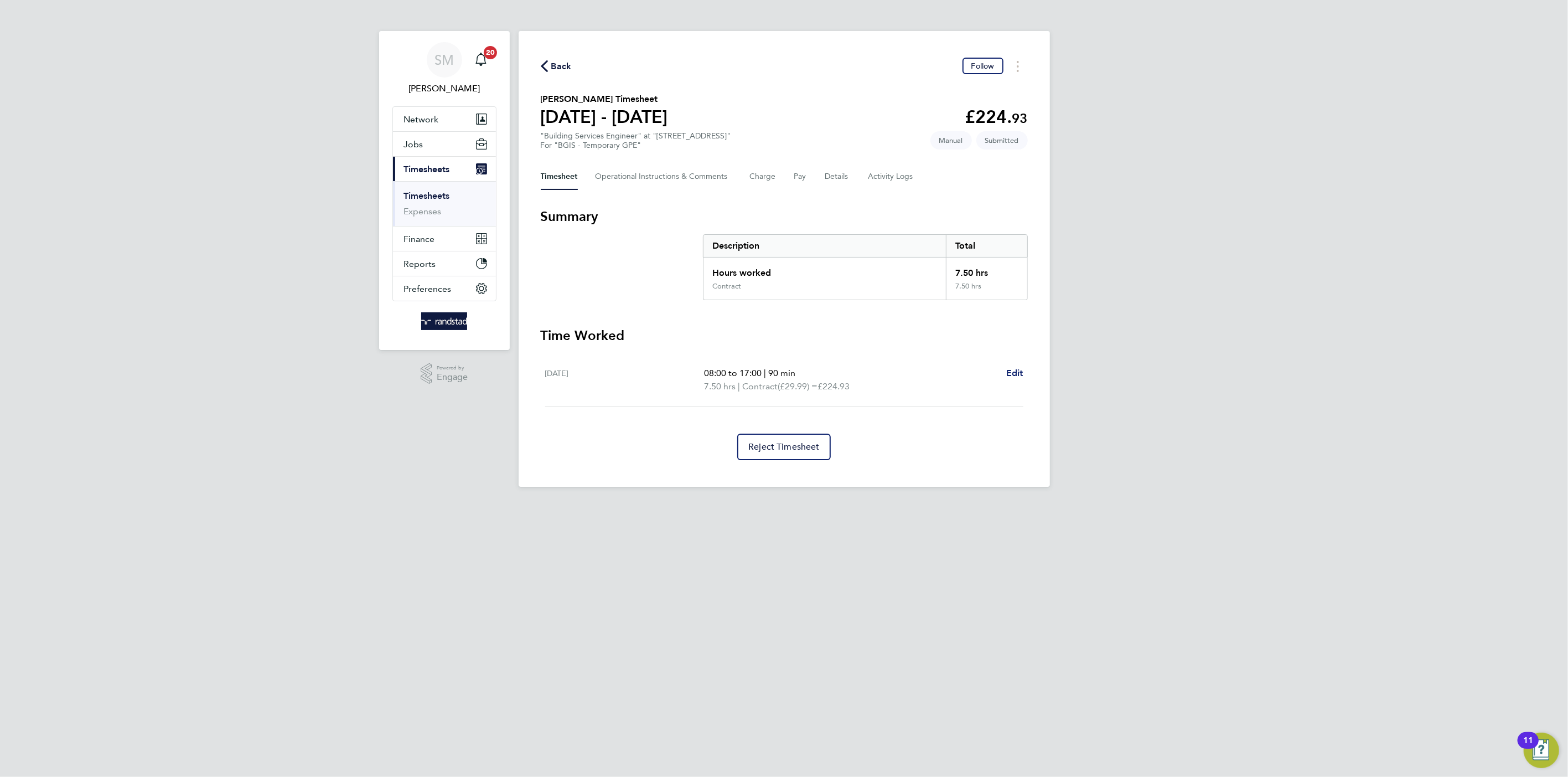
click at [1011, 370] on span "Edit" at bounding box center [1014, 373] width 17 height 11
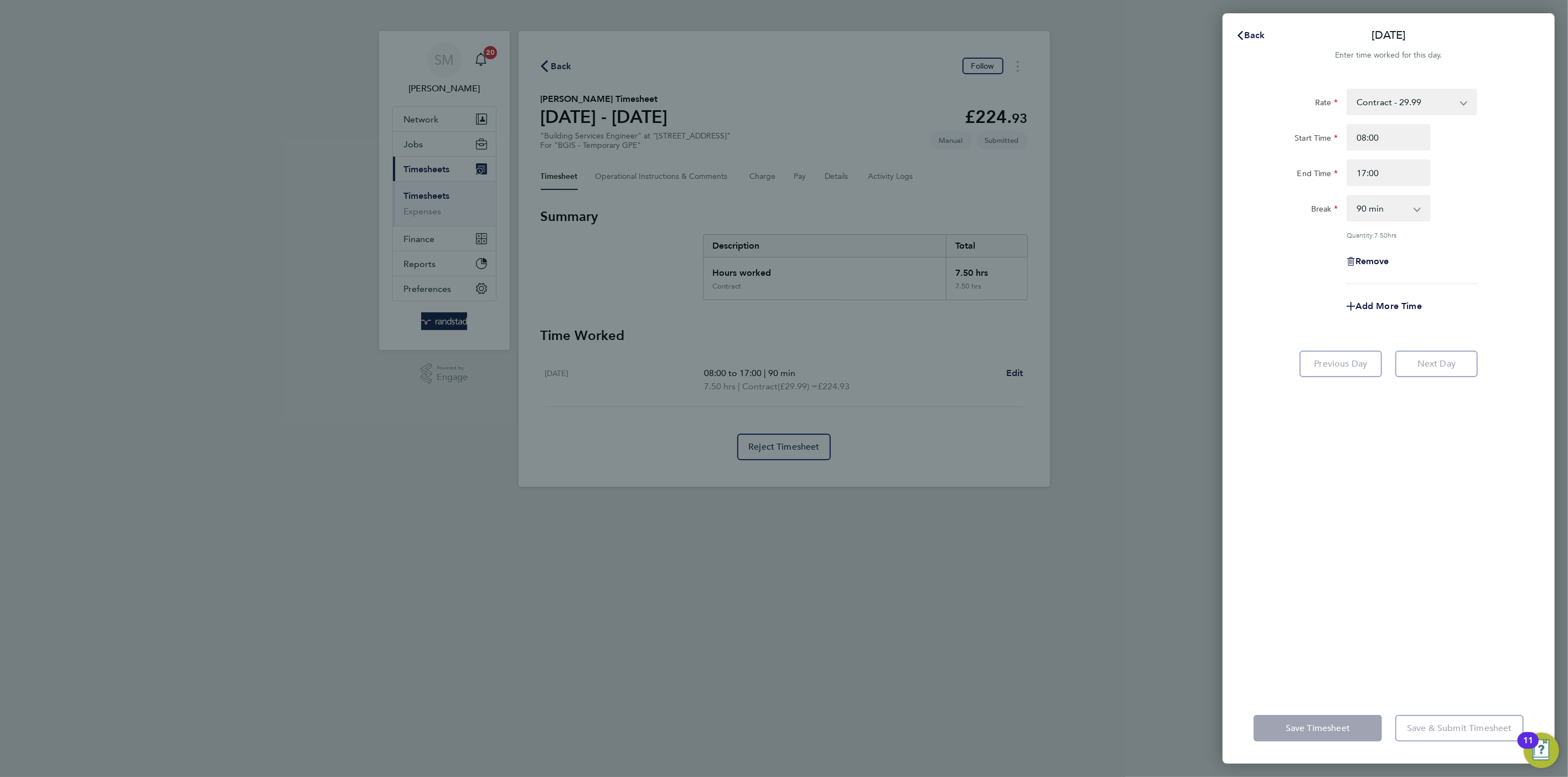
click at [1382, 212] on select "0 min 15 min 30 min 45 min 60 min 75 min 90 min" at bounding box center [1382, 209] width 69 height 25
select select "60"
click at [1347, 196] on select "0 min 15 min 30 min 45 min 60 min 75 min 90 min" at bounding box center [1382, 209] width 69 height 25
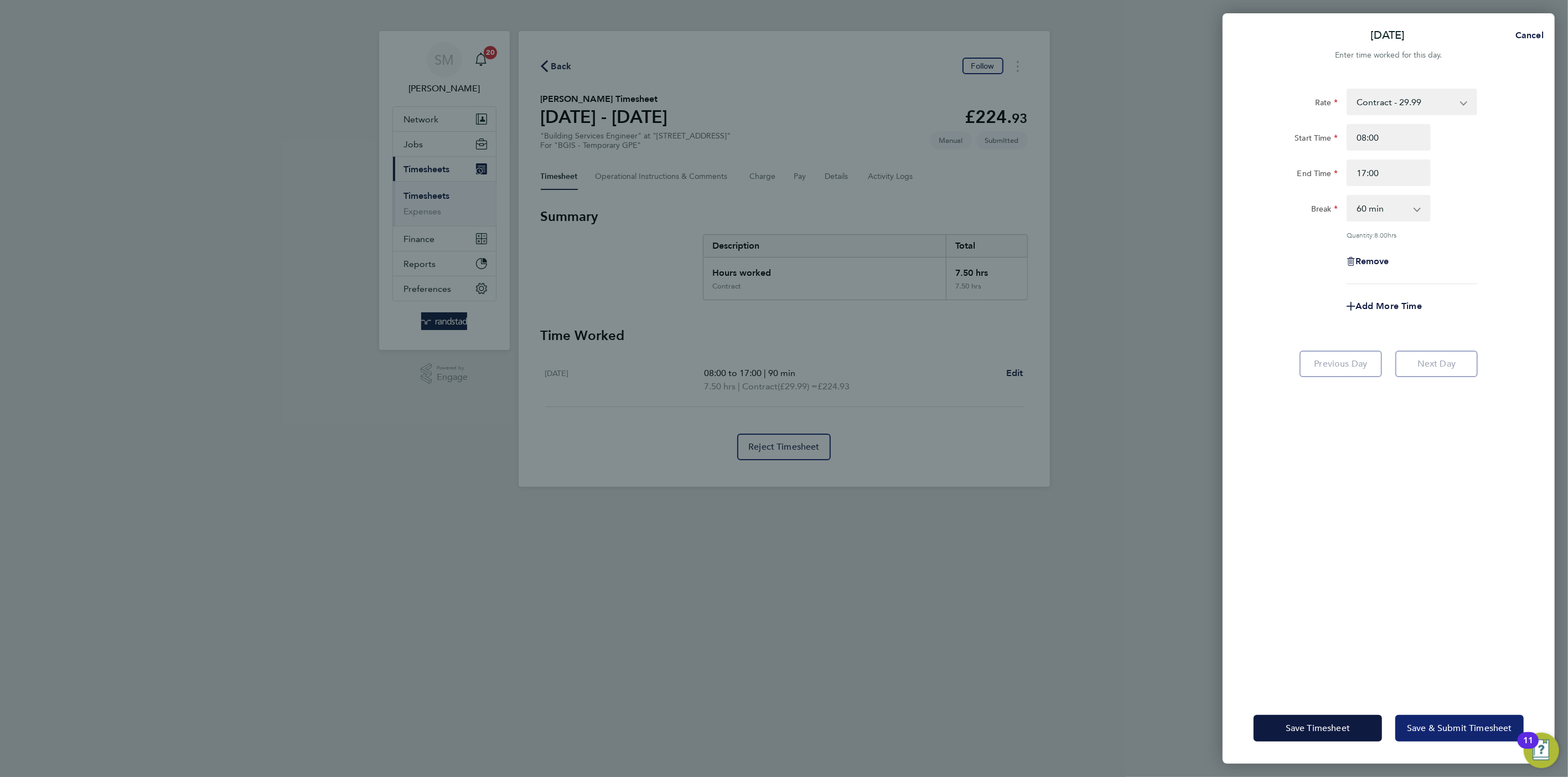
click at [1425, 727] on span "Save & Submit Timesheet" at bounding box center [1459, 728] width 105 height 11
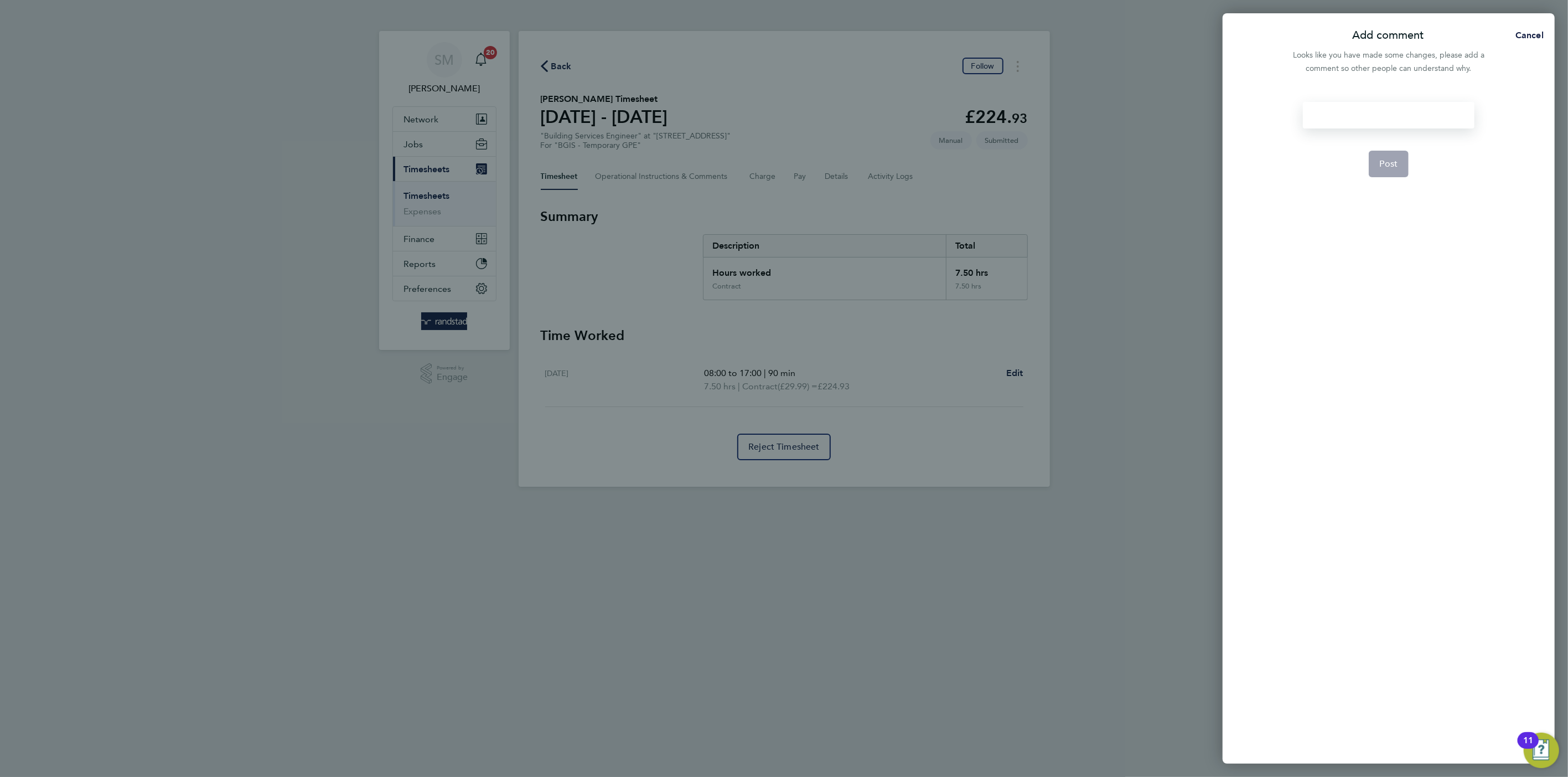
click at [1392, 113] on div at bounding box center [1388, 115] width 171 height 26
click at [1390, 125] on div at bounding box center [1388, 115] width 171 height 26
click at [1397, 155] on button "Post" at bounding box center [1388, 163] width 40 height 26
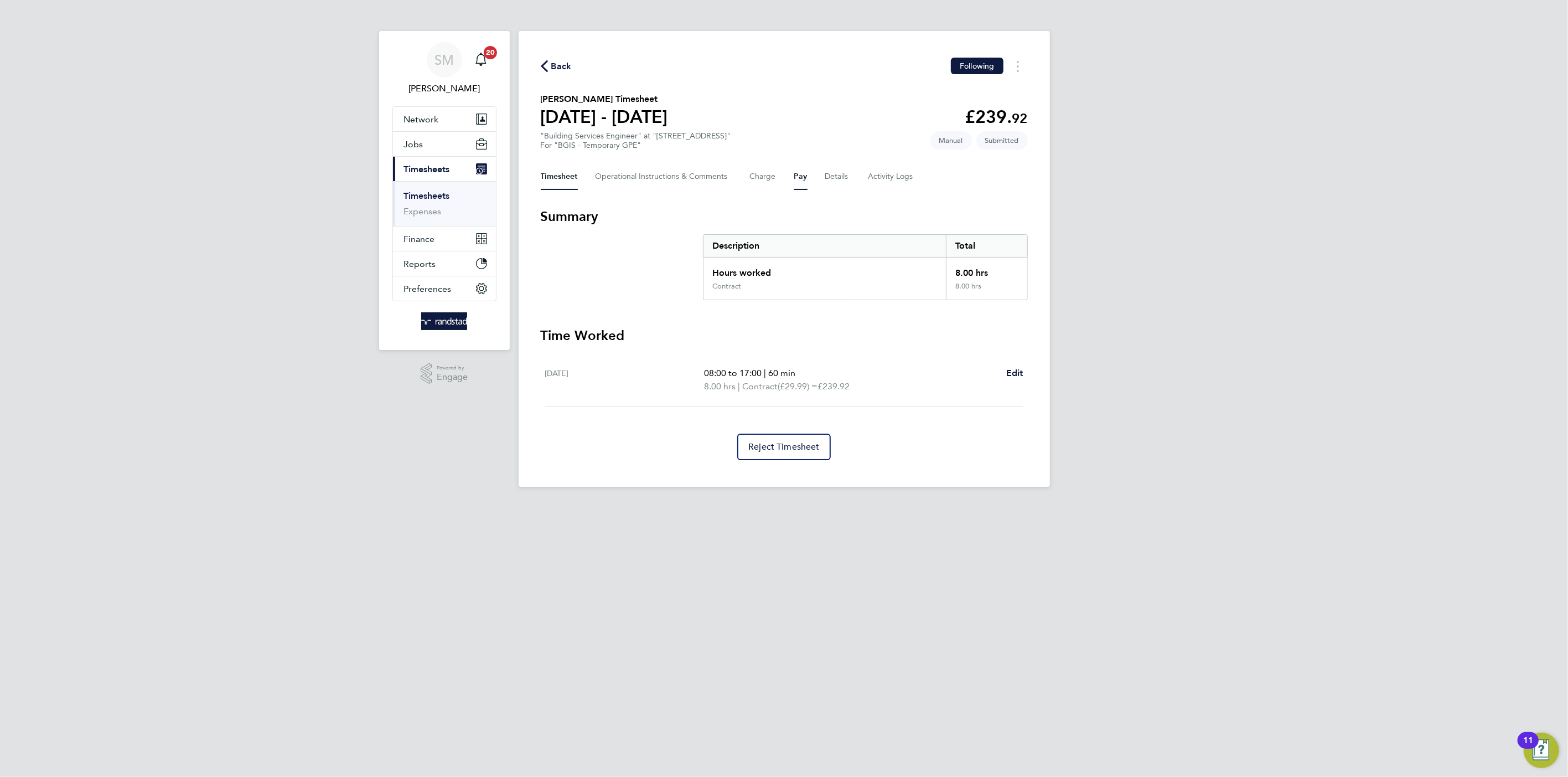
click at [797, 178] on button "Pay" at bounding box center [800, 177] width 13 height 26
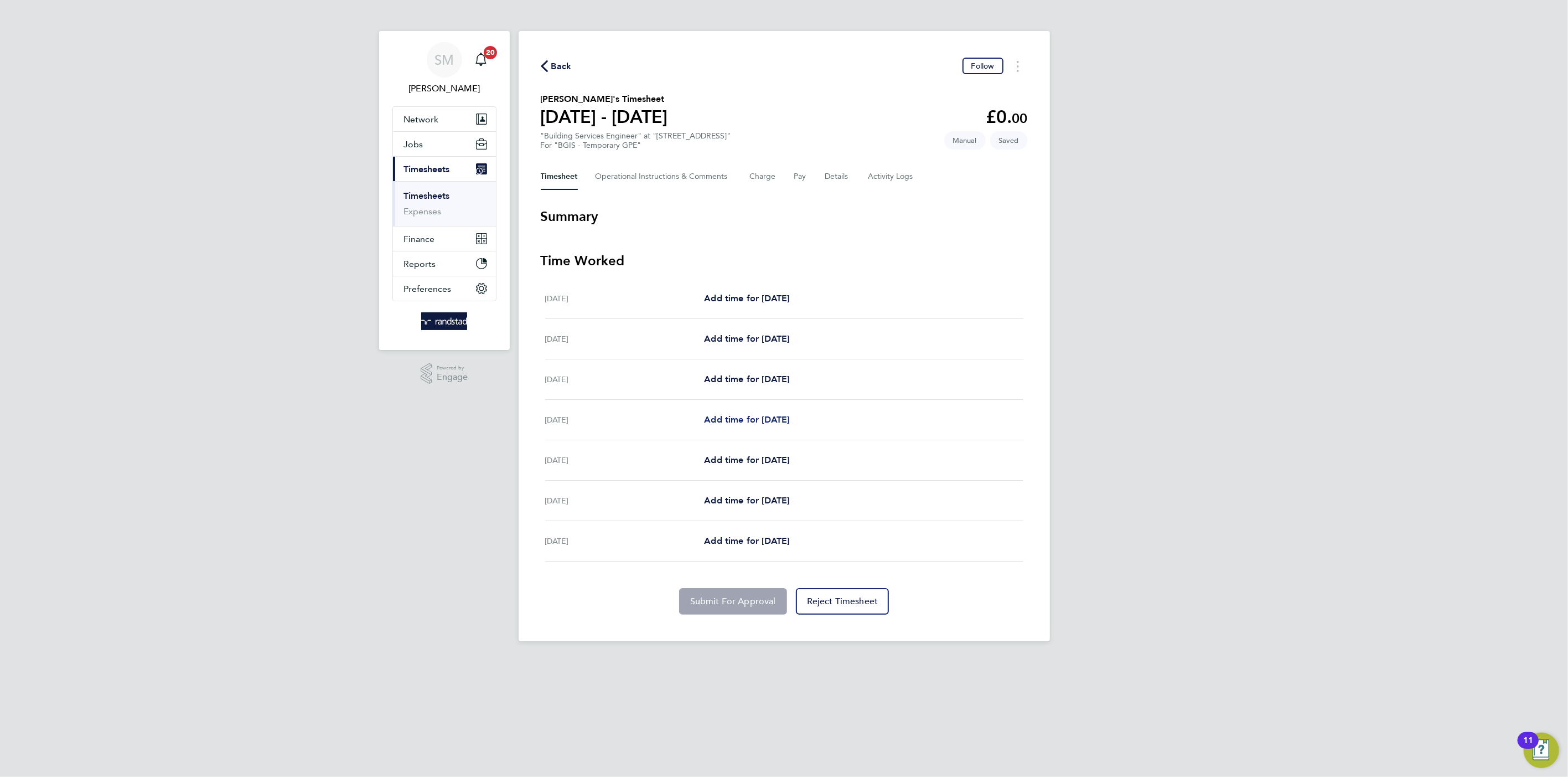
click at [741, 417] on span "Add time for [DATE]" at bounding box center [746, 419] width 85 height 11
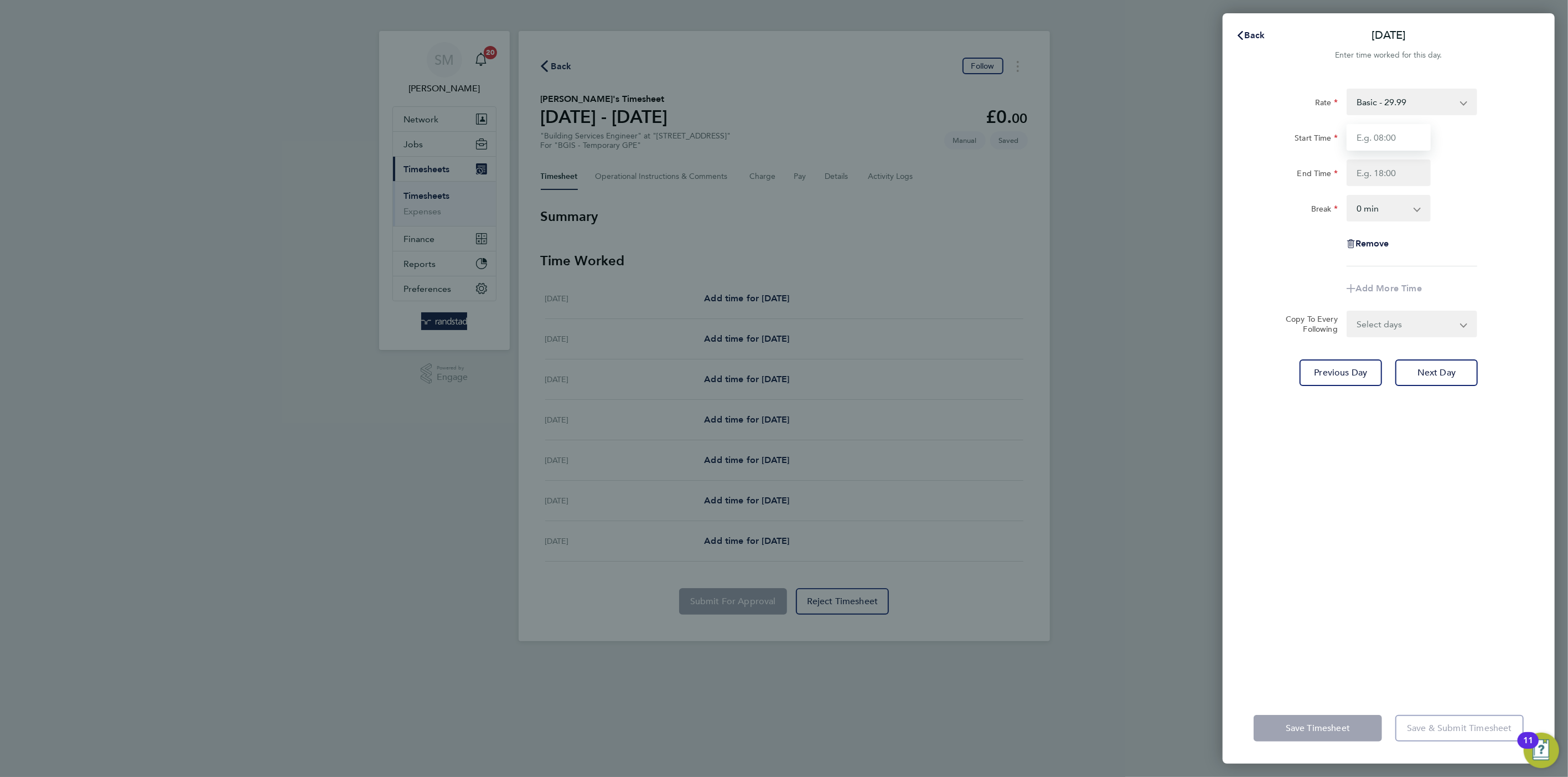
click at [1377, 131] on input "Start Time" at bounding box center [1388, 137] width 84 height 26
type input "07:00"
click at [1369, 168] on input "End Time" at bounding box center [1388, 172] width 84 height 26
type input "19:00"
click at [1381, 320] on form "Rate Basic - 29.99 Start Time 07:00 End Time 19:00 Break 0 min 15 min 30 min 45…" at bounding box center [1388, 213] width 270 height 249
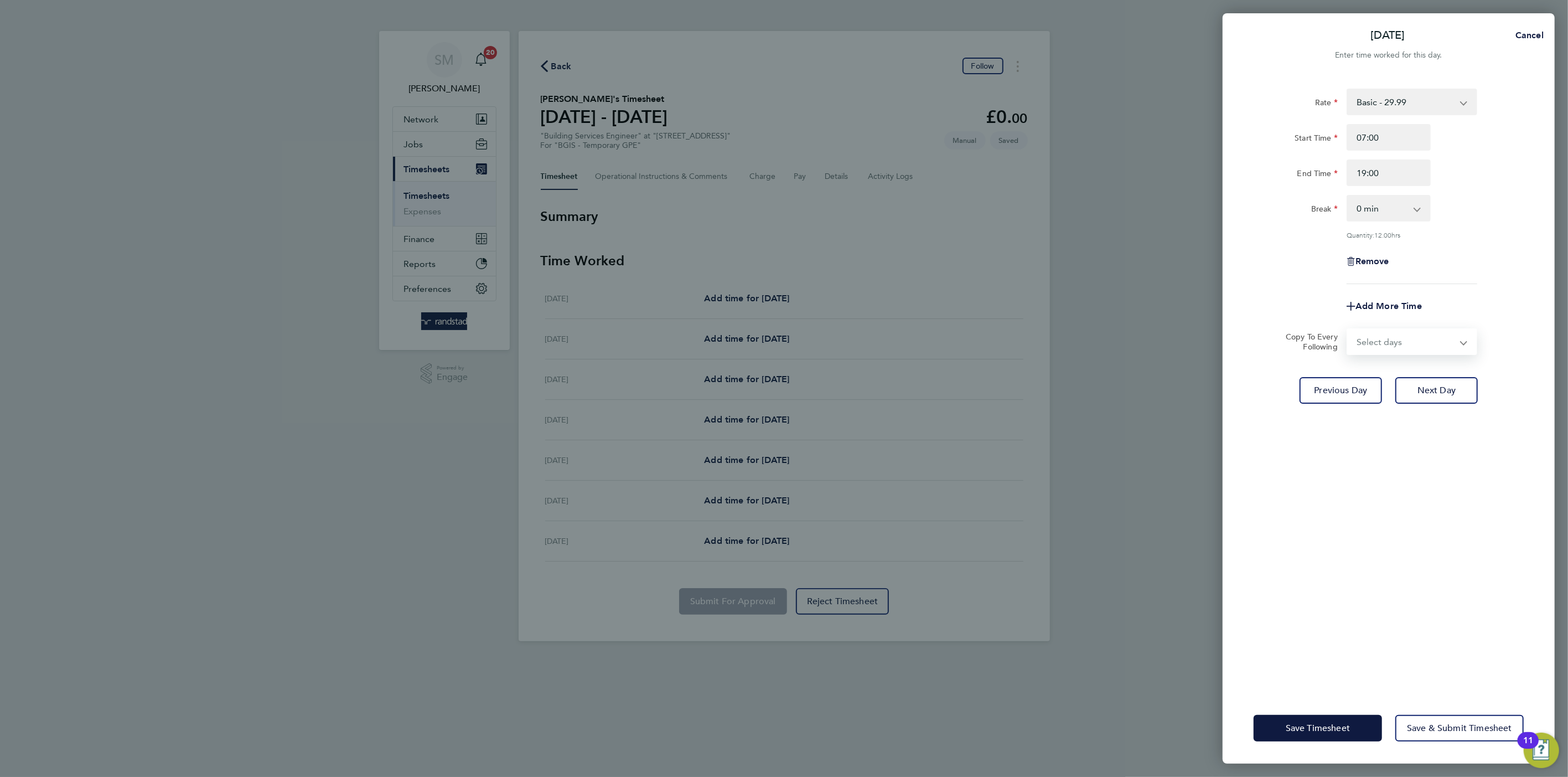
select select "DAY"
click at [1347, 329] on select "Select days Day [DATE] [DATE] [DATE]" at bounding box center [1405, 342] width 117 height 25
select select "[DATE]"
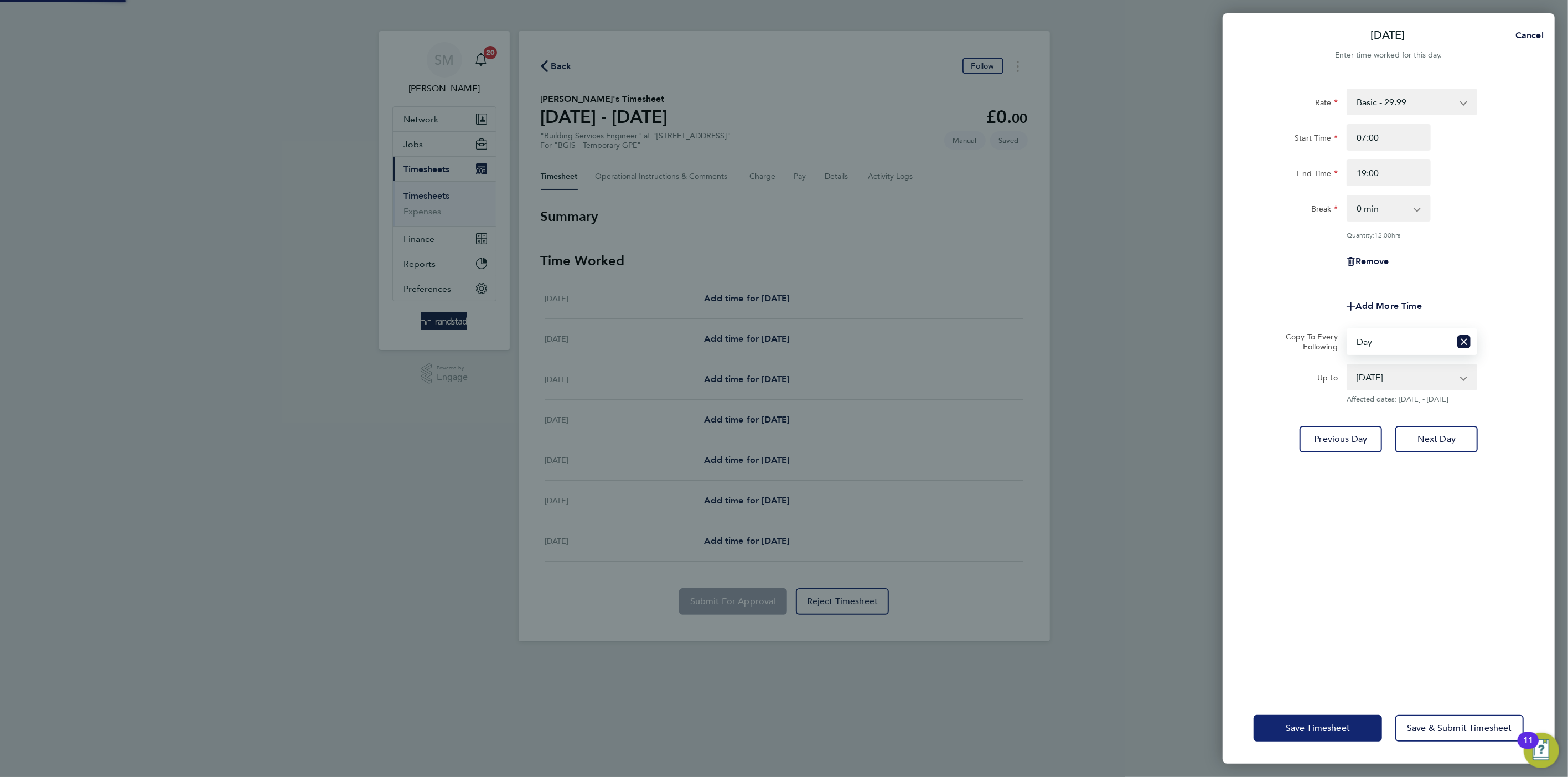
click at [1355, 724] on button "Save Timesheet" at bounding box center [1318, 728] width 128 height 26
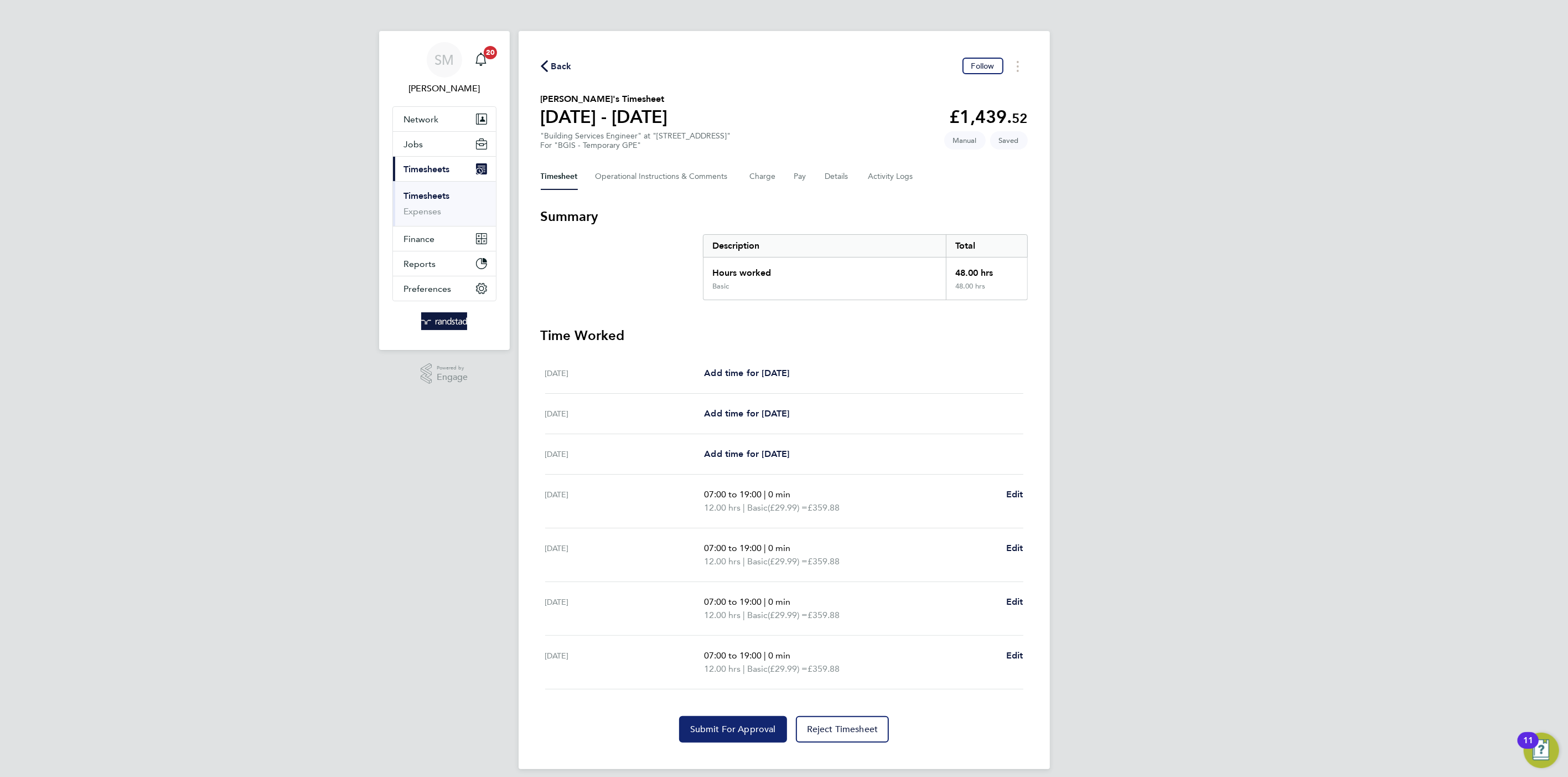
click at [749, 724] on span "Submit For Approval" at bounding box center [733, 729] width 85 height 11
